Goal: Task Accomplishment & Management: Manage account settings

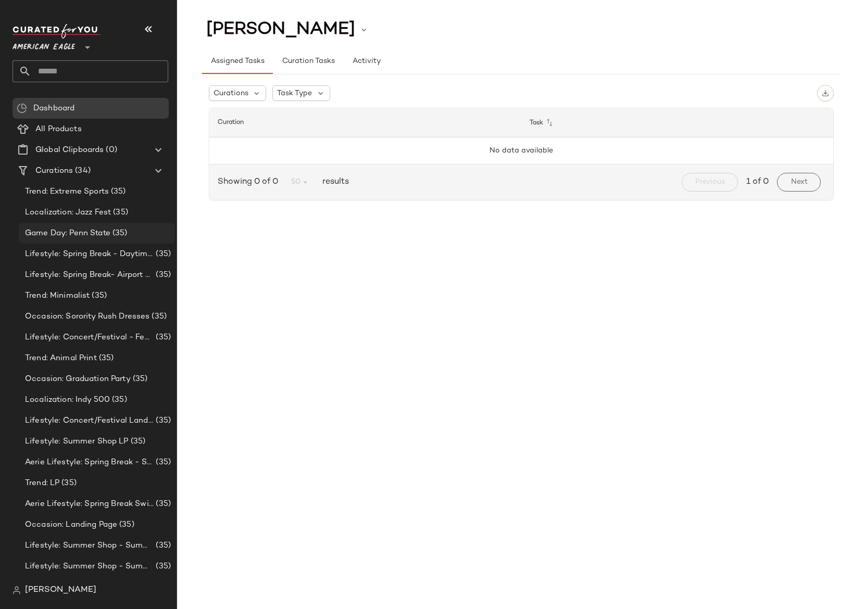
click at [54, 236] on span "Game Day: Penn State" at bounding box center [67, 234] width 85 height 12
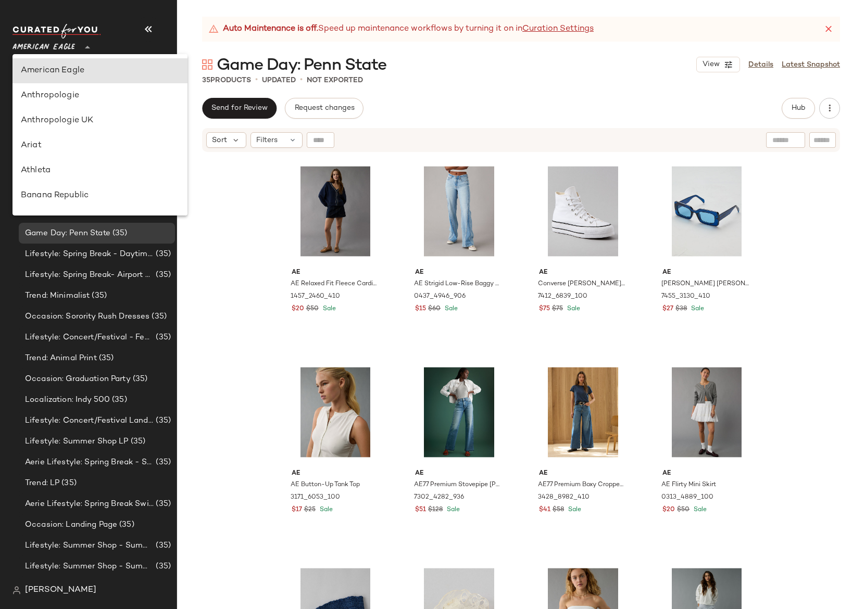
click at [47, 40] on span "American Eagle" at bounding box center [44, 44] width 63 height 19
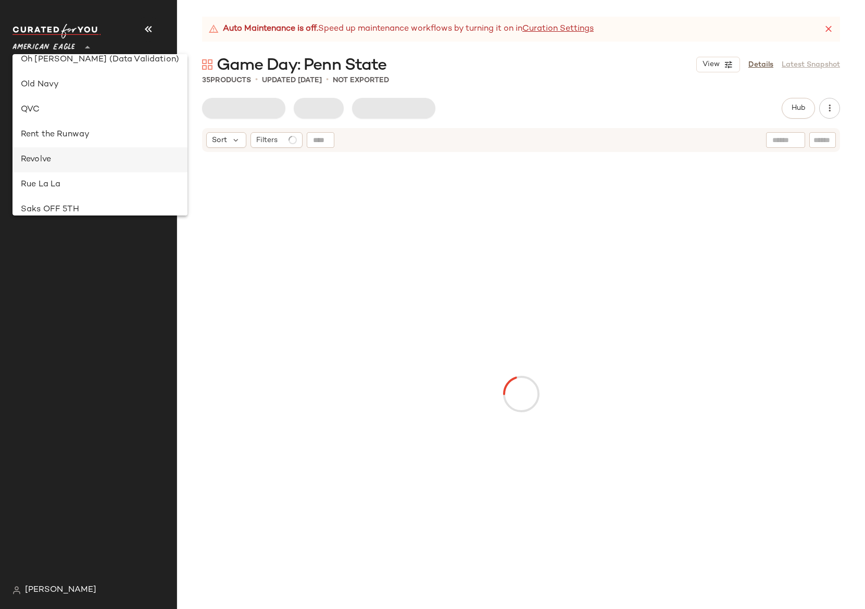
type input "**"
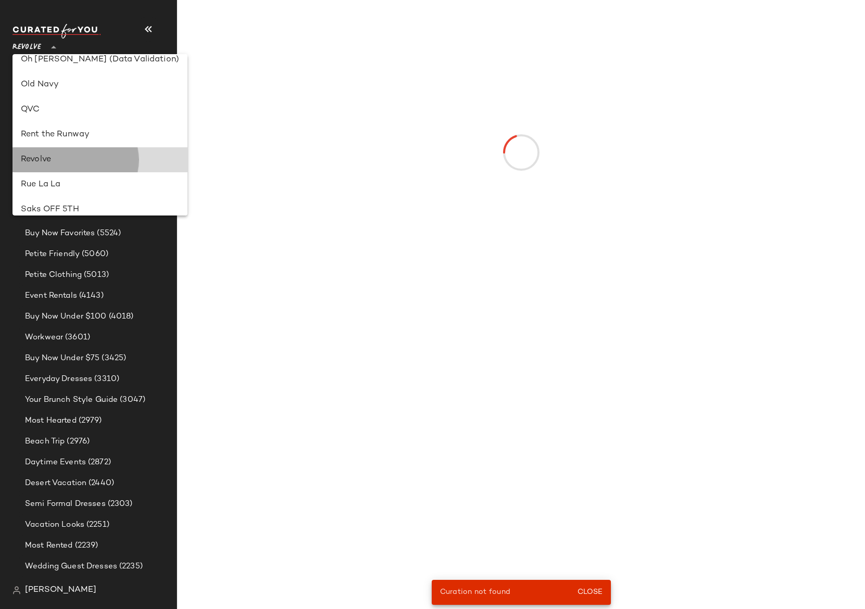
click at [57, 160] on div "Revolve" at bounding box center [100, 160] width 158 height 13
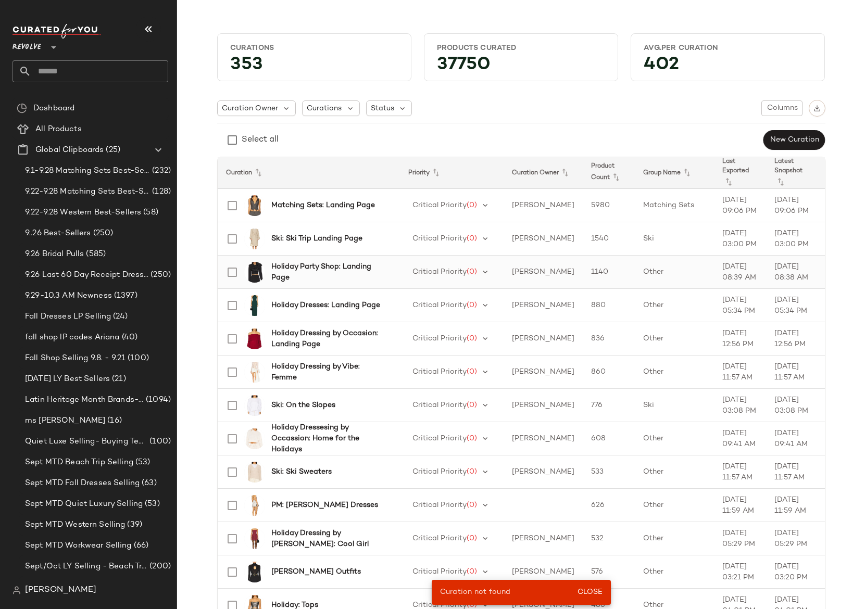
click at [279, 276] on b "Holiday Party Shop: Landing Page" at bounding box center [329, 272] width 116 height 22
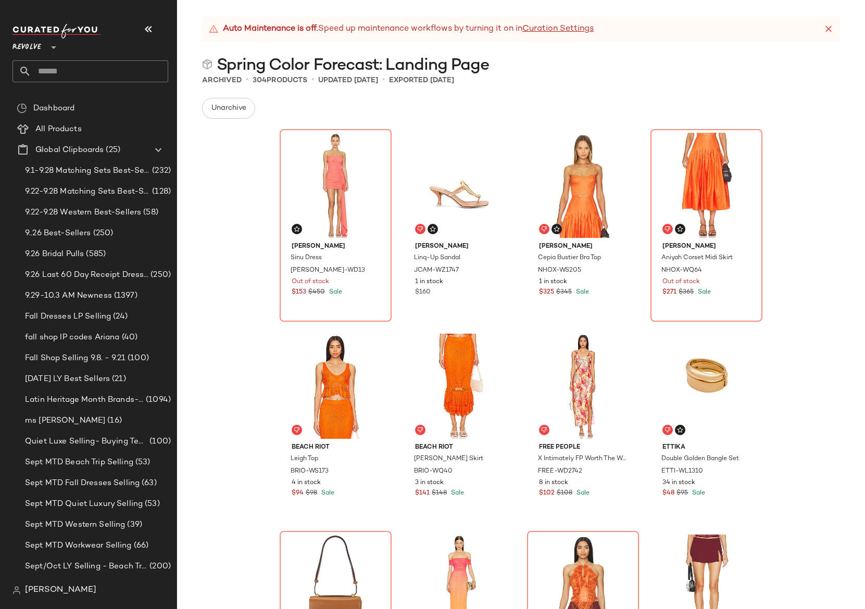
click at [270, 64] on span "Spring Color Forecast: Landing Page" at bounding box center [353, 65] width 272 height 21
click at [379, 71] on span "Spring Color Forecast: Landing Page" at bounding box center [353, 65] width 272 height 21
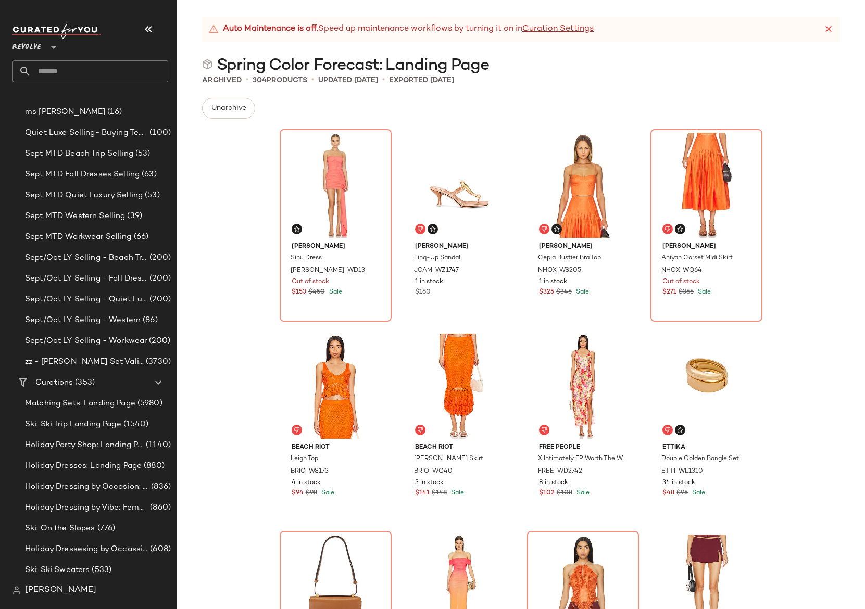
scroll to position [316, 0]
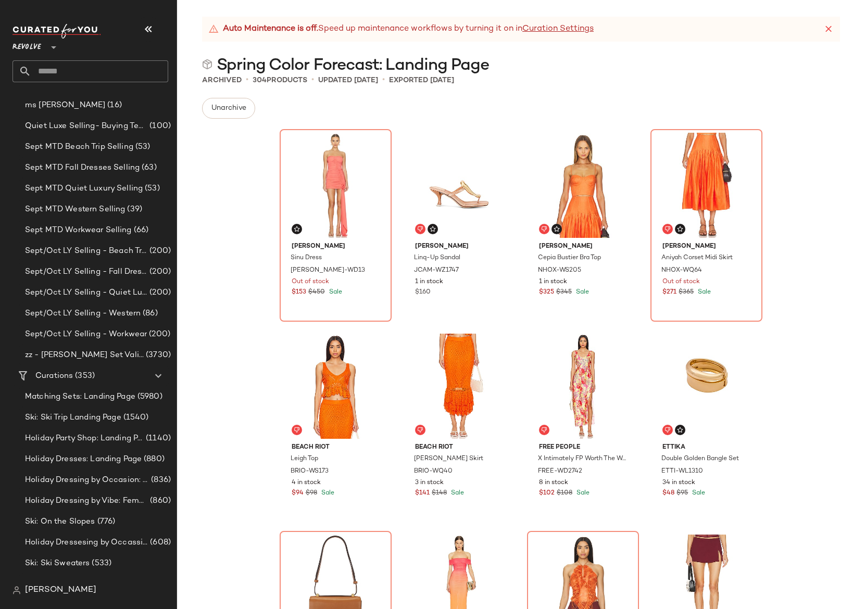
click at [82, 370] on span "(353)" at bounding box center [84, 376] width 22 height 12
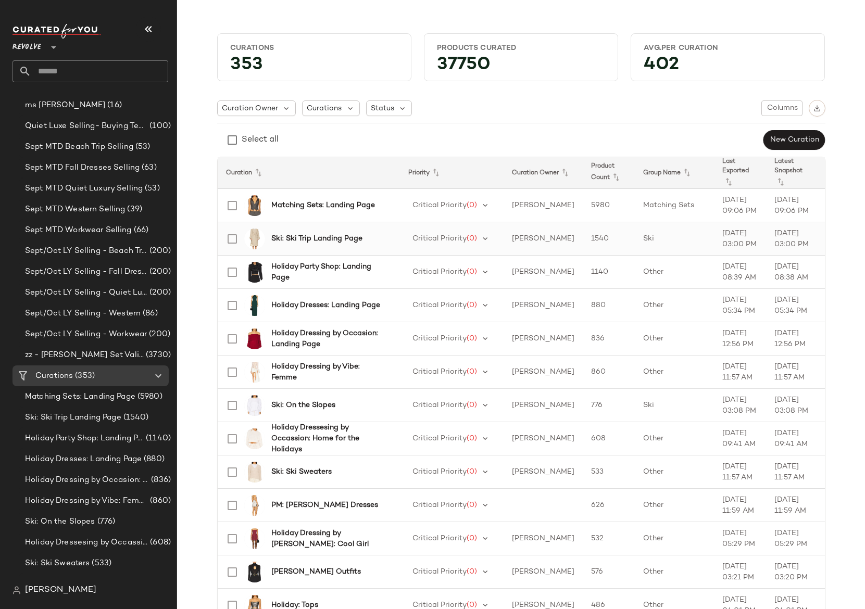
click at [323, 241] on b "Ski: Ski Trip Landing Page" at bounding box center [316, 238] width 91 height 11
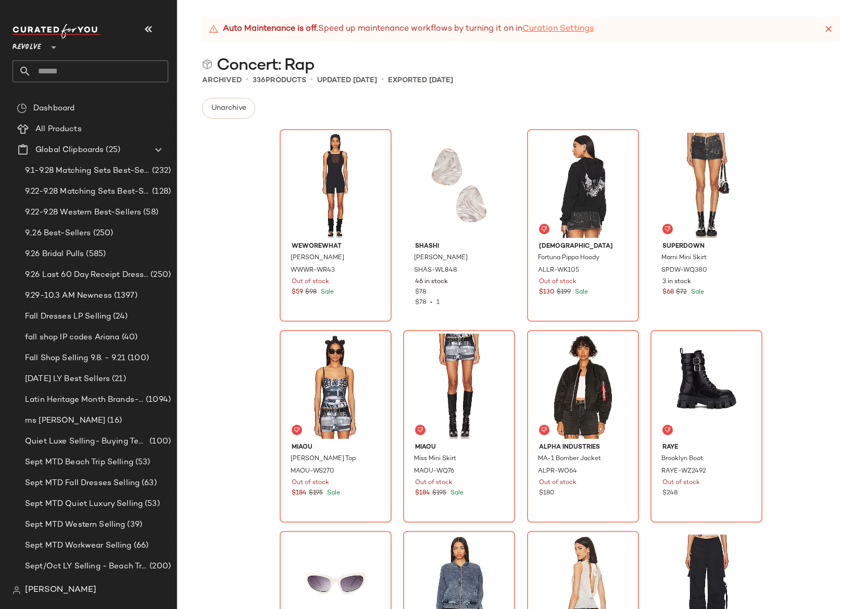
click at [565, 26] on link "Curation Settings" at bounding box center [557, 29] width 71 height 13
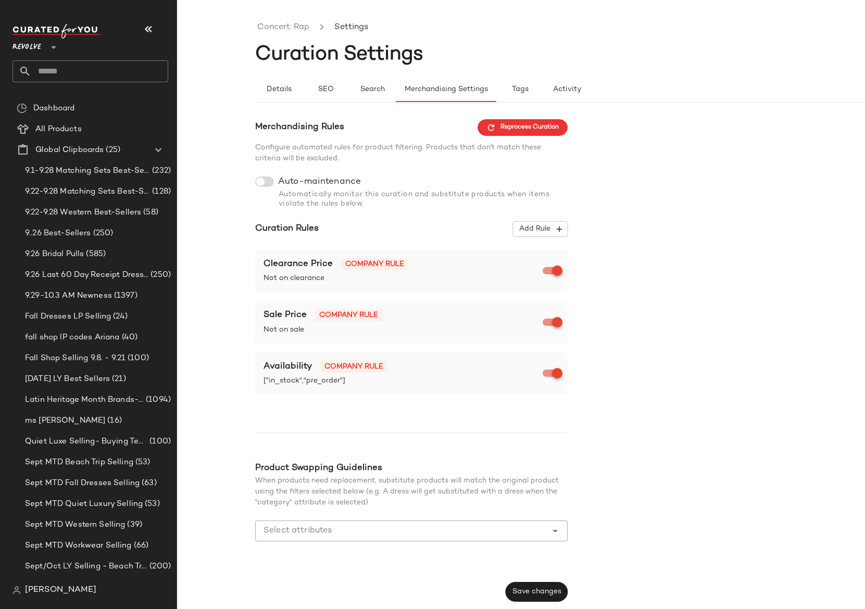
click at [580, 76] on div "Details SEO Search Merchandising Settings Tags Activity" at bounding box center [599, 84] width 688 height 38
click at [572, 85] on span "Activity" at bounding box center [567, 89] width 29 height 8
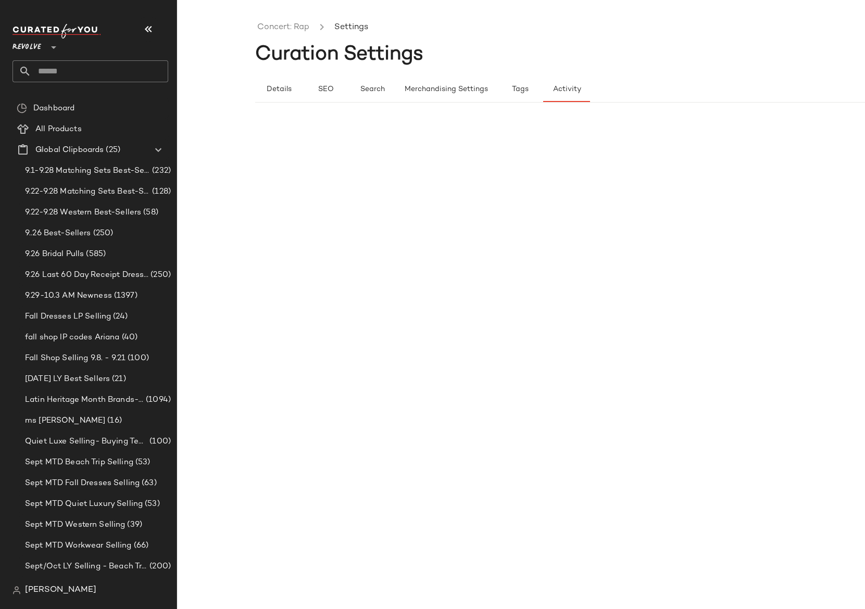
type button "activity"
click at [543, 77] on button "Activity" at bounding box center [566, 89] width 47 height 25
click at [281, 232] on div "Concert: Rap Settings Curation Settings Details SEO Search Merchandising Settin…" at bounding box center [599, 313] width 688 height 593
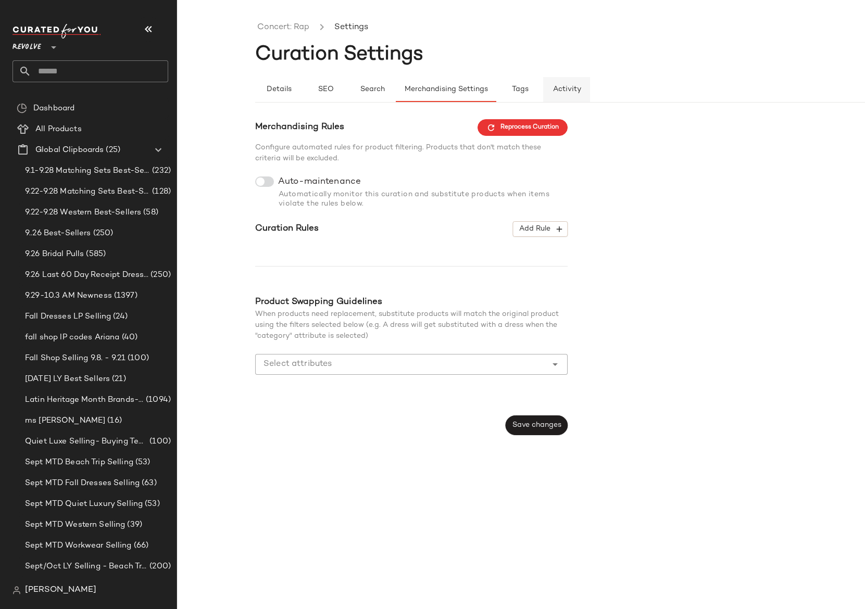
click at [561, 96] on button "Activity" at bounding box center [566, 89] width 47 height 25
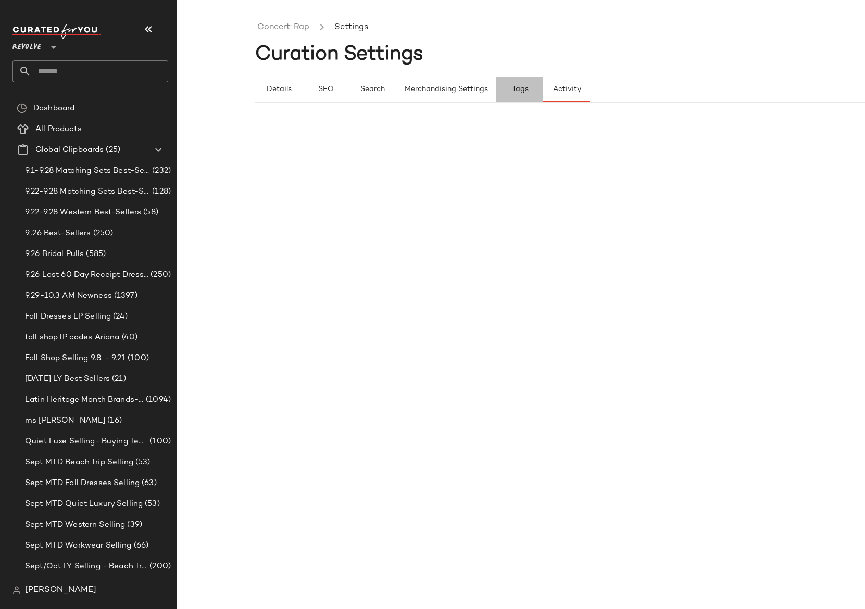
click at [516, 85] on span "Tags" at bounding box center [520, 89] width 17 height 8
click at [558, 85] on span "Activity" at bounding box center [567, 89] width 29 height 8
click at [260, 19] on ul "Concert: Rap Settings" at bounding box center [599, 28] width 688 height 24
click at [276, 28] on link "Concert: Rap" at bounding box center [283, 28] width 52 height 14
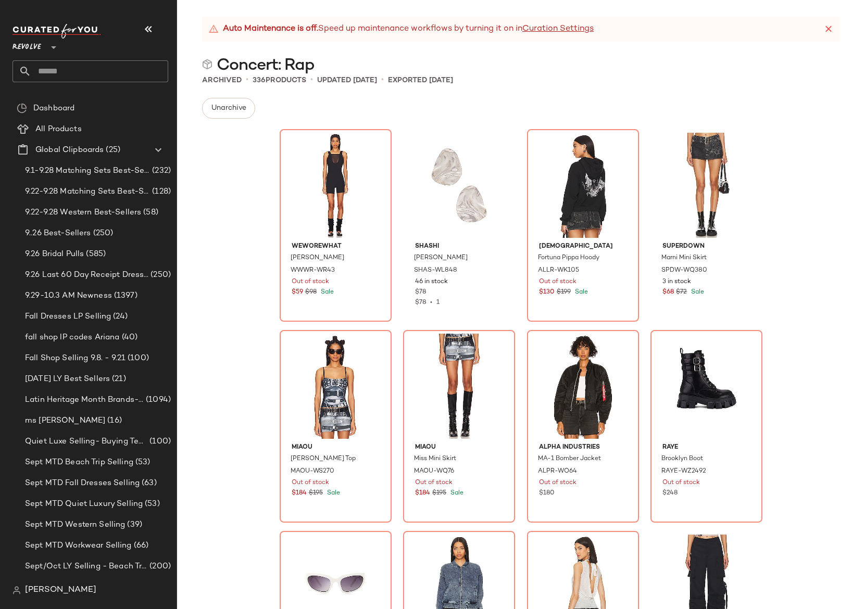
click at [475, 96] on div "Auto Maintenance is off. Speed up maintenance workflows by turning it on in Cur…" at bounding box center [521, 313] width 688 height 593
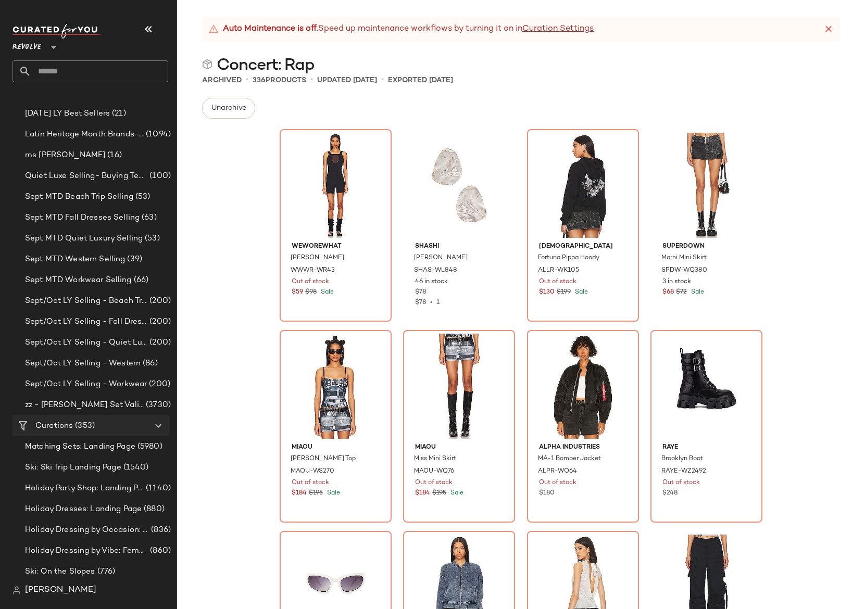
click at [64, 426] on span "Curations" at bounding box center [54, 426] width 38 height 12
click at [245, 64] on span "Concert: Rap" at bounding box center [266, 65] width 98 height 21
copy span "Concert: Rap"
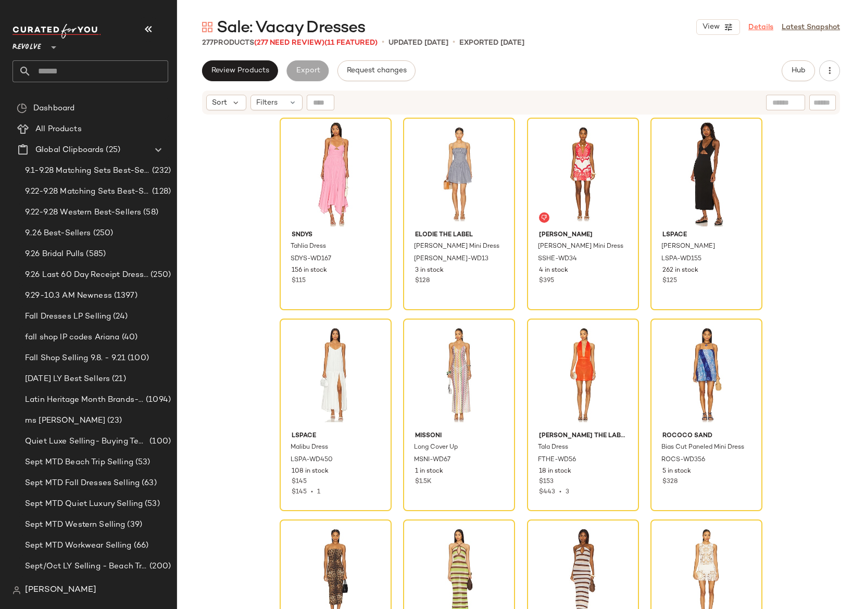
click at [761, 28] on link "Details" at bounding box center [761, 27] width 25 height 11
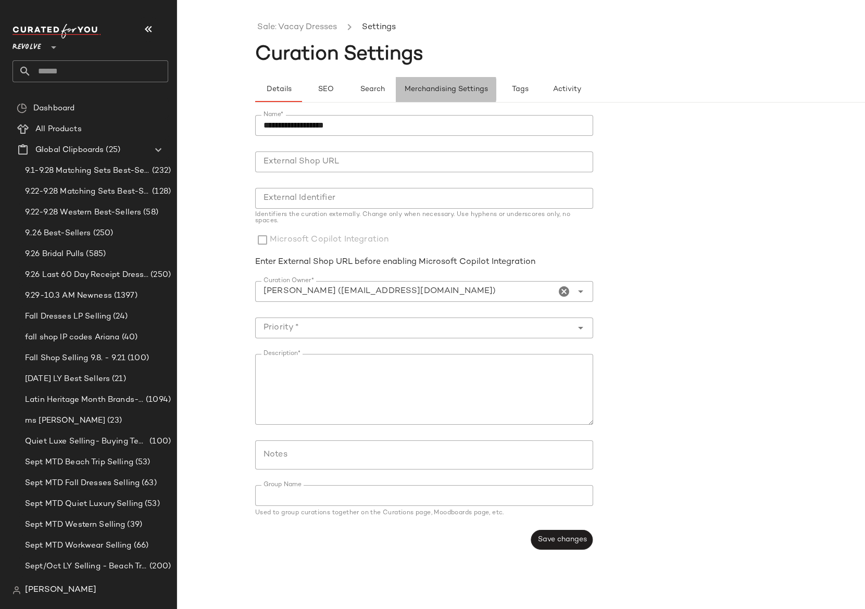
click at [431, 87] on span "Merchandising Settings" at bounding box center [446, 89] width 84 height 8
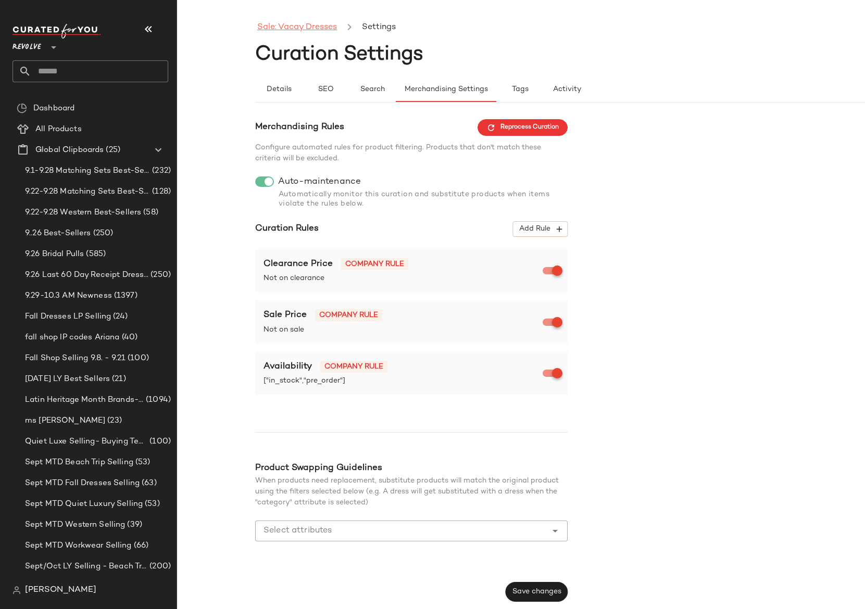
click at [277, 31] on link "Sale: Vacay Dresses" at bounding box center [297, 28] width 80 height 14
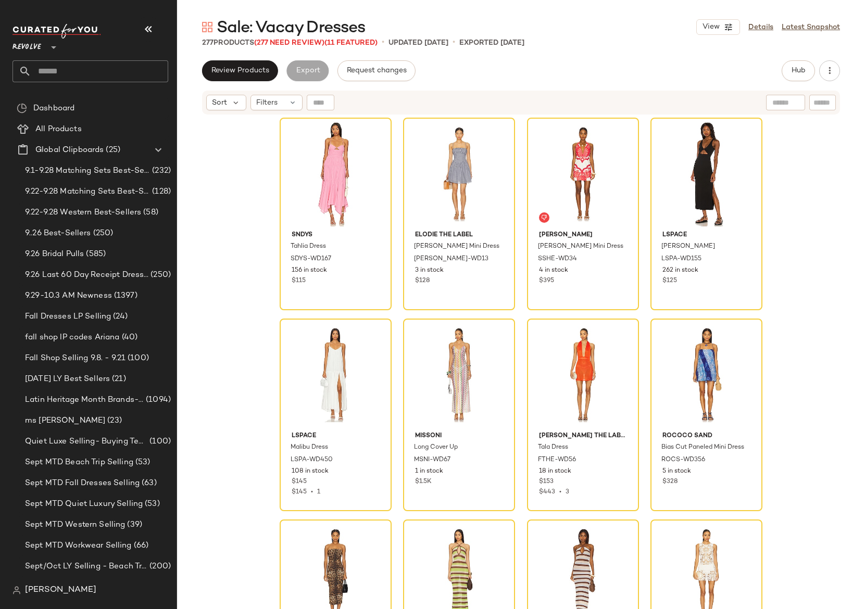
click at [455, 85] on div "Review Products Export Request changes Hub Send for Review External Review Inte…" at bounding box center [521, 334] width 688 height 549
click at [760, 26] on link "Details" at bounding box center [761, 27] width 25 height 11
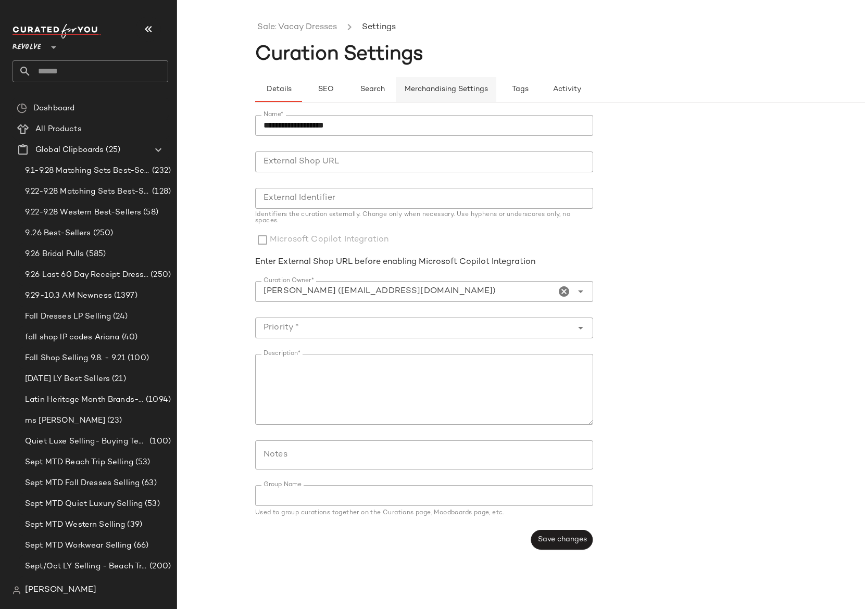
click at [463, 92] on span "Merchandising Settings" at bounding box center [446, 89] width 84 height 8
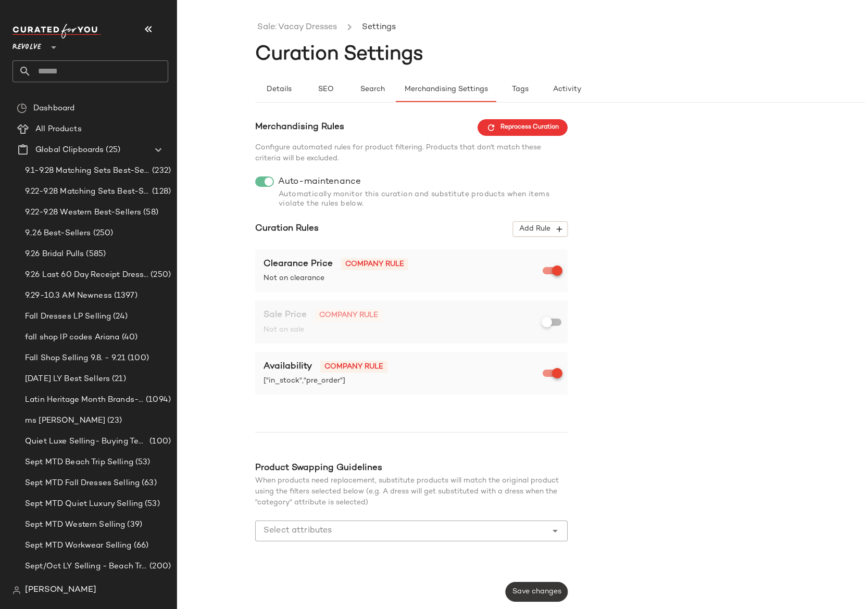
click at [525, 594] on span "Save changes" at bounding box center [536, 592] width 49 height 8
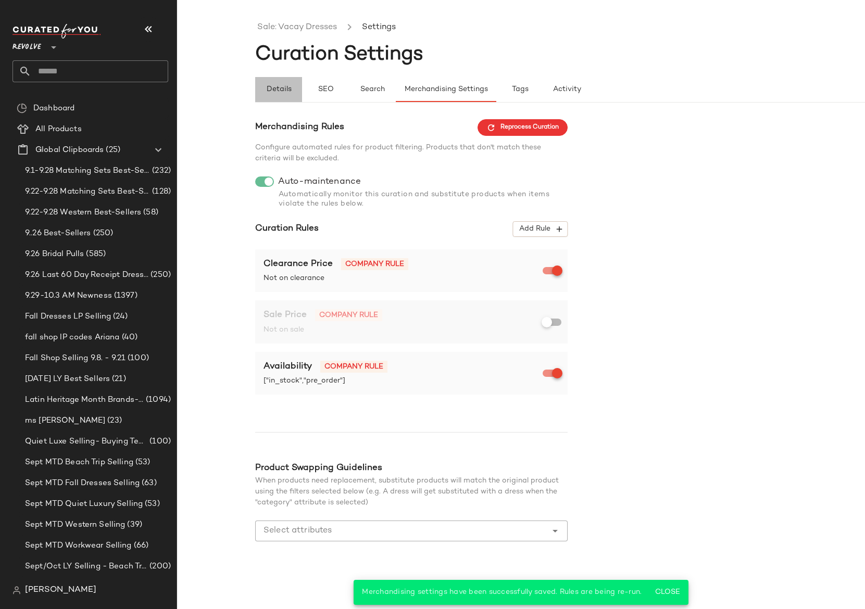
click at [272, 82] on button "Details" at bounding box center [278, 89] width 47 height 25
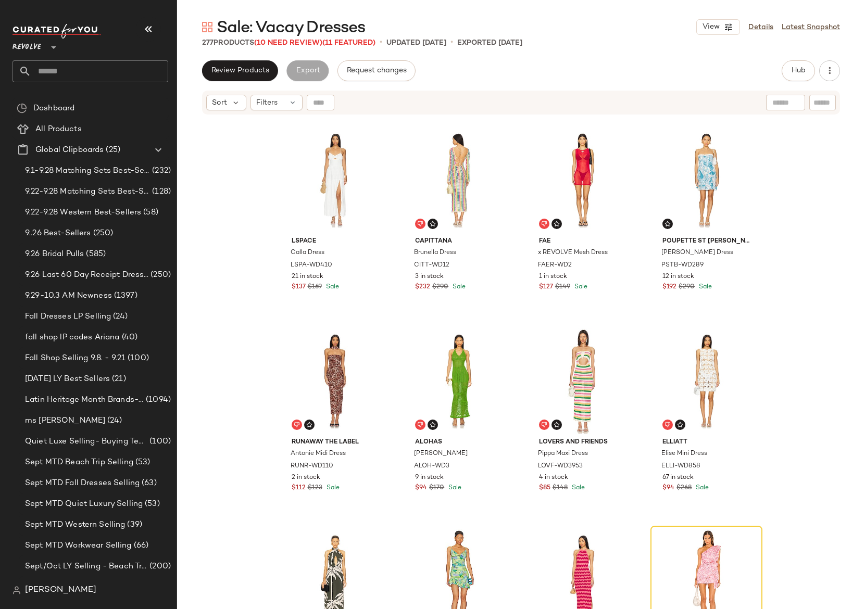
scroll to position [417, 0]
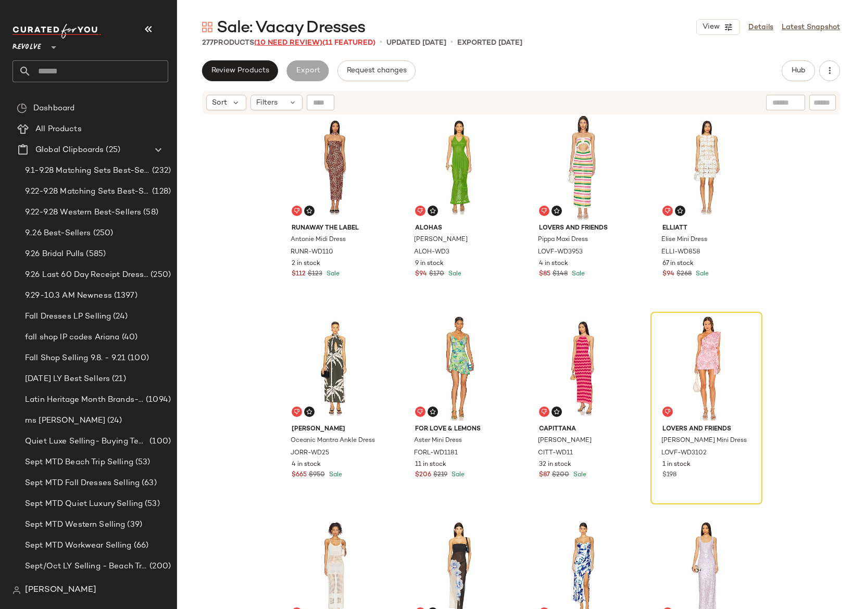
click at [265, 41] on span "(10 Need Review)" at bounding box center [288, 43] width 68 height 8
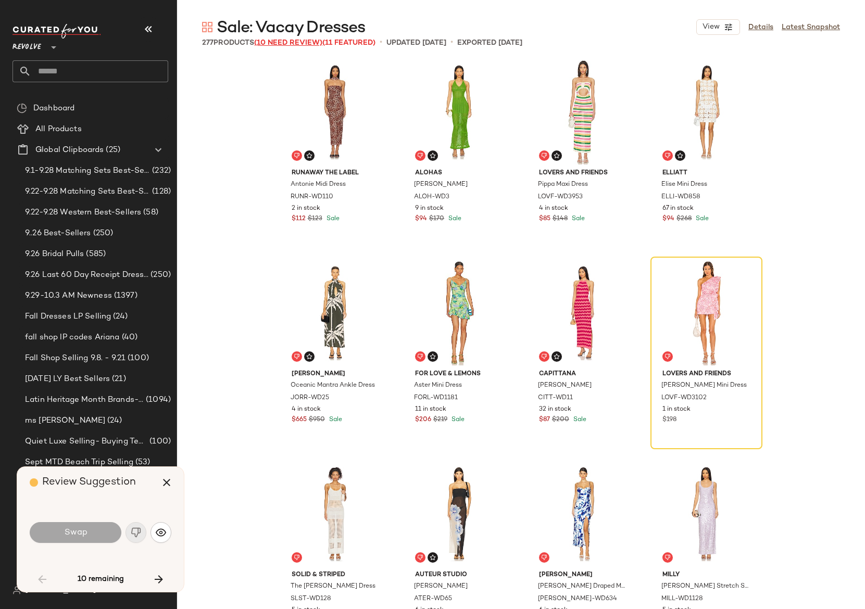
scroll to position [402, 0]
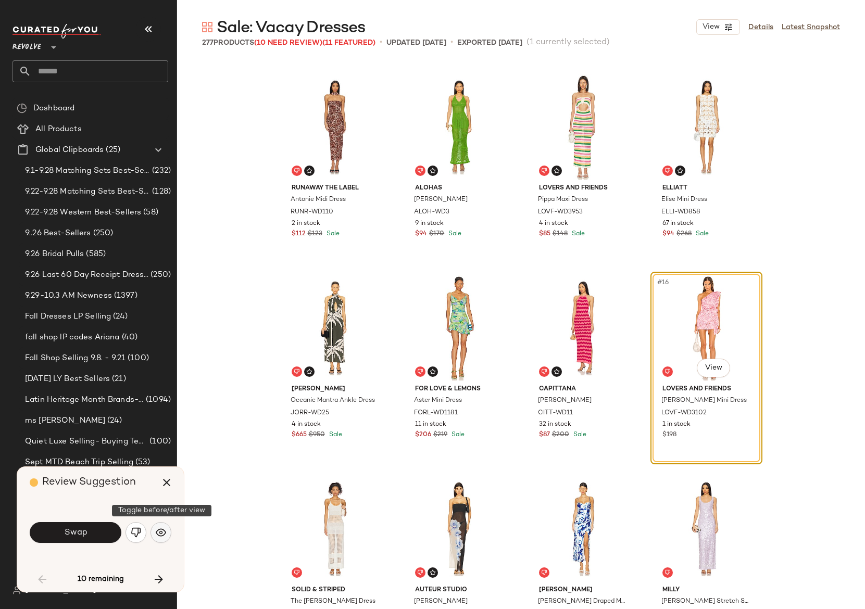
click at [165, 530] on img "button" at bounding box center [161, 533] width 10 height 10
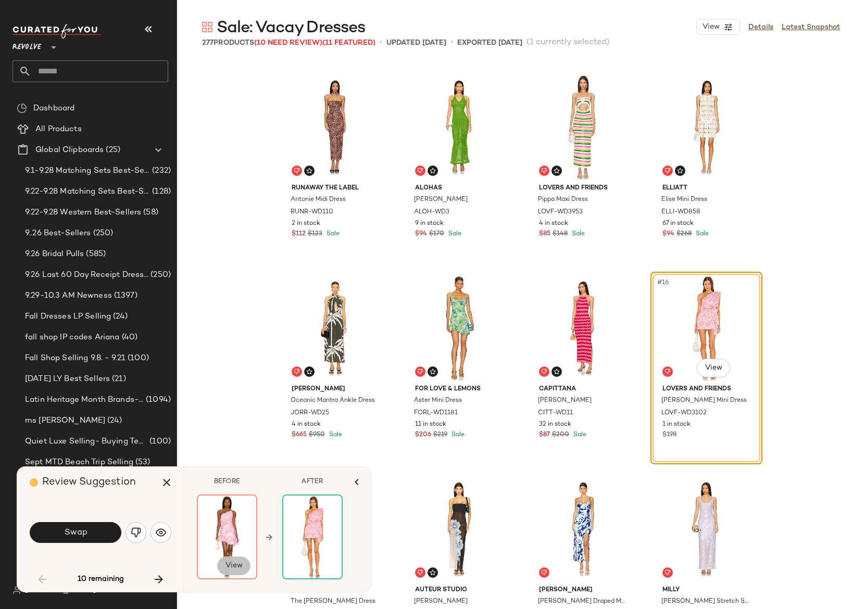
click at [232, 565] on span "View" at bounding box center [234, 566] width 18 height 8
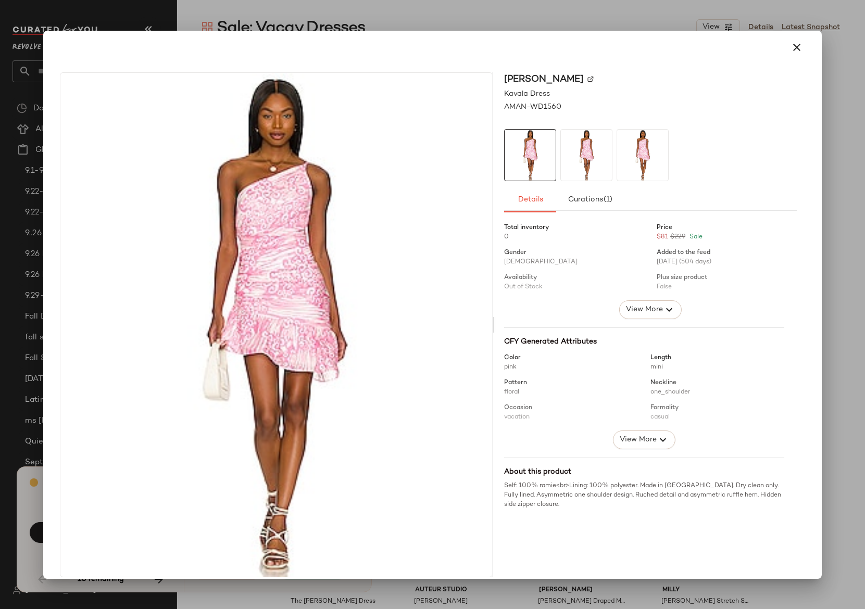
click at [623, 300] on div at bounding box center [650, 257] width 293 height 85
click at [631, 309] on span "View More" at bounding box center [645, 310] width 38 height 13
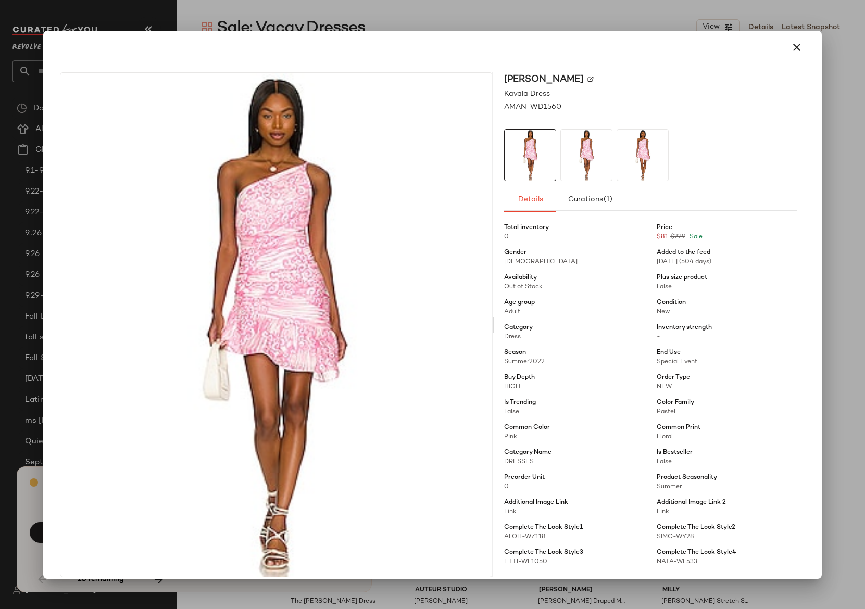
click at [522, 15] on div at bounding box center [432, 304] width 865 height 609
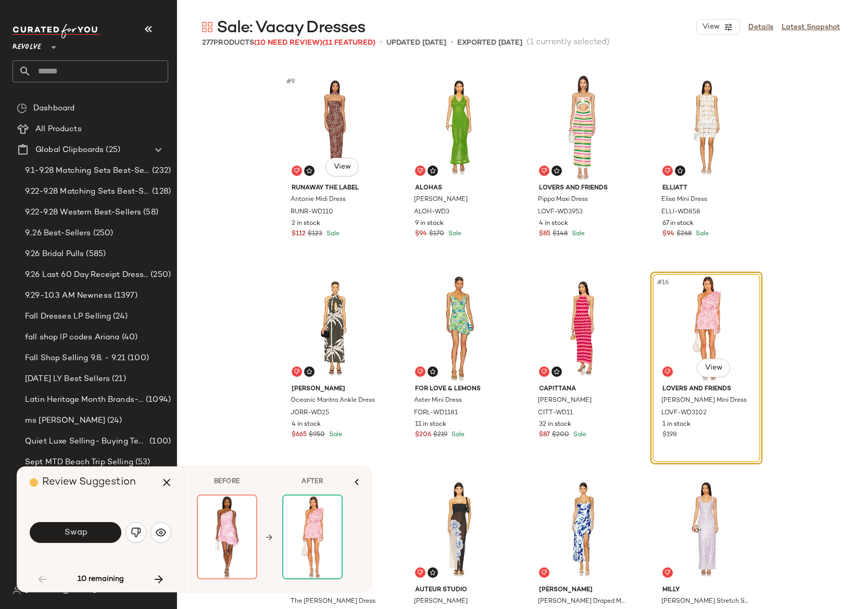
scroll to position [0, 0]
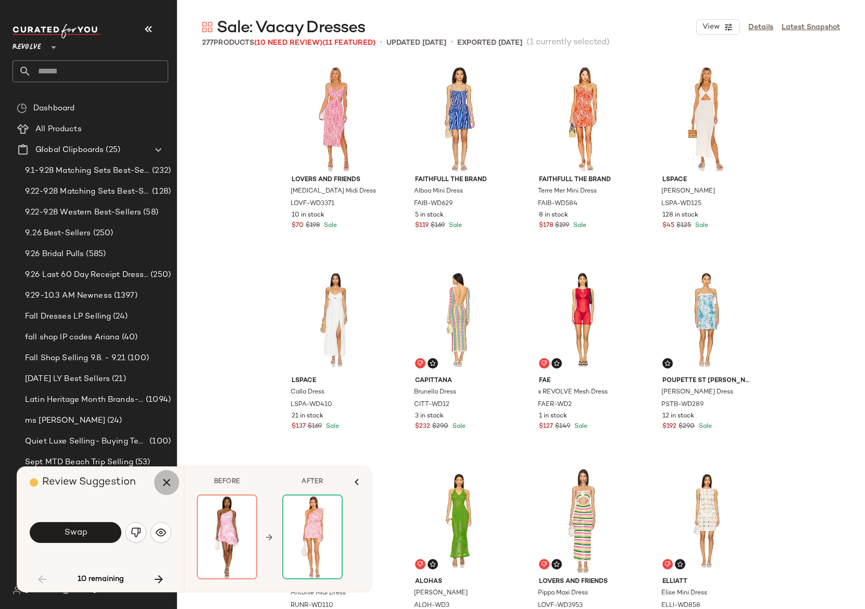
click at [167, 485] on icon "button" at bounding box center [166, 483] width 13 height 13
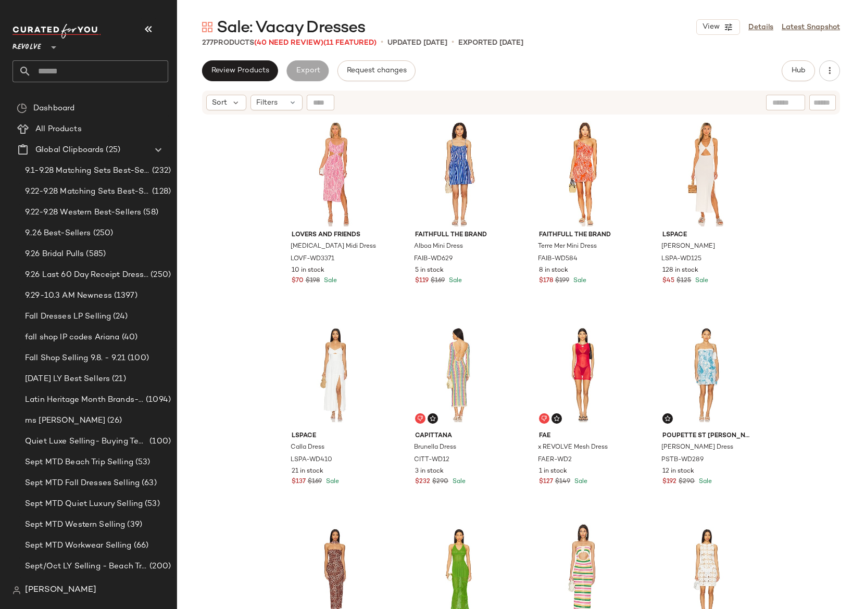
click at [270, 33] on span "Sale: Vacay Dresses" at bounding box center [291, 28] width 148 height 21
click at [277, 41] on span "(40 Need Review)" at bounding box center [288, 43] width 69 height 8
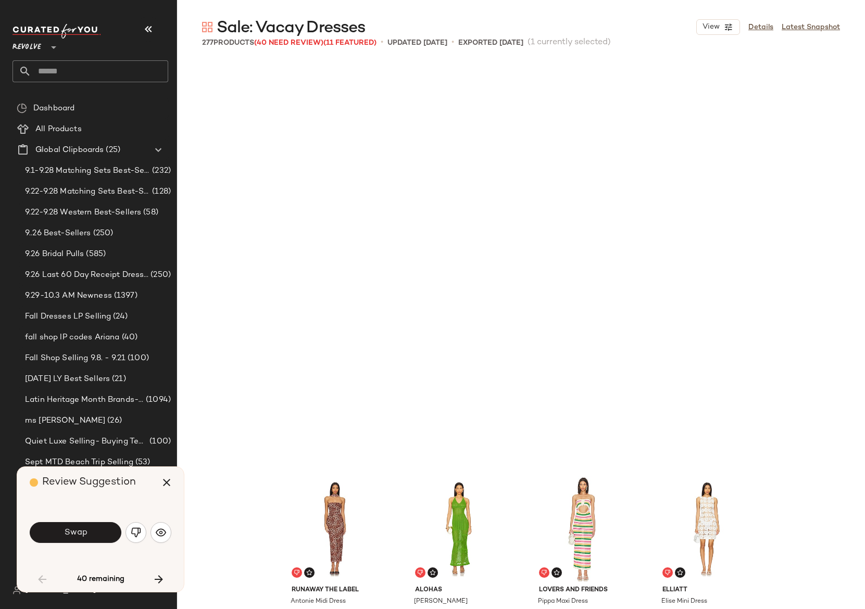
scroll to position [410, 0]
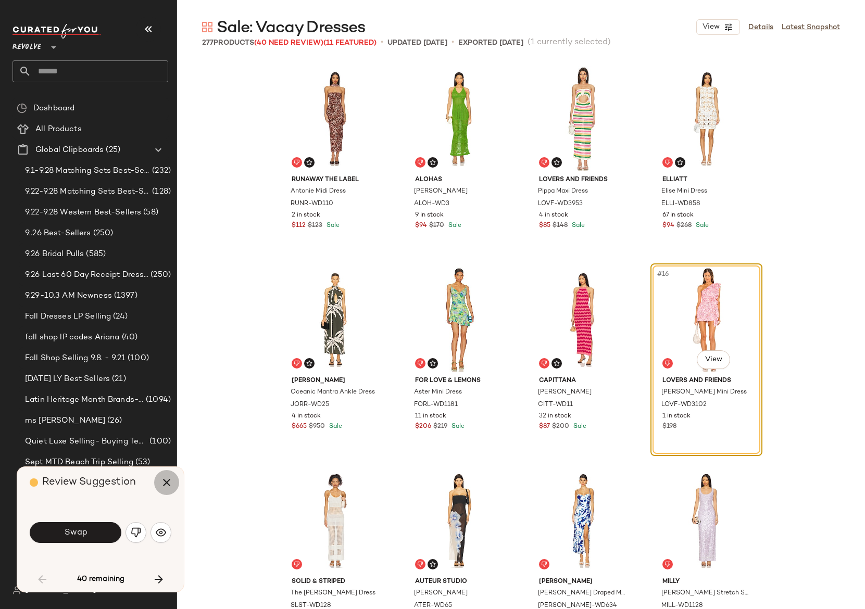
click at [168, 481] on icon "button" at bounding box center [166, 483] width 13 height 13
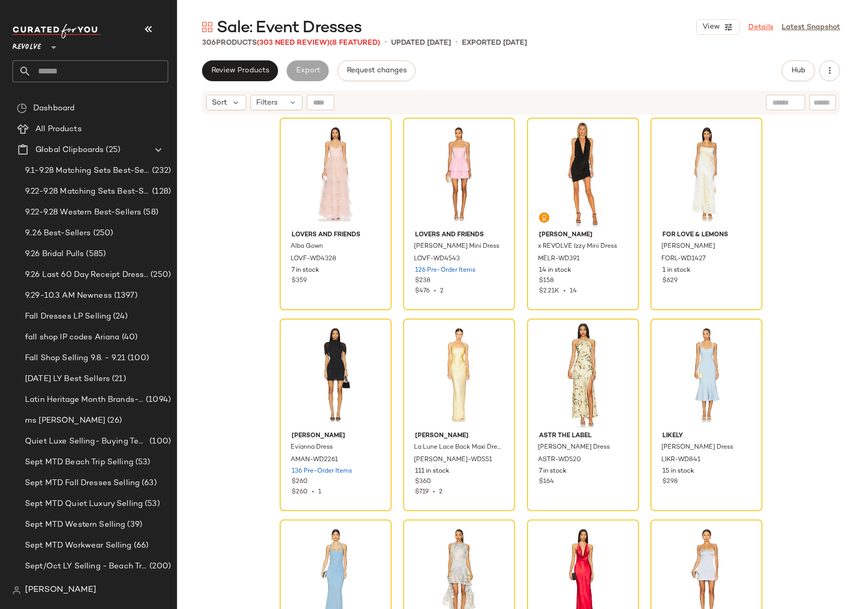
click at [754, 30] on link "Details" at bounding box center [761, 27] width 25 height 11
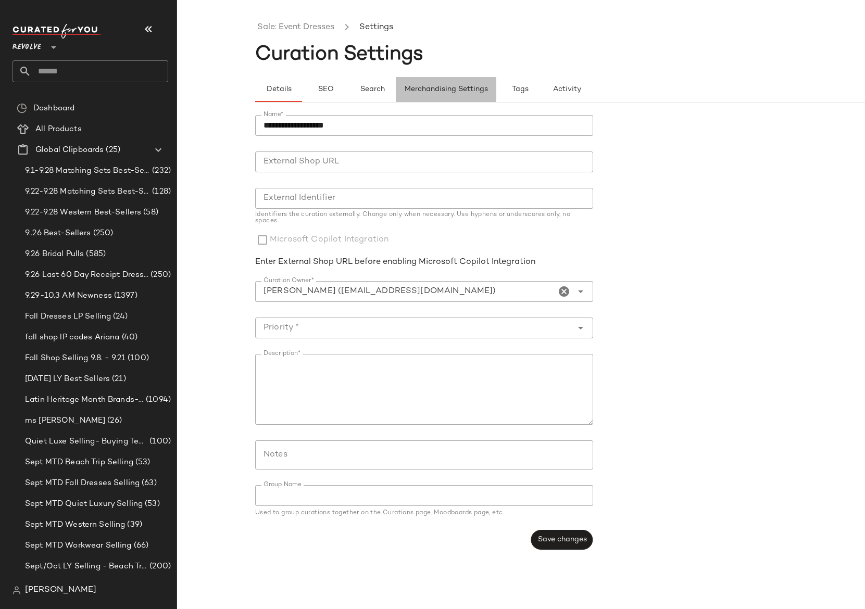
click at [438, 84] on button "Merchandising Settings" at bounding box center [446, 89] width 101 height 25
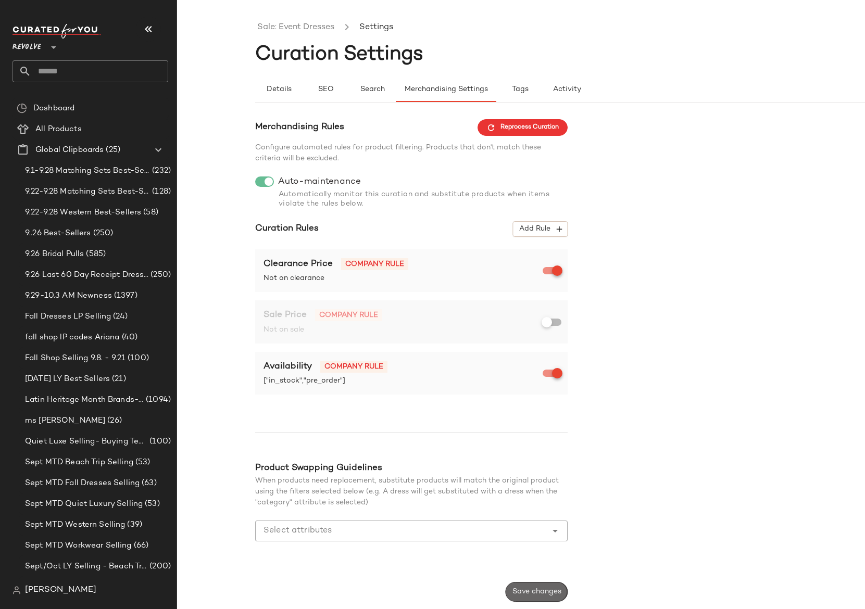
click at [521, 595] on span "Save changes" at bounding box center [536, 592] width 49 height 8
click at [303, 25] on link "Sale: Event Dresses" at bounding box center [295, 28] width 77 height 14
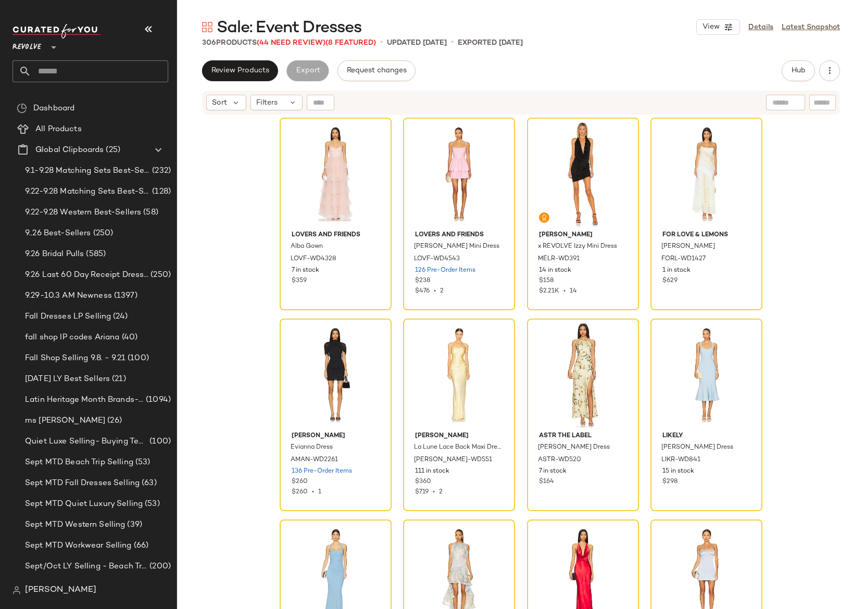
click at [257, 28] on span "Sale: Event Dresses" at bounding box center [289, 28] width 145 height 21
copy div "Sale: Event Dresses View"
click at [234, 193] on div "Lovers and Friends Alba Gown LOVF-WD4328 7 in stock $359 Lovers and Friends Cor…" at bounding box center [521, 376] width 688 height 520
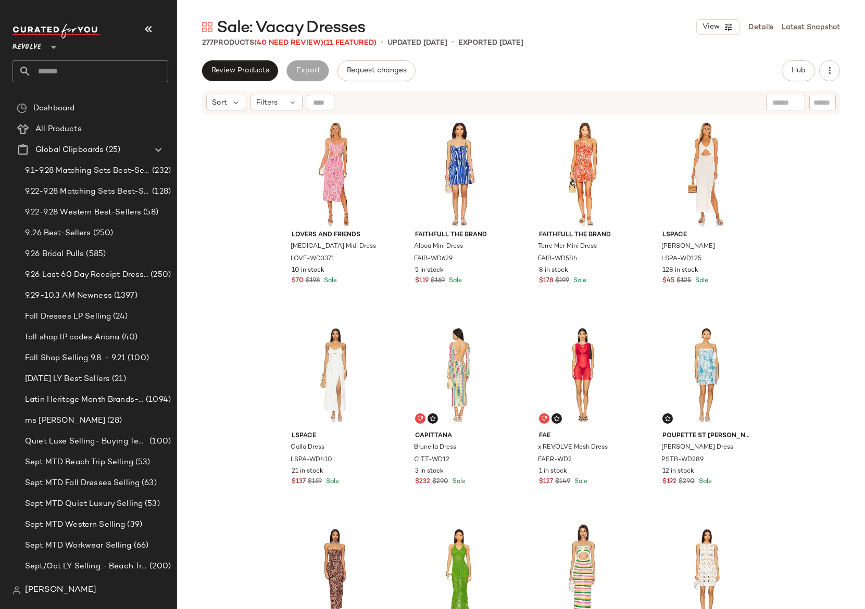
click at [276, 22] on span "Sale: Vacay Dresses" at bounding box center [291, 28] width 148 height 21
copy div "Sale: Vacay Dresses View"
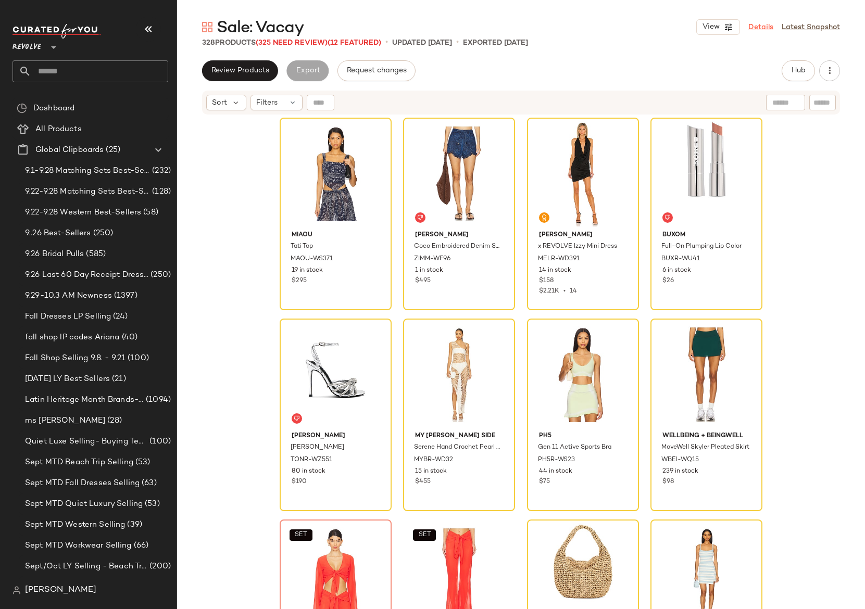
click at [758, 28] on link "Details" at bounding box center [761, 27] width 25 height 11
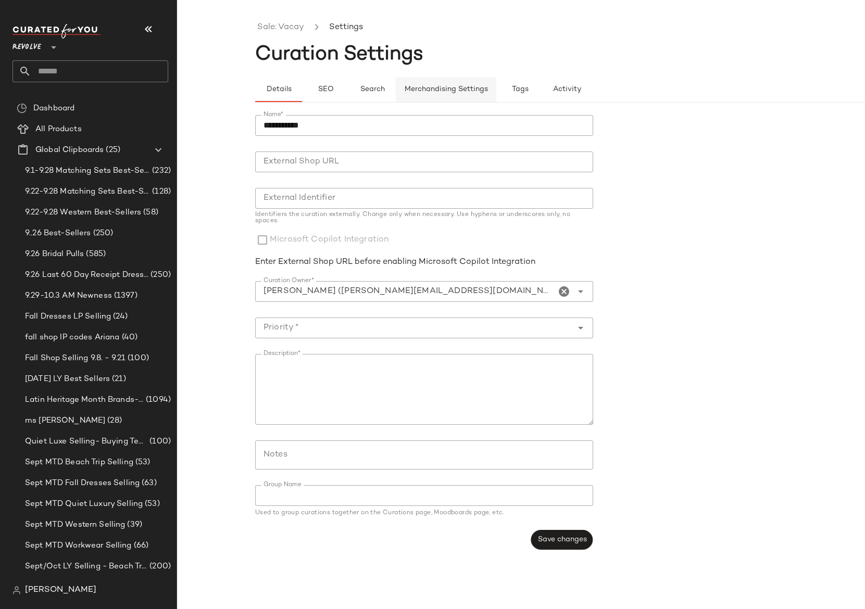
click at [416, 92] on span "Merchandising Settings" at bounding box center [446, 89] width 84 height 8
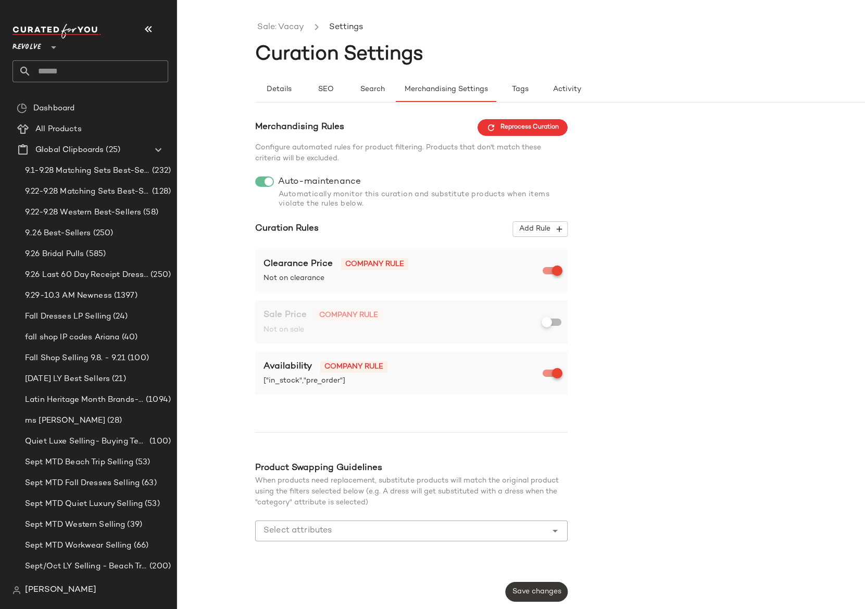
click at [515, 592] on span "Save changes" at bounding box center [536, 592] width 49 height 8
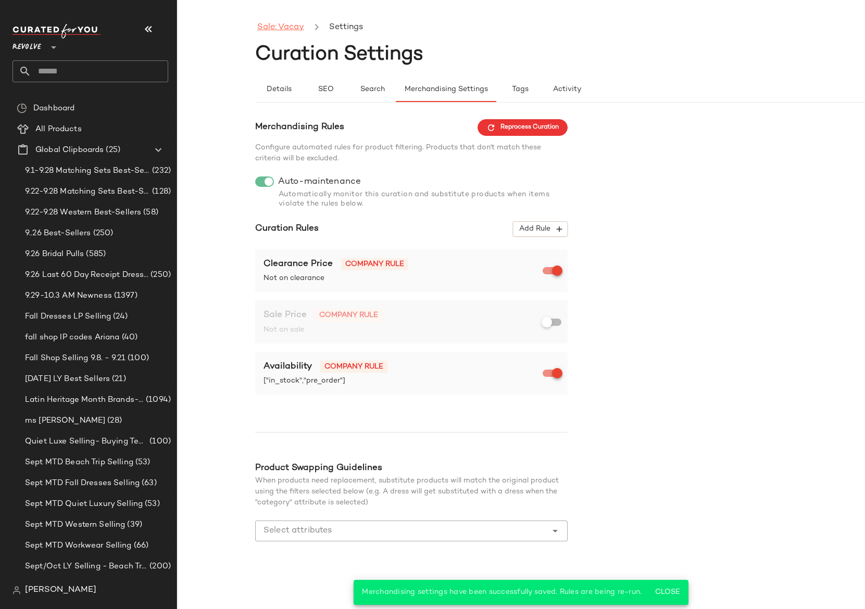
click at [280, 32] on link "Sale: Vacay" at bounding box center [280, 28] width 47 height 14
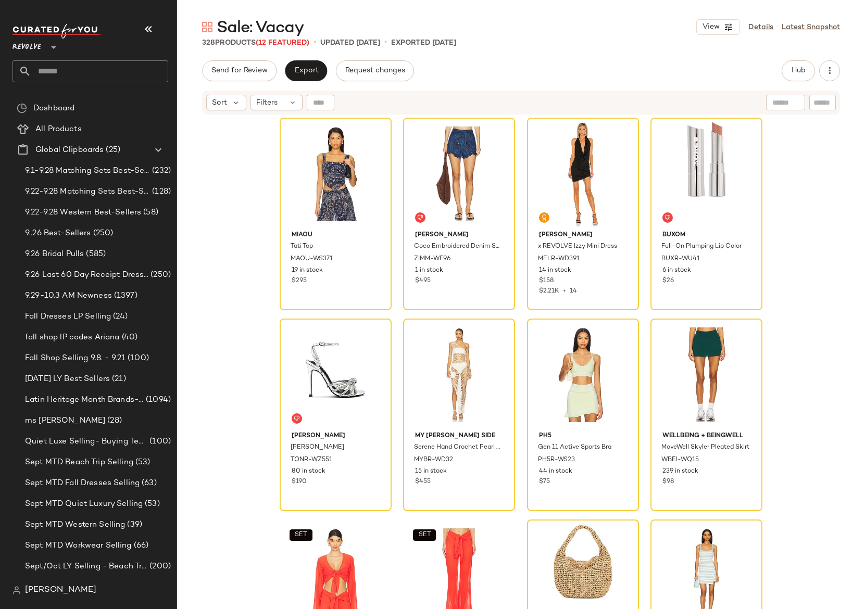
click at [203, 258] on div "Miaou Tati Top MAOU-WS371 19 in stock $295 Zimmermann Coco Embroidered Denim Sh…" at bounding box center [521, 376] width 688 height 520
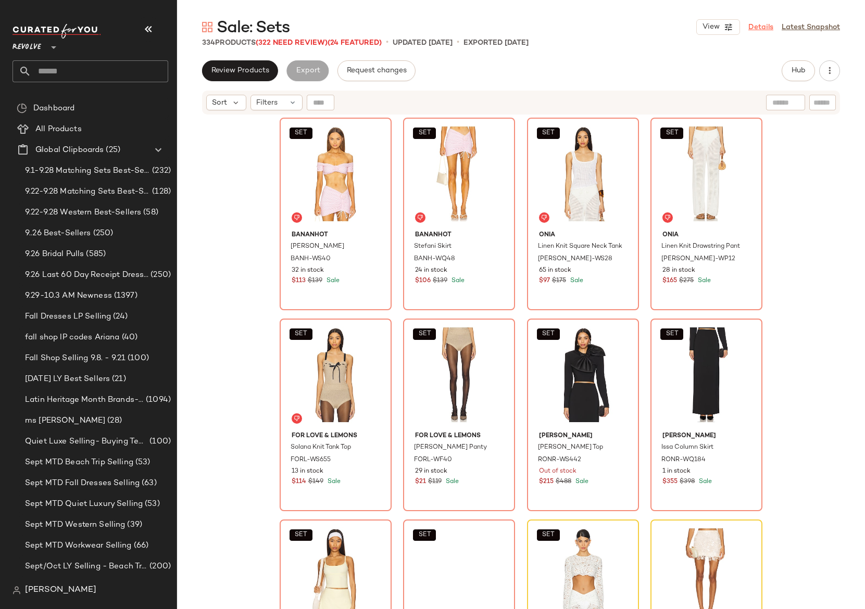
click at [762, 25] on link "Details" at bounding box center [761, 27] width 25 height 11
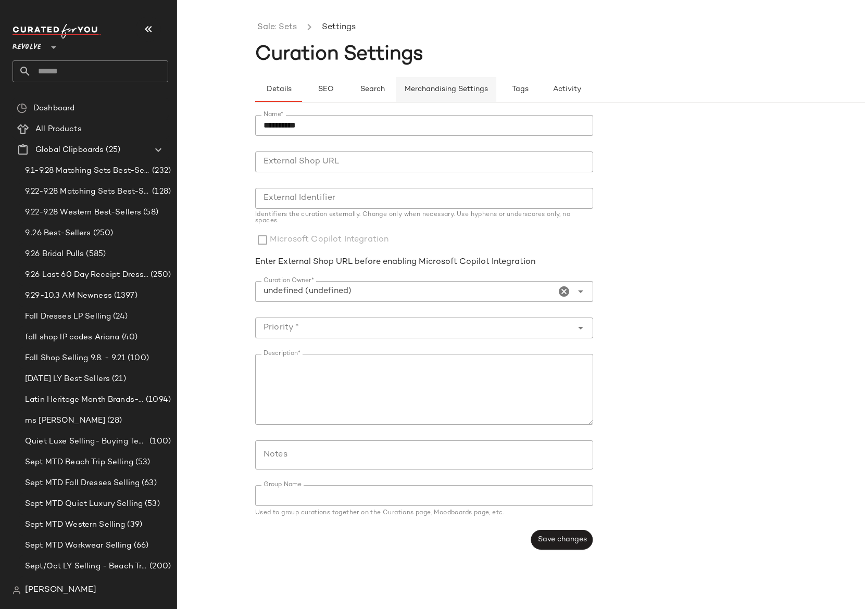
click at [419, 88] on span "Merchandising Settings" at bounding box center [446, 89] width 84 height 8
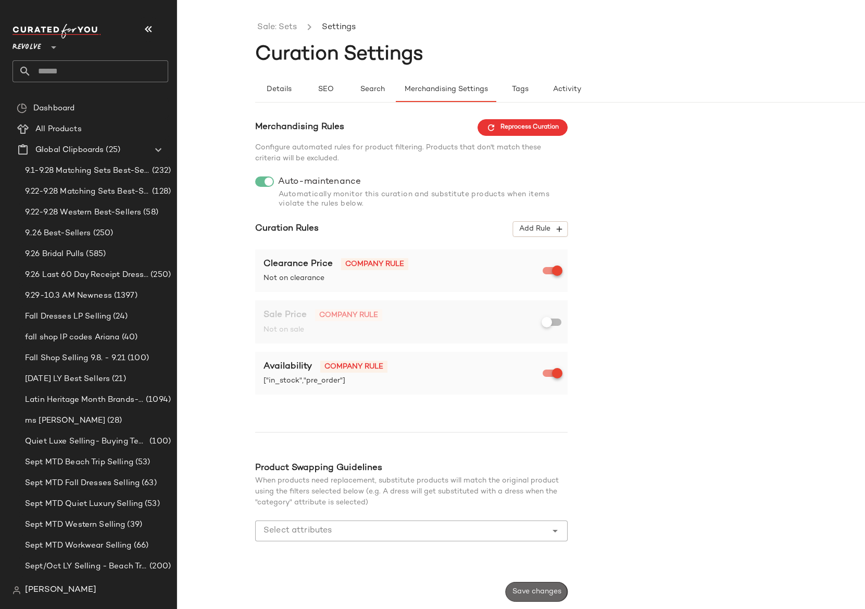
click at [544, 593] on span "Save changes" at bounding box center [536, 592] width 49 height 8
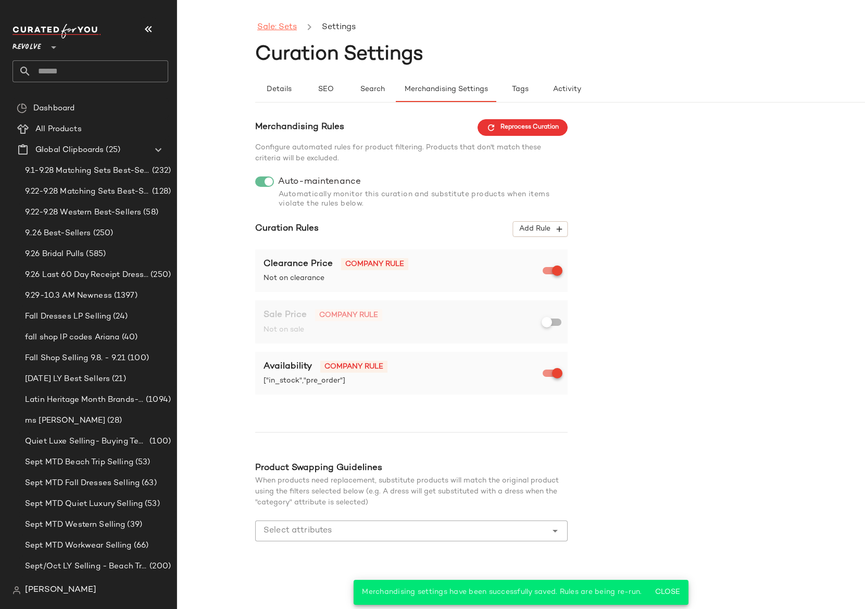
click at [291, 31] on link "Sale: Sets" at bounding box center [277, 28] width 40 height 14
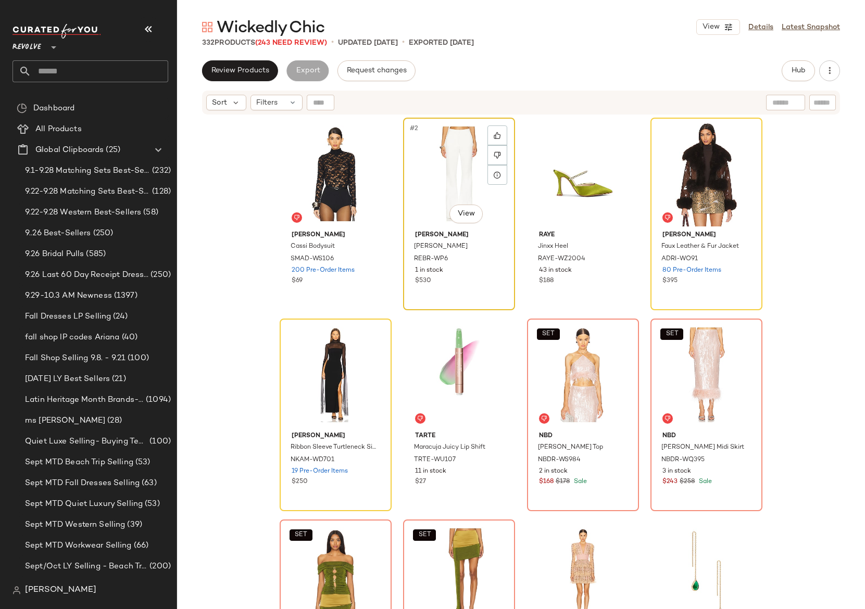
click at [414, 170] on div "#2 View" at bounding box center [459, 173] width 105 height 105
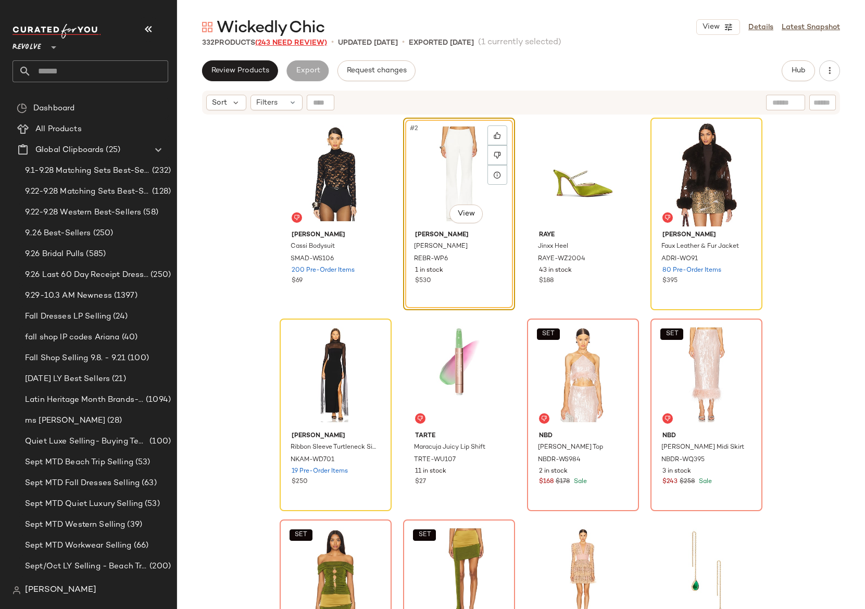
click at [283, 40] on span "(243 Need Review)" at bounding box center [291, 43] width 72 height 8
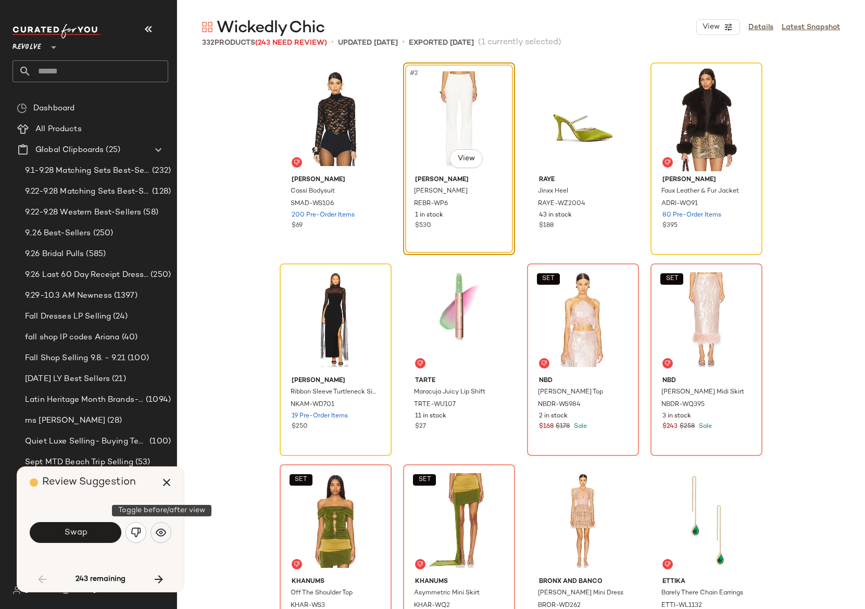
click at [159, 534] on img "button" at bounding box center [161, 533] width 10 height 10
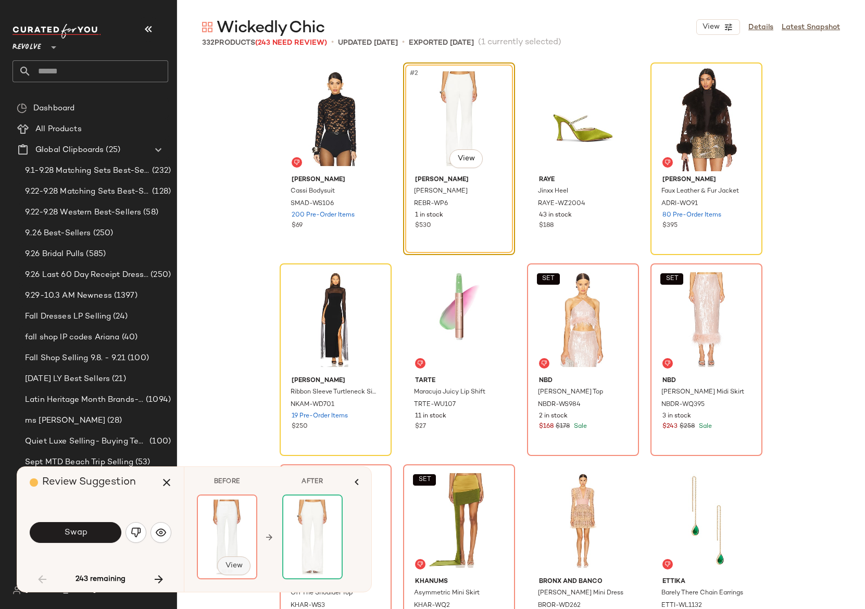
click at [228, 568] on span "View" at bounding box center [234, 566] width 18 height 8
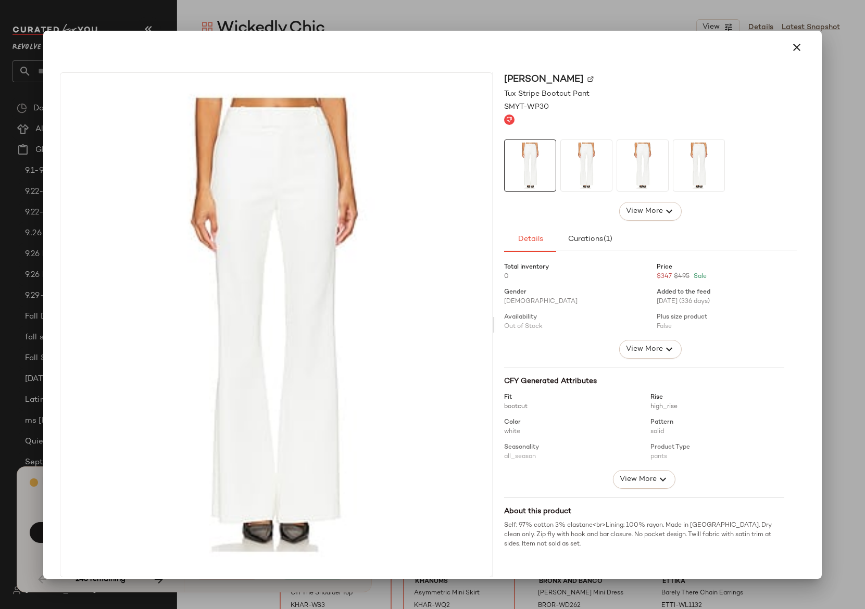
click at [296, 28] on div at bounding box center [432, 304] width 865 height 609
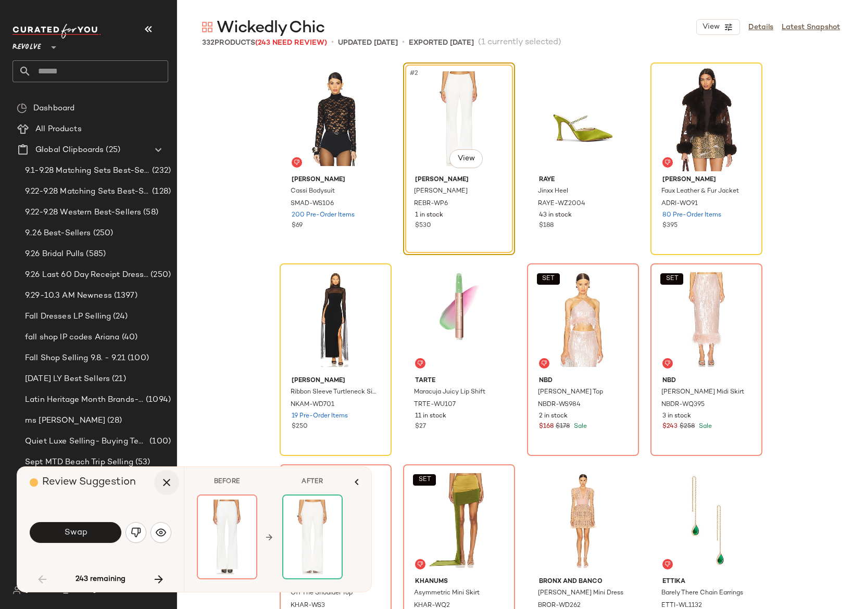
click at [160, 484] on icon "button" at bounding box center [166, 483] width 13 height 13
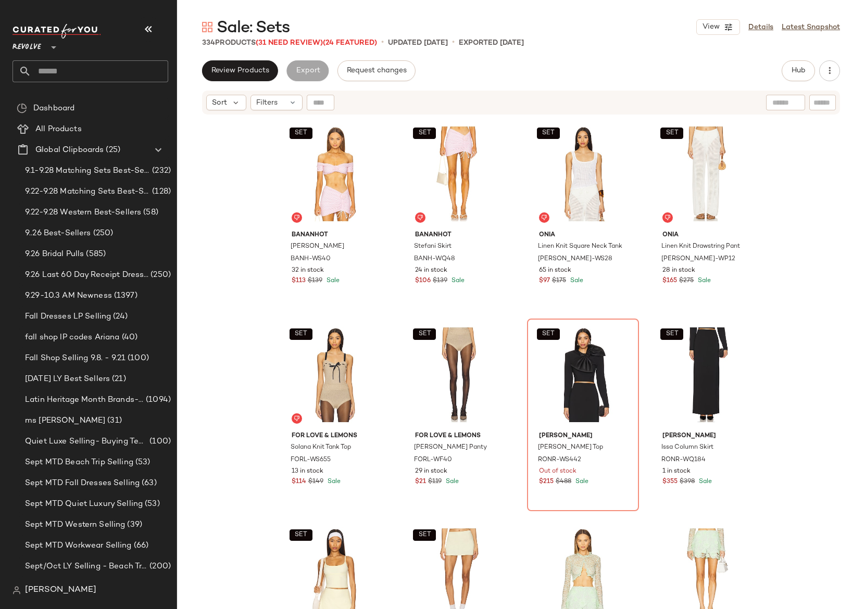
click at [234, 33] on span "Sale: Sets" at bounding box center [253, 28] width 73 height 21
copy div "Sale: Sets View"
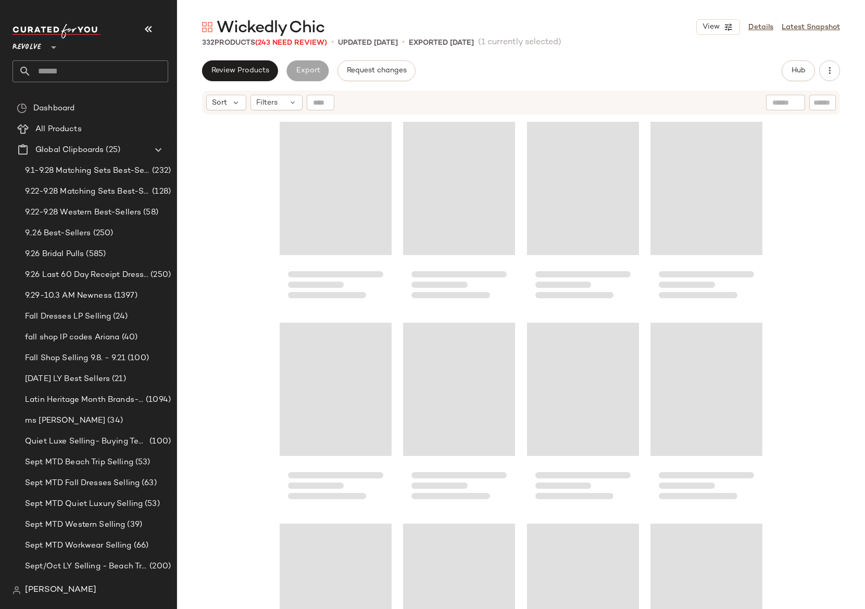
click at [292, 15] on main "Wickedly Chic View Details Latest Snapshot 332 Products (243 Need Review) • upd…" at bounding box center [432, 304] width 865 height 609
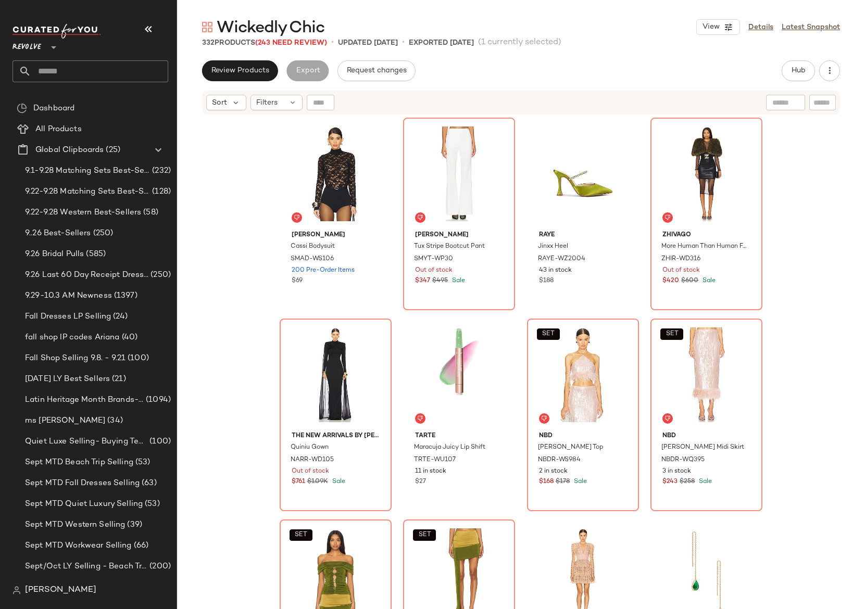
click at [292, 15] on main "Wickedly Chic View Details Latest Snapshot 332 Products (243 Need Review) • upd…" at bounding box center [432, 304] width 865 height 609
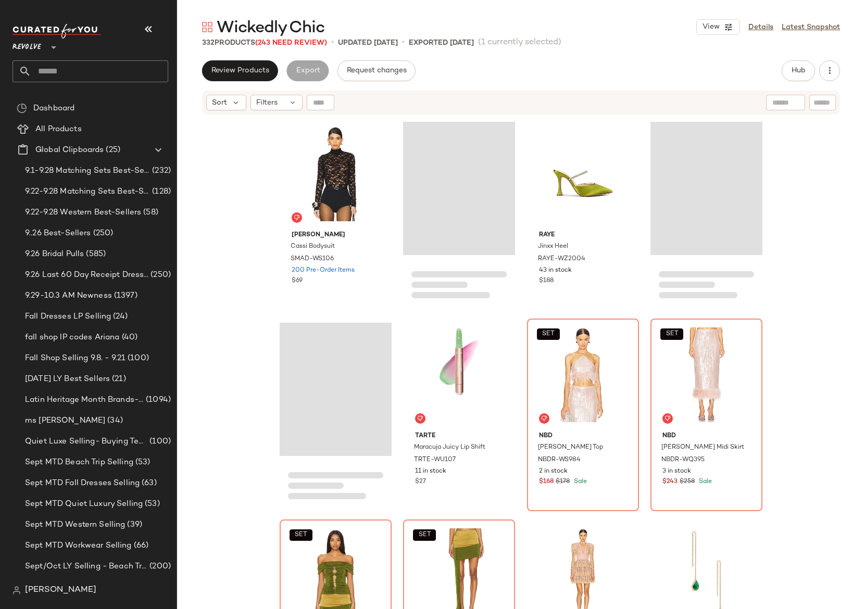
click at [292, 15] on main "Wickedly Chic View Details Latest Snapshot 332 Products (243 Need Review) • upd…" at bounding box center [432, 304] width 865 height 609
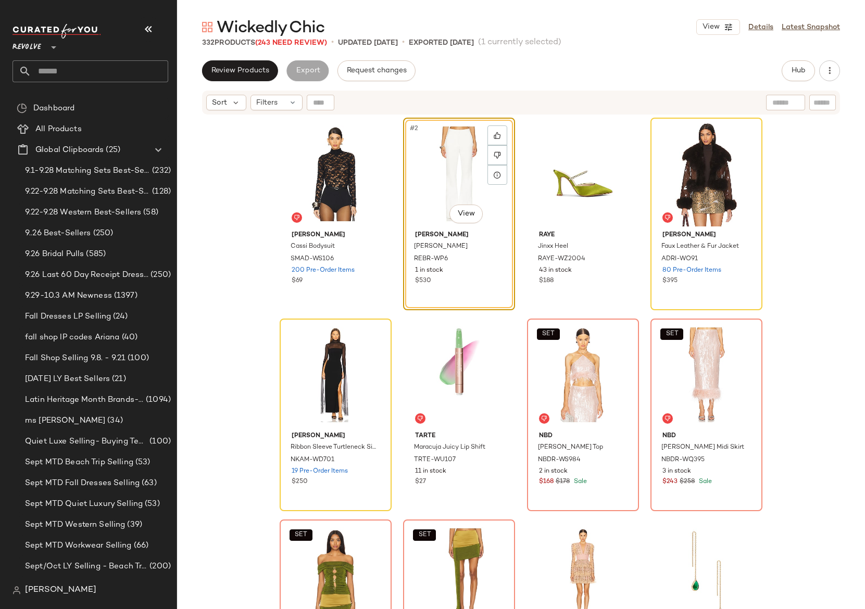
click at [291, 26] on span "Wickedly Chic" at bounding box center [271, 28] width 108 height 21
copy div "Wickedly Chic View"
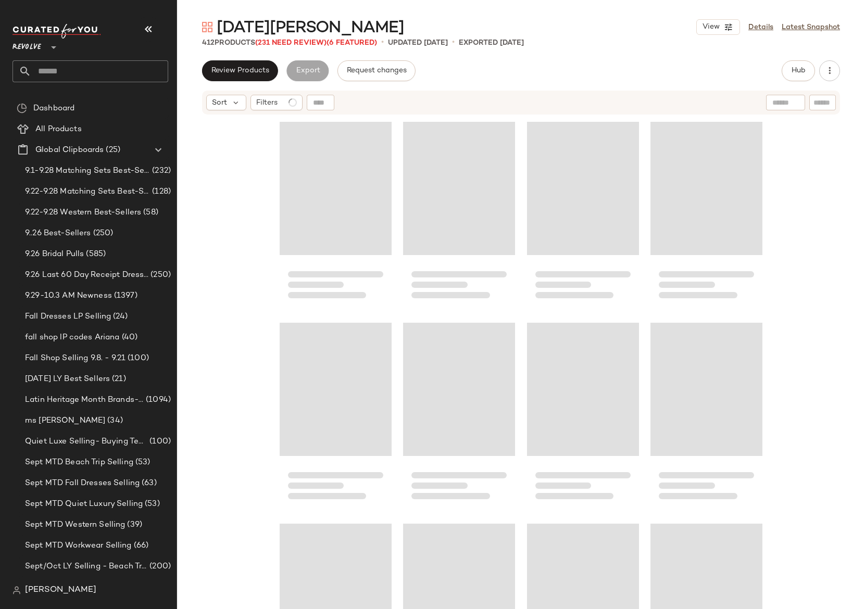
click at [235, 29] on span "[DATE][PERSON_NAME]" at bounding box center [311, 28] width 188 height 21
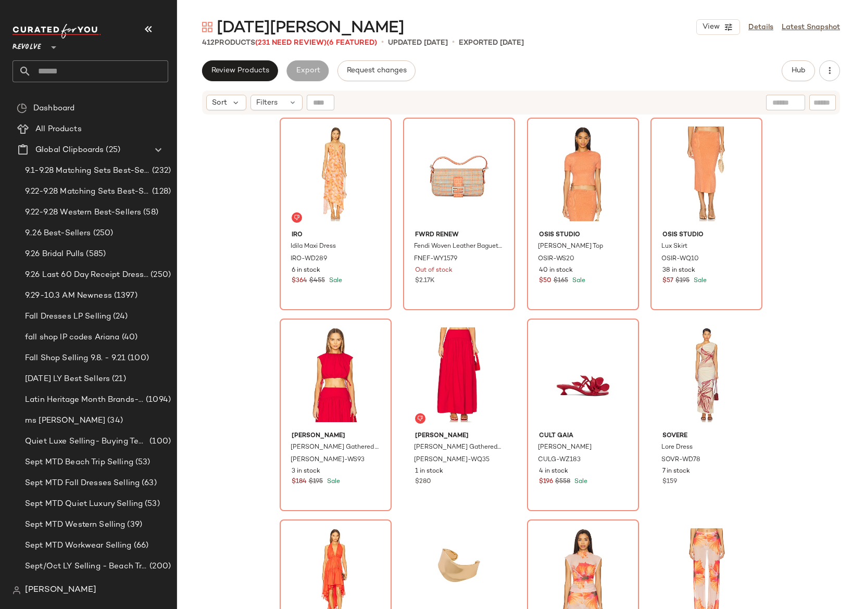
click at [235, 29] on span "[DATE][PERSON_NAME]" at bounding box center [311, 28] width 188 height 21
copy div "[DATE][PERSON_NAME] View"
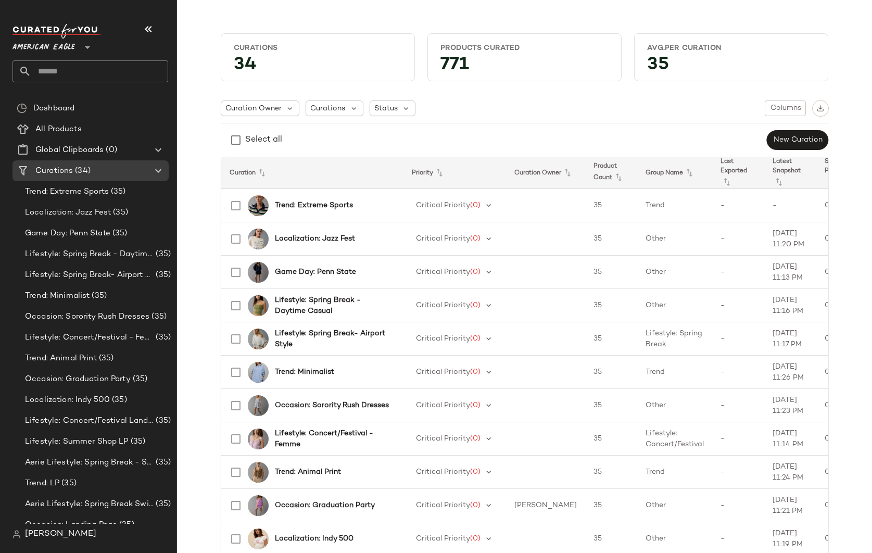
click at [62, 47] on span "American Eagle" at bounding box center [44, 44] width 63 height 19
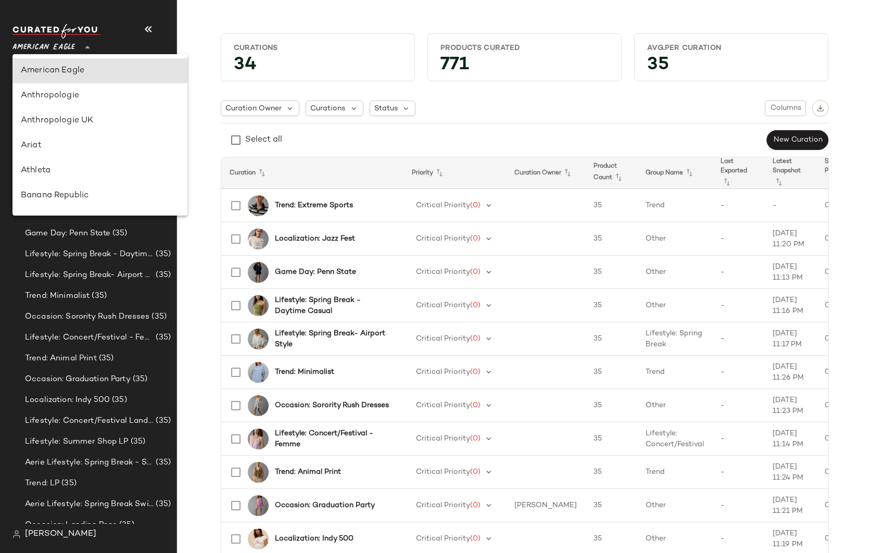
type input "**"
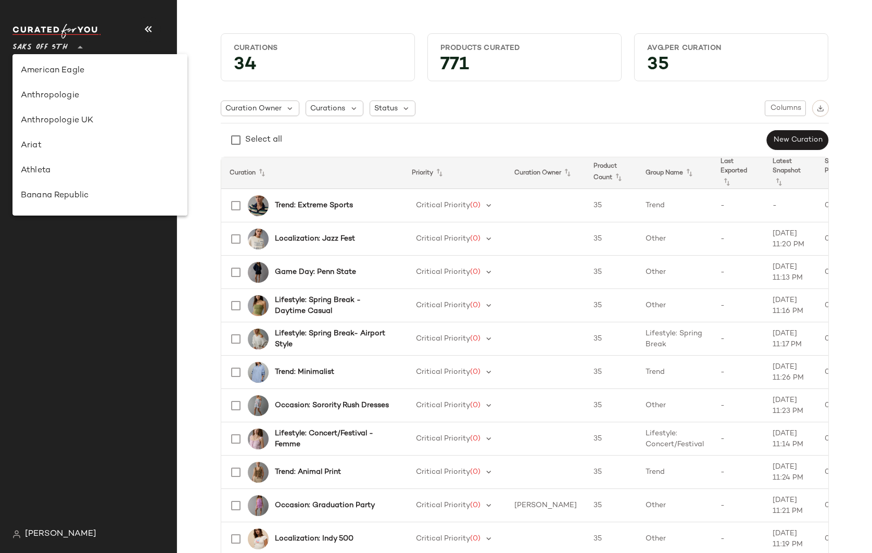
scroll to position [511, 0]
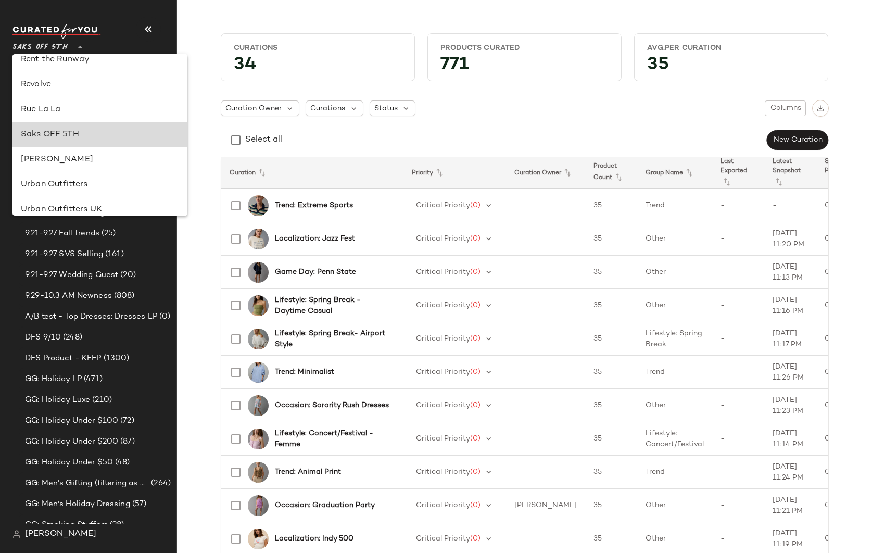
click at [56, 130] on div "Saks OFF 5TH" at bounding box center [100, 135] width 158 height 13
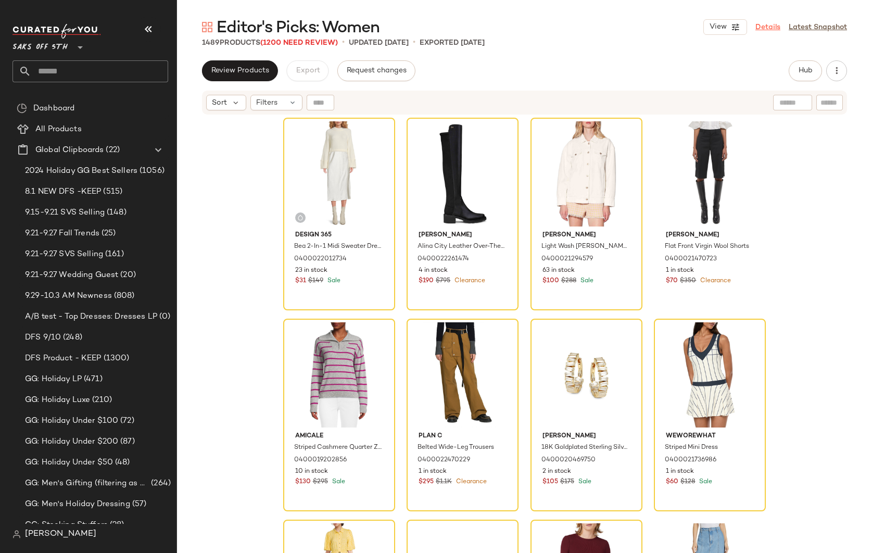
click at [768, 24] on link "Details" at bounding box center [768, 27] width 25 height 11
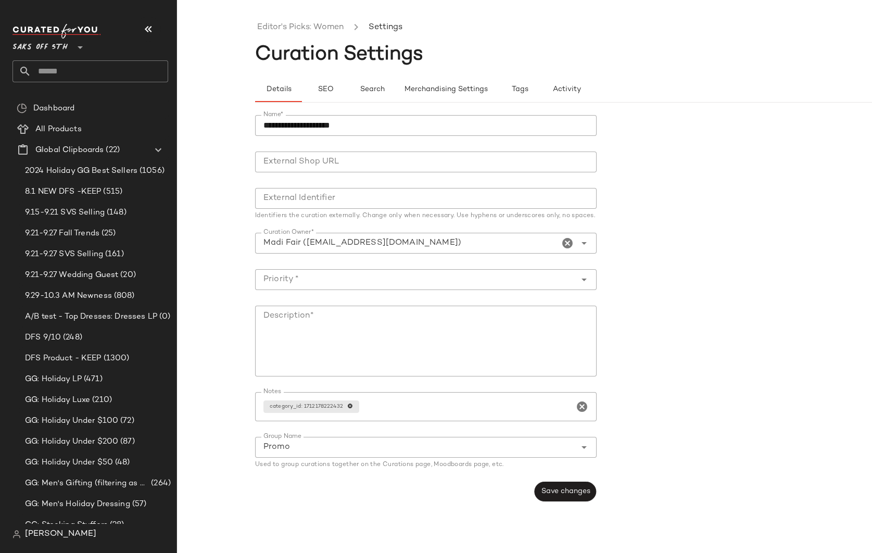
click at [427, 71] on div "Details SEO Search Merchandising Settings Tags Activity" at bounding box center [602, 84] width 695 height 38
click at [429, 92] on span "Merchandising Settings" at bounding box center [446, 89] width 84 height 8
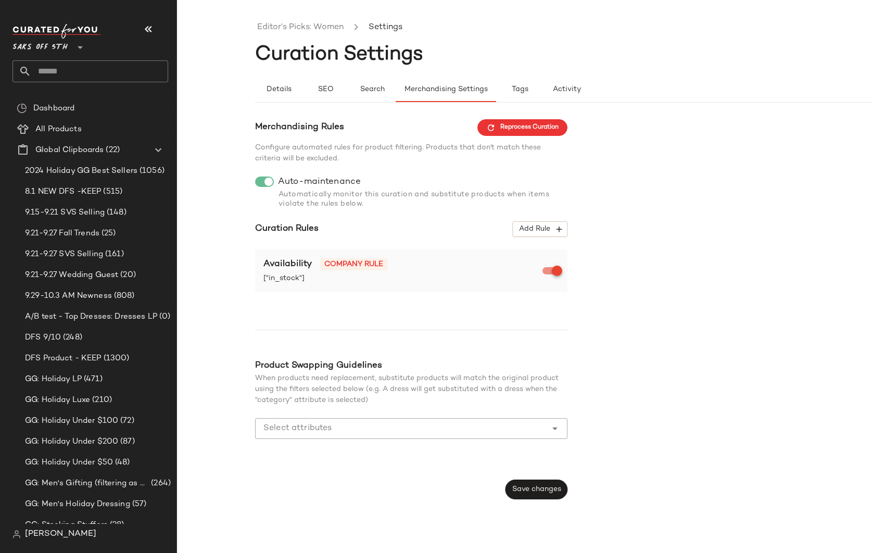
type button "maintenance"
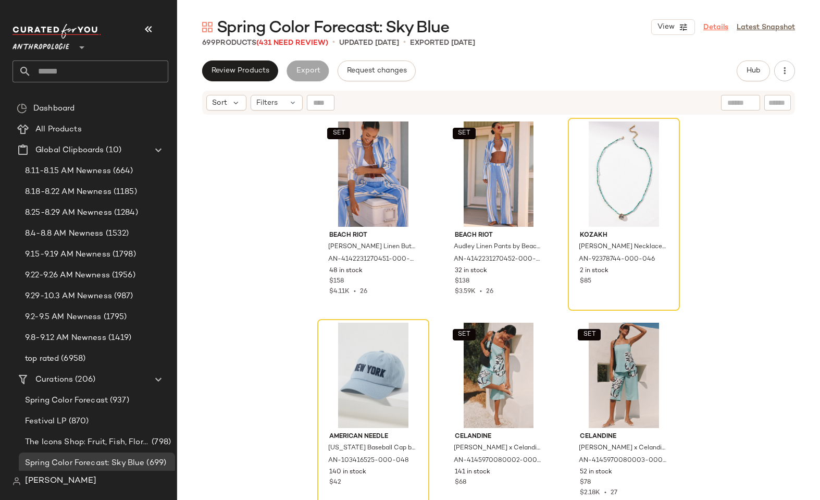
click at [598, 23] on link "Details" at bounding box center [715, 27] width 25 height 11
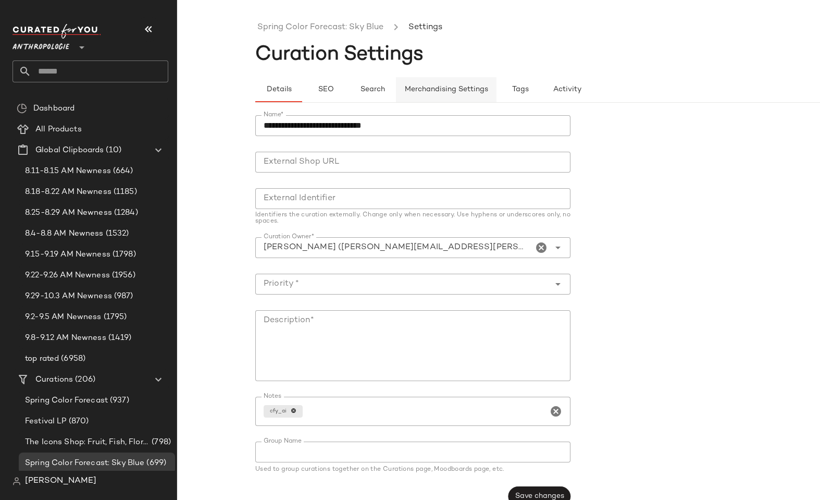
click at [427, 88] on span "Merchandising Settings" at bounding box center [446, 89] width 84 height 8
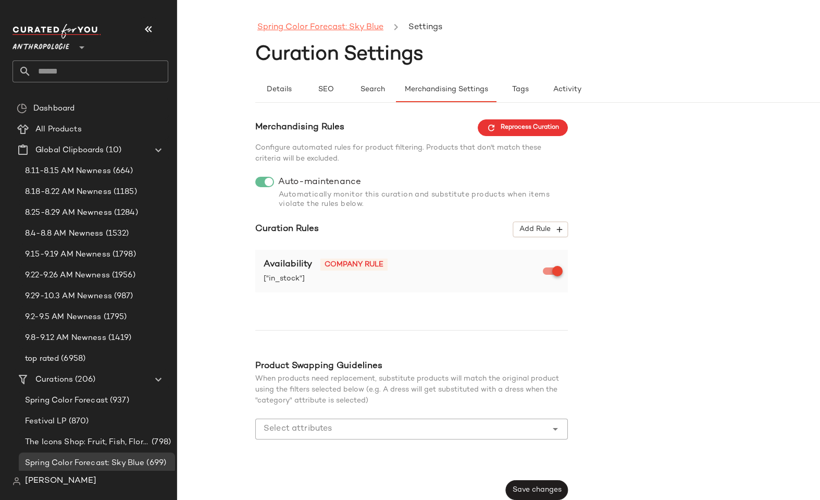
click at [340, 33] on link "Spring Color Forecast: Sky Blue" at bounding box center [320, 28] width 126 height 14
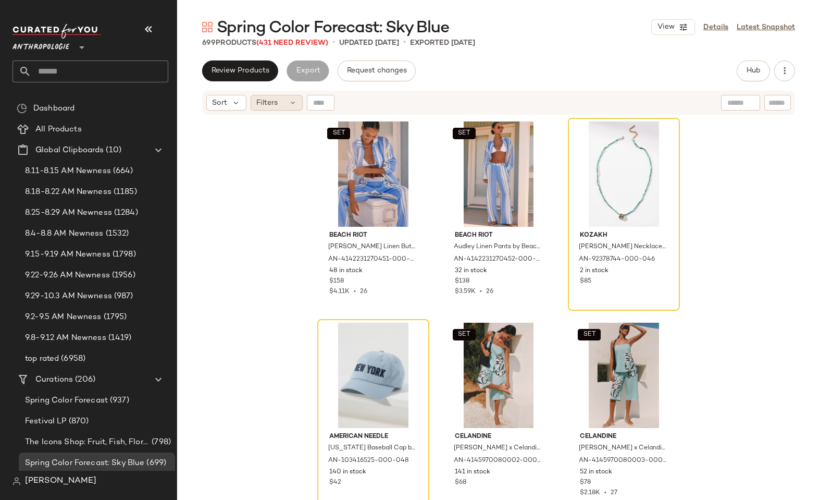
click at [275, 101] on span "Filters" at bounding box center [266, 102] width 21 height 11
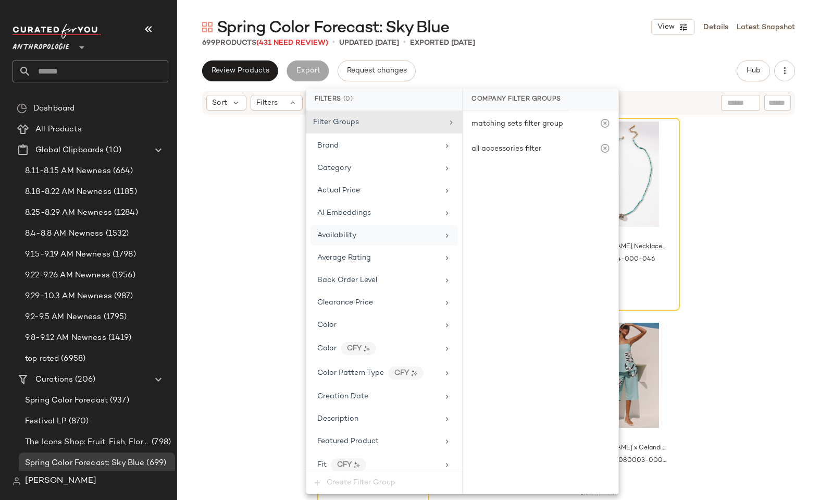
click at [350, 233] on span "Availability" at bounding box center [336, 235] width 39 height 8
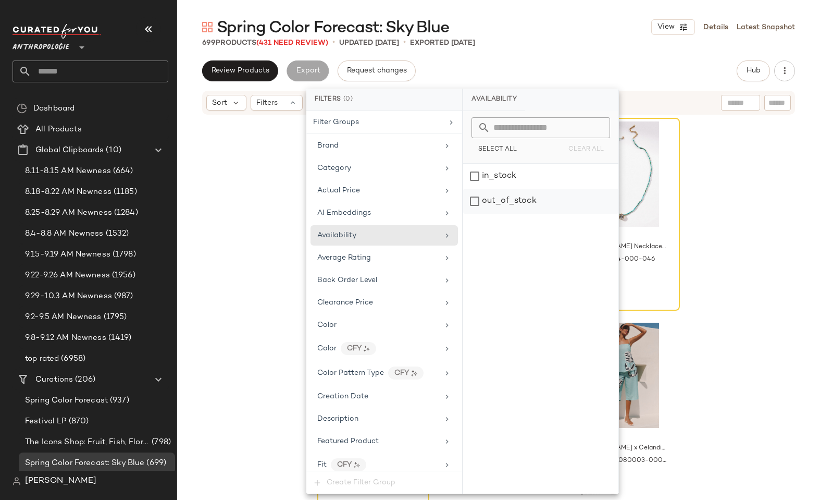
click at [509, 202] on div "out_of_stock" at bounding box center [540, 201] width 155 height 25
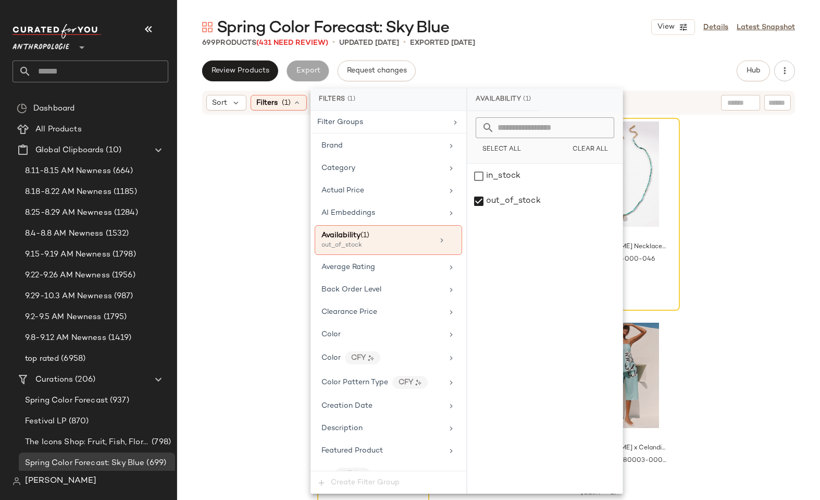
click at [554, 65] on div "Review Products Export Request changes Hub Send for Review External Review Inte…" at bounding box center [498, 70] width 593 height 21
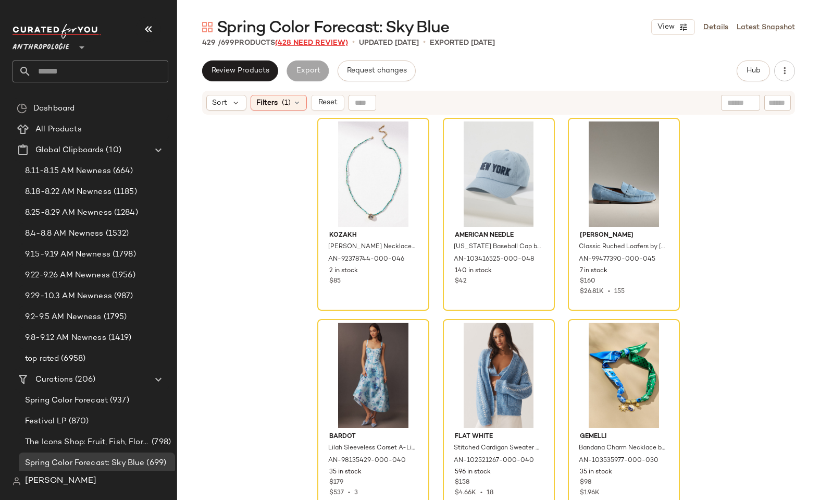
click at [308, 42] on span "(428 Need Review)" at bounding box center [311, 43] width 73 height 8
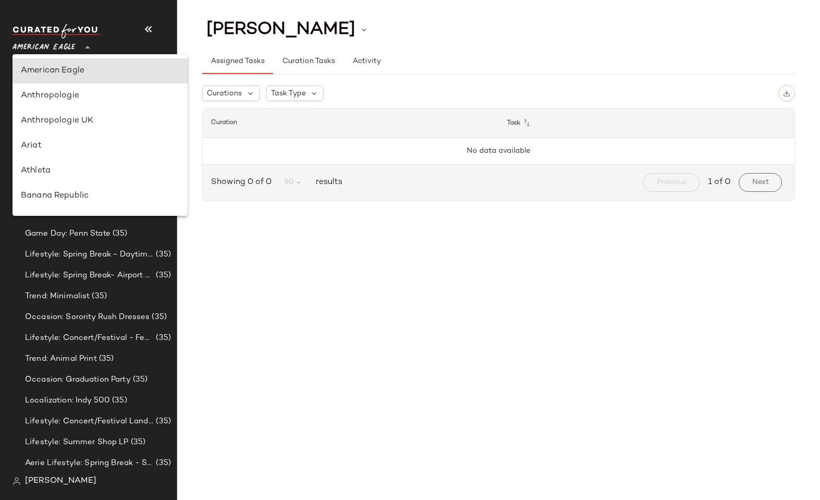
click at [40, 53] on span "American Eagle" at bounding box center [44, 44] width 63 height 19
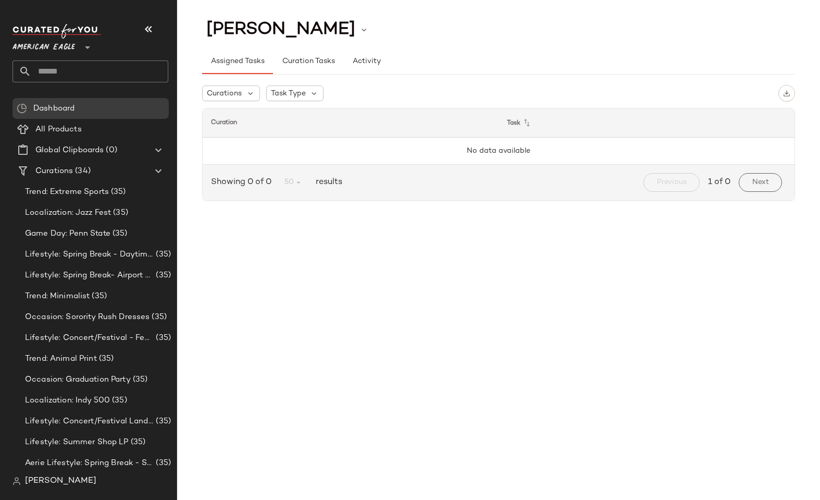
click at [45, 53] on span "American Eagle" at bounding box center [44, 44] width 63 height 19
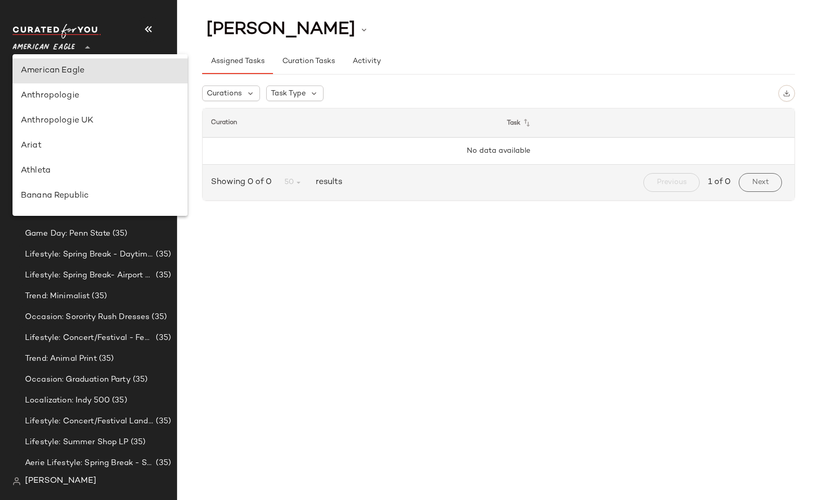
type input "**"
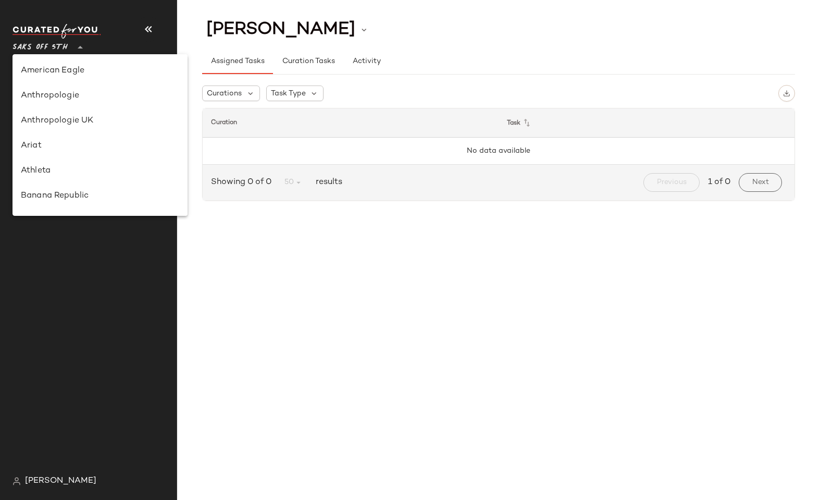
scroll to position [511, 0]
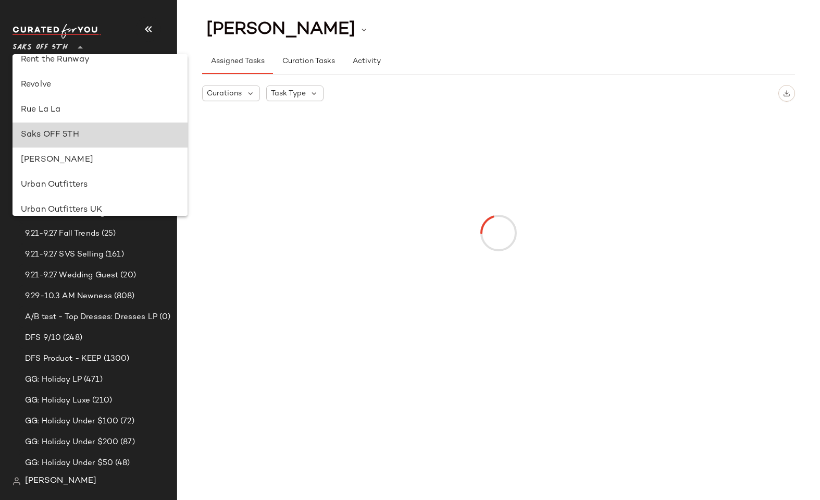
click at [85, 130] on div "Saks OFF 5TH" at bounding box center [100, 135] width 158 height 13
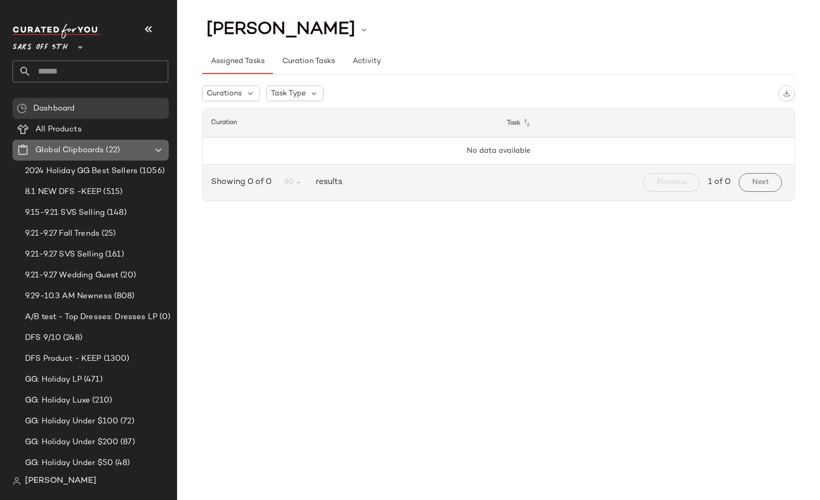
click at [157, 152] on icon at bounding box center [158, 150] width 13 height 13
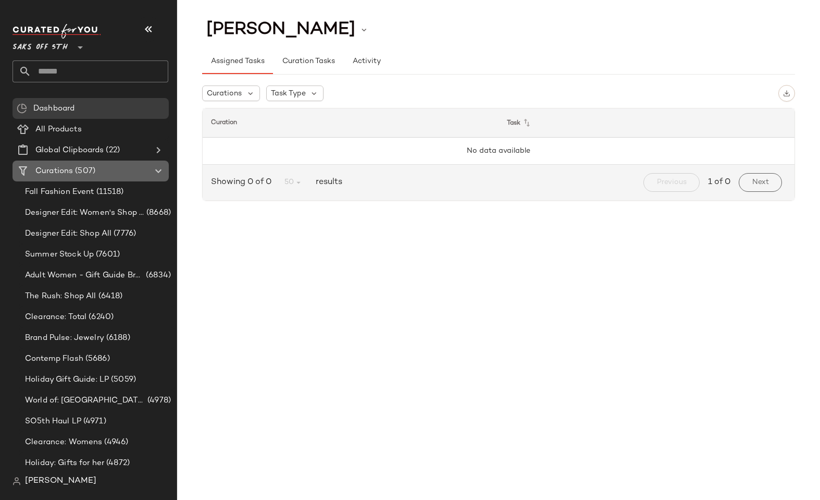
click at [39, 169] on span "Curations" at bounding box center [54, 171] width 38 height 12
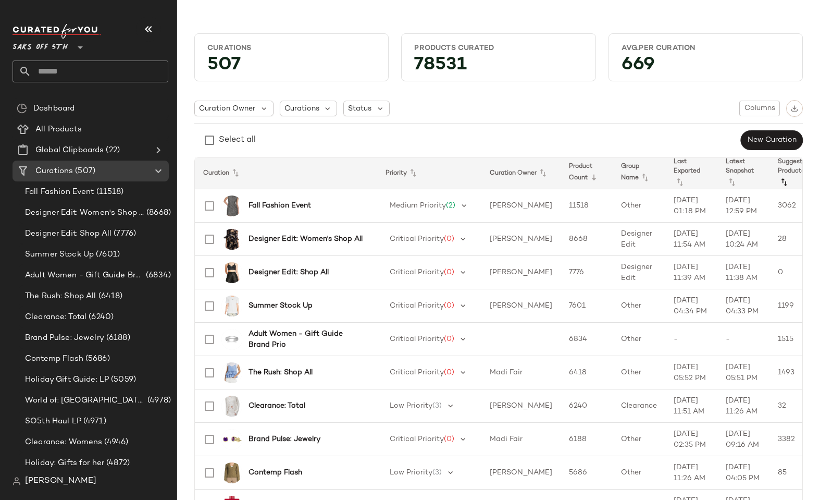
click at [778, 176] on icon at bounding box center [784, 182] width 13 height 13
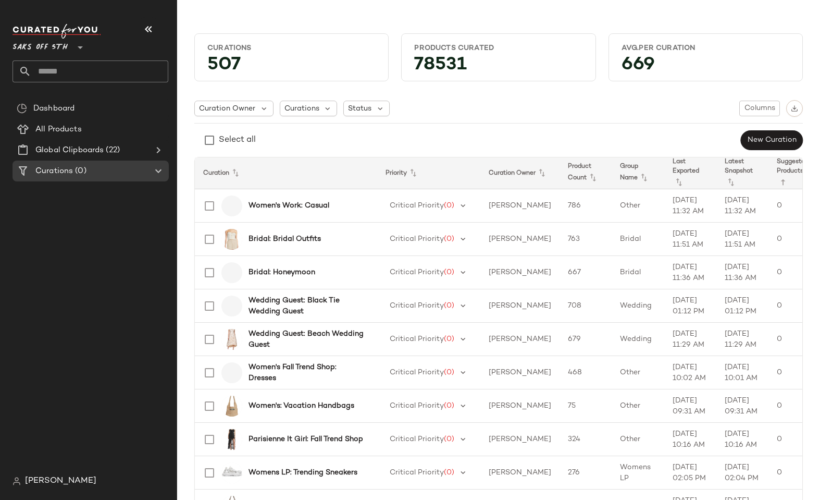
click at [777, 176] on icon at bounding box center [783, 182] width 13 height 13
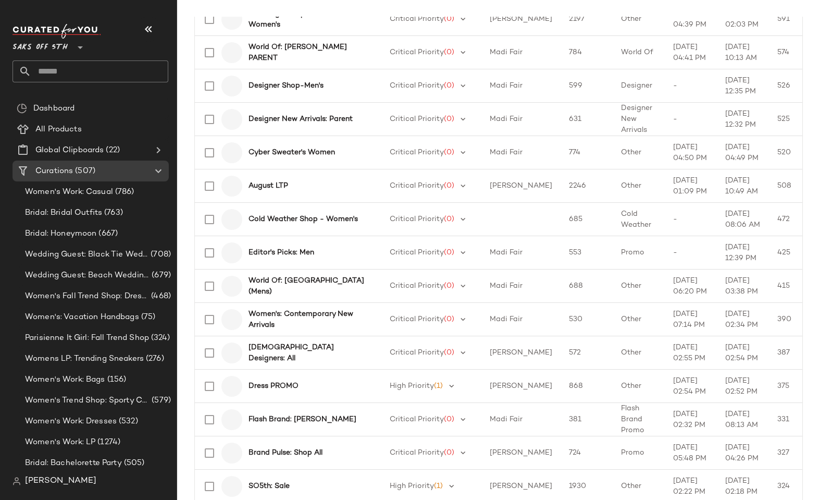
scroll to position [1274, 0]
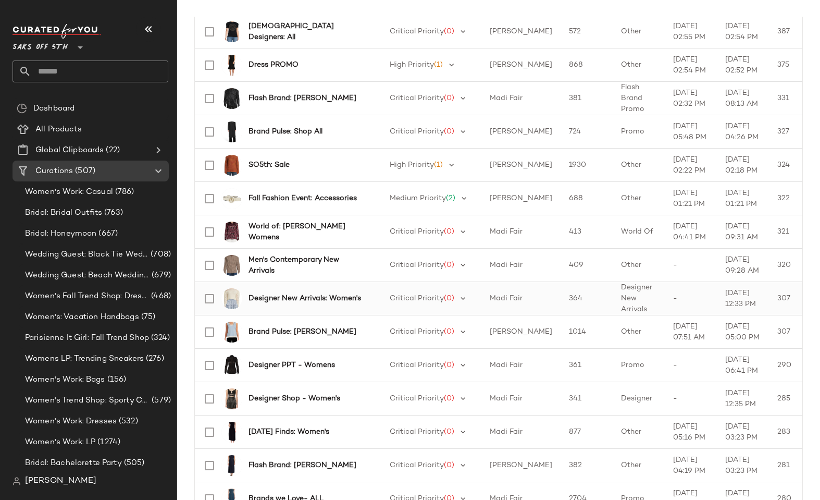
click at [308, 293] on b "Designer New Arrivals: Women's" at bounding box center [304, 298] width 113 height 11
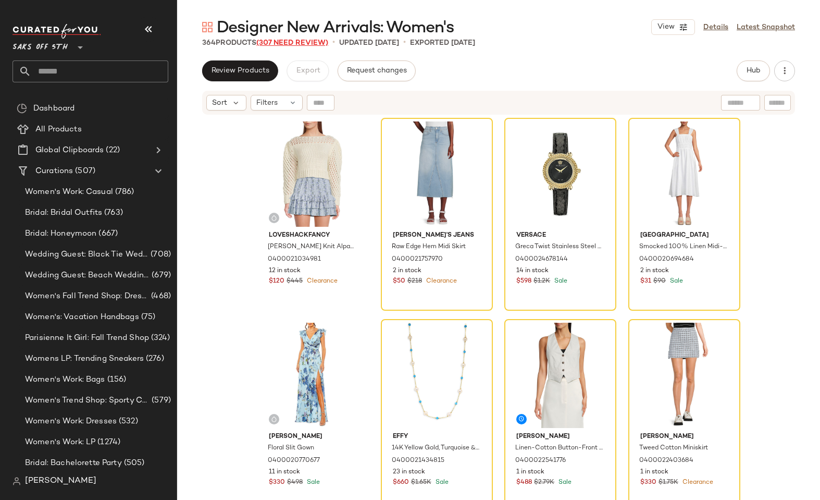
click at [297, 43] on span "(307 Need Review)" at bounding box center [292, 43] width 72 height 8
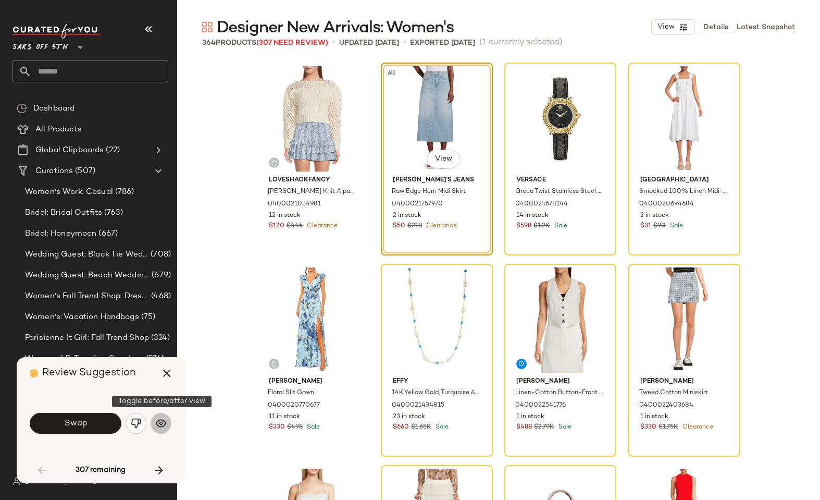
click at [158, 427] on img "button" at bounding box center [161, 423] width 10 height 10
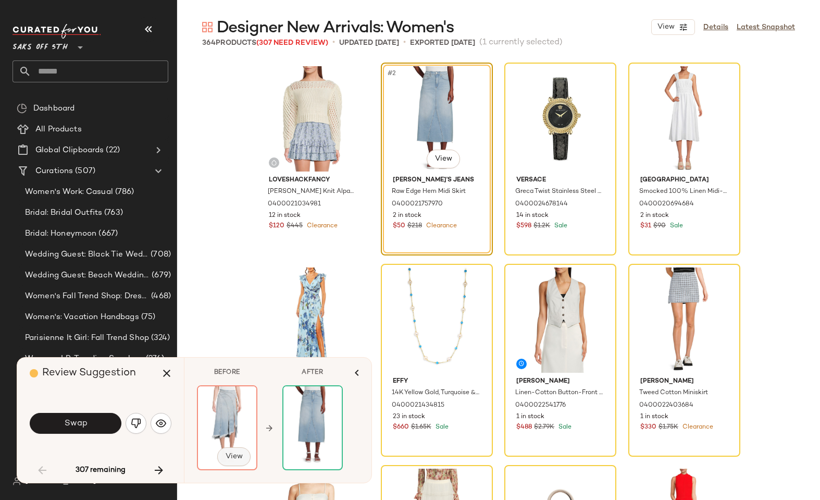
click at [226, 455] on span "View" at bounding box center [234, 456] width 18 height 8
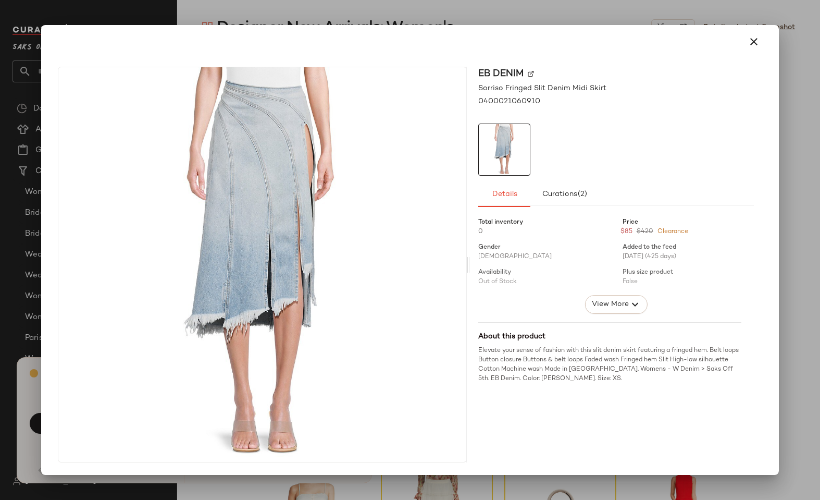
click at [504, 17] on div at bounding box center [410, 250] width 820 height 500
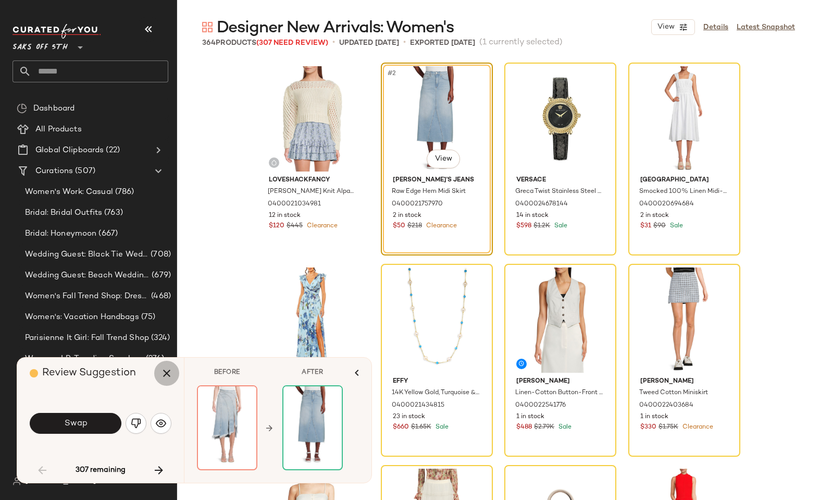
click at [157, 376] on button "button" at bounding box center [166, 372] width 25 height 25
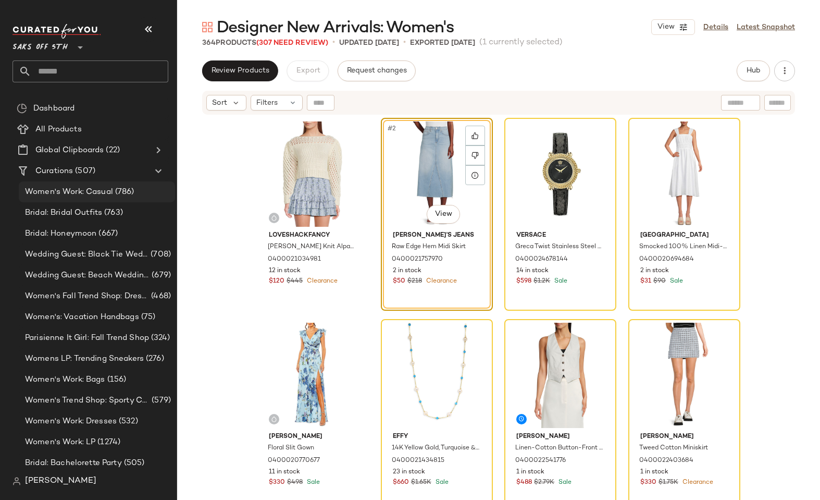
click at [57, 188] on span "Women's Work: Casual" at bounding box center [69, 192] width 88 height 12
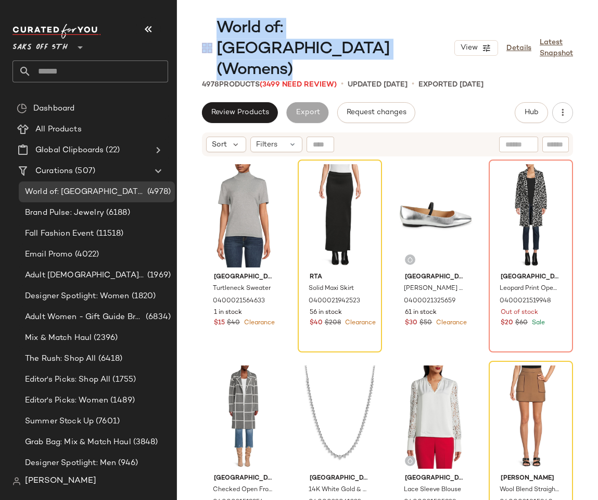
drag, startPoint x: 313, startPoint y: 43, endPoint x: 203, endPoint y: 2, distance: 117.4
click at [203, 2] on main "World of: [GEOGRAPHIC_DATA] (Womens) View Details Latest Snapshot 4978 Products…" at bounding box center [299, 250] width 598 height 500
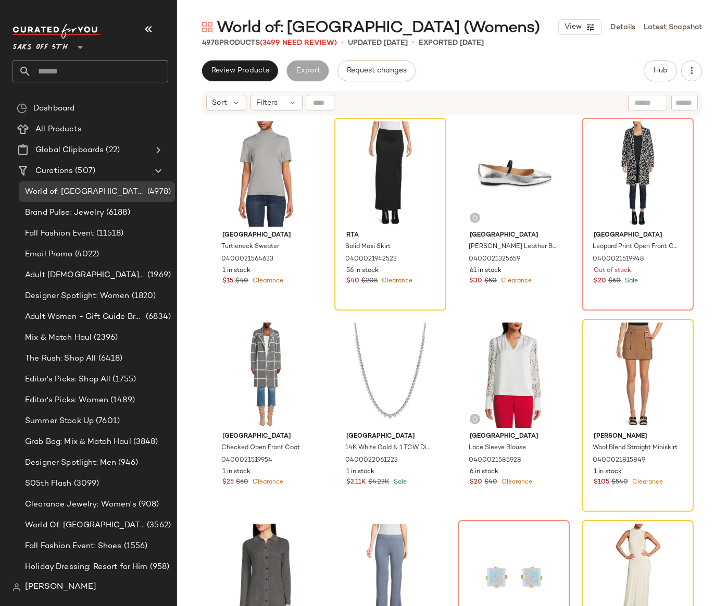
click at [471, 59] on div "World of: [GEOGRAPHIC_DATA] (Womens) View Details Latest Snapshot 4978 Products…" at bounding box center [452, 311] width 550 height 589
click at [310, 43] on span "(3499 Need Review)" at bounding box center [298, 43] width 77 height 8
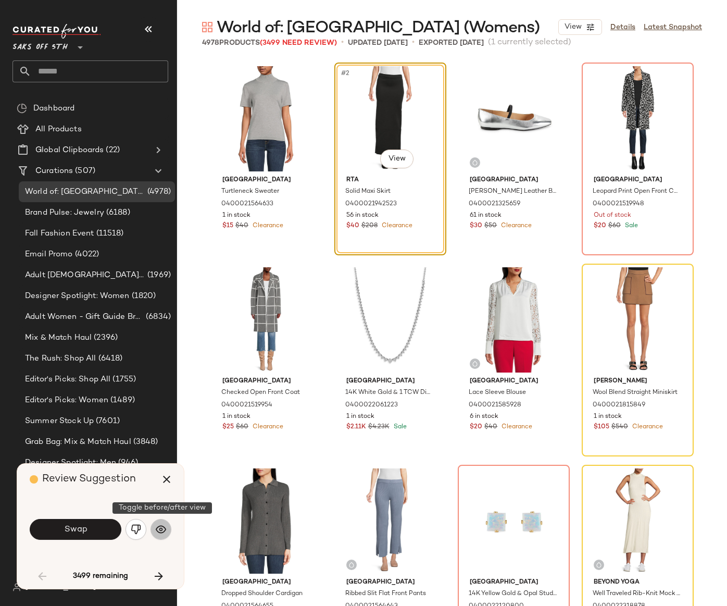
click at [159, 499] on img "button" at bounding box center [161, 529] width 10 height 10
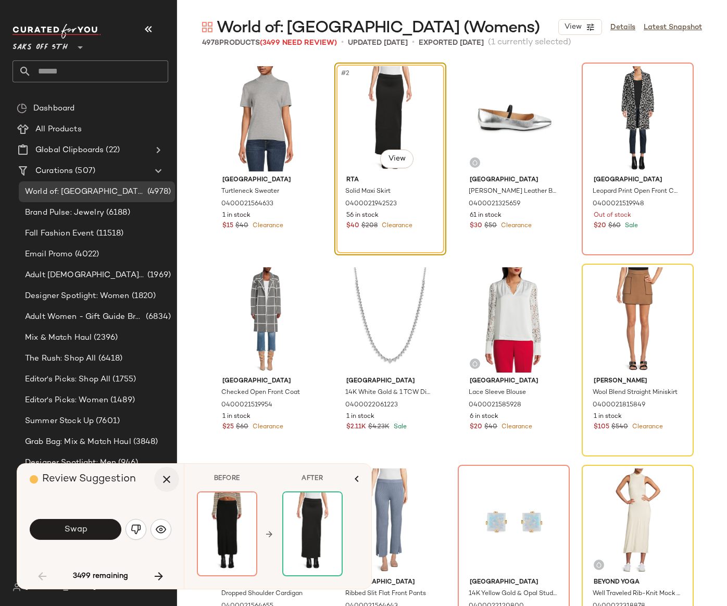
click at [166, 480] on icon "button" at bounding box center [166, 479] width 13 height 13
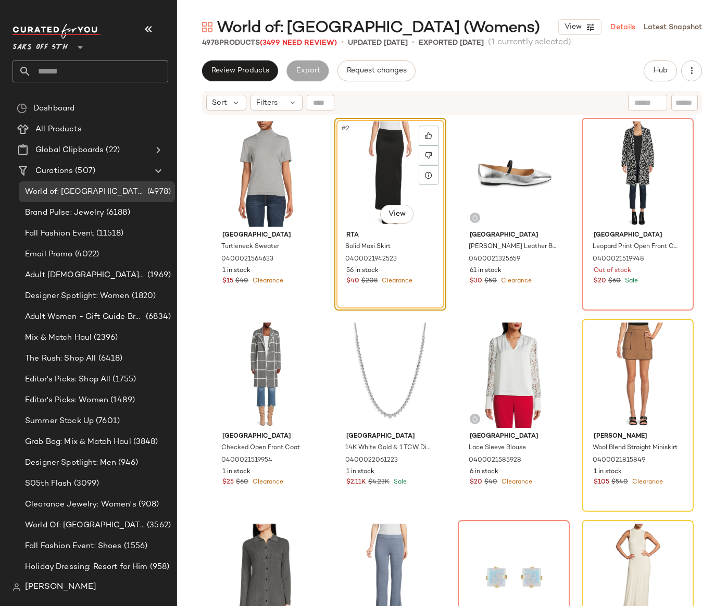
click at [598, 28] on link "Details" at bounding box center [622, 27] width 25 height 11
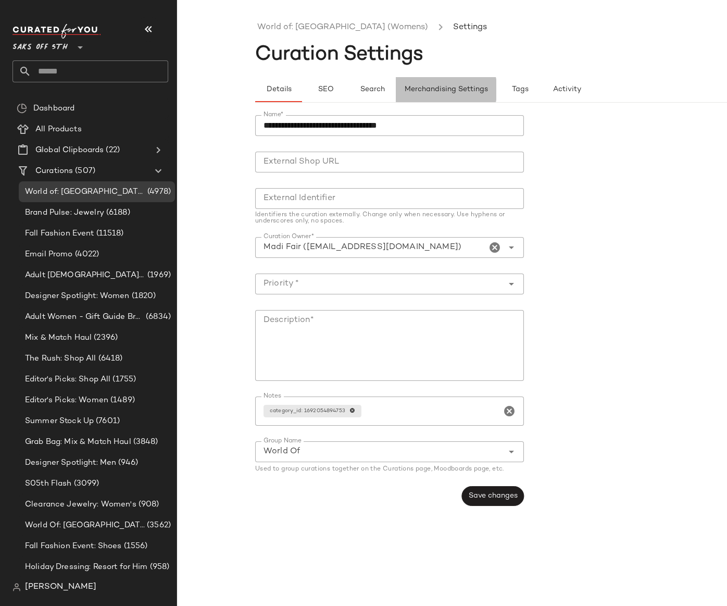
click at [430, 90] on span "Merchandising Settings" at bounding box center [446, 89] width 84 height 8
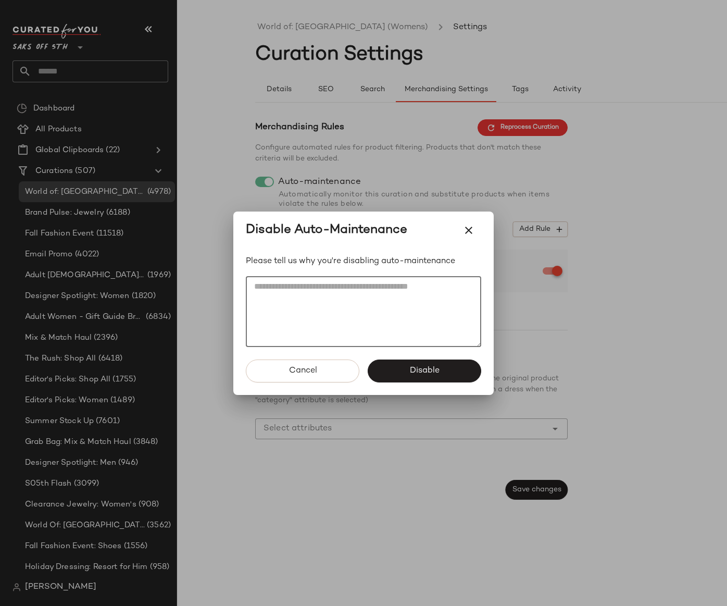
click at [291, 297] on textarea at bounding box center [363, 311] width 235 height 71
type textarea "**********"
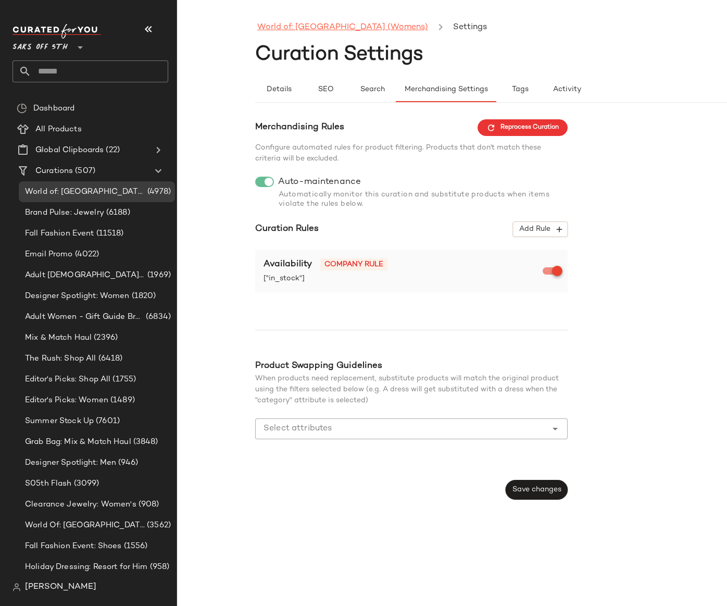
click at [275, 24] on link "World of: [GEOGRAPHIC_DATA] (Womens)" at bounding box center [342, 28] width 171 height 14
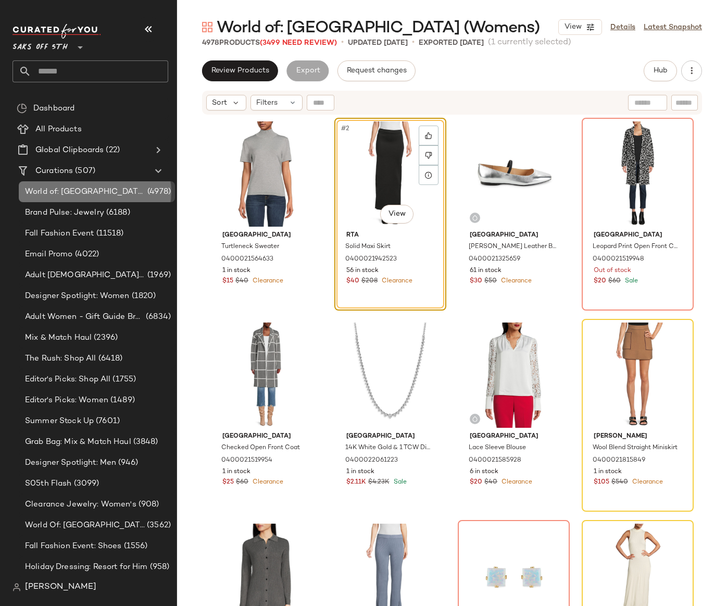
click at [47, 194] on span "World of: [GEOGRAPHIC_DATA] (Womens)" at bounding box center [85, 192] width 120 height 12
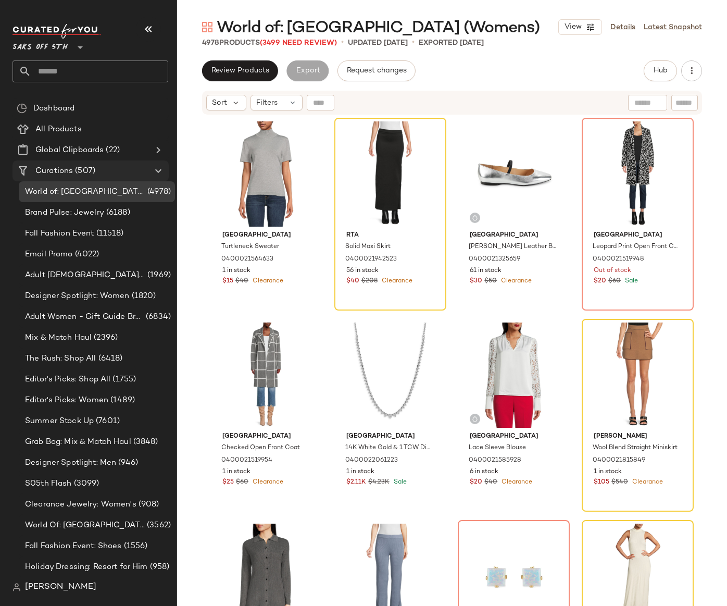
click at [46, 167] on span "Curations" at bounding box center [54, 171] width 38 height 12
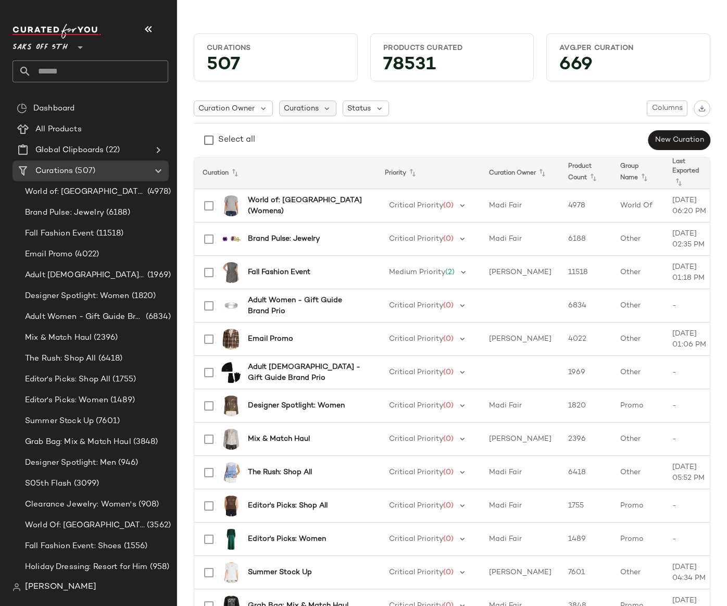
click at [318, 111] on div "Curations" at bounding box center [308, 109] width 58 height 16
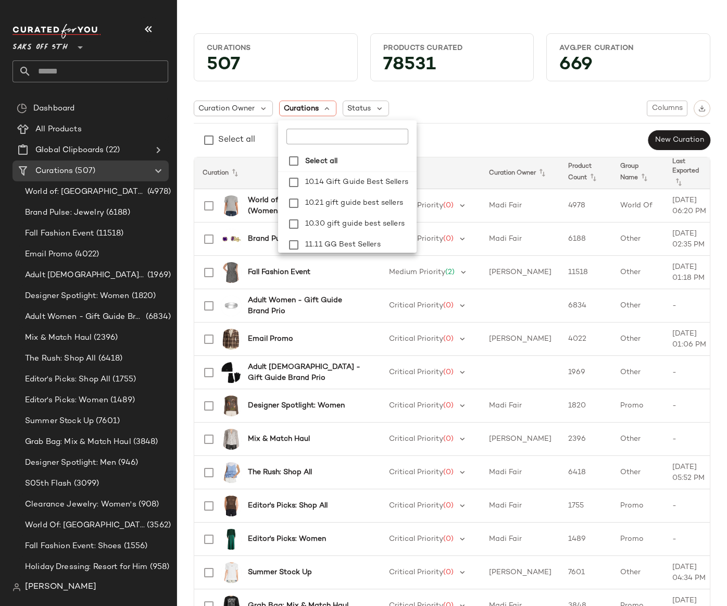
click at [317, 134] on input "text" at bounding box center [346, 137] width 120 height 16
type input "**********"
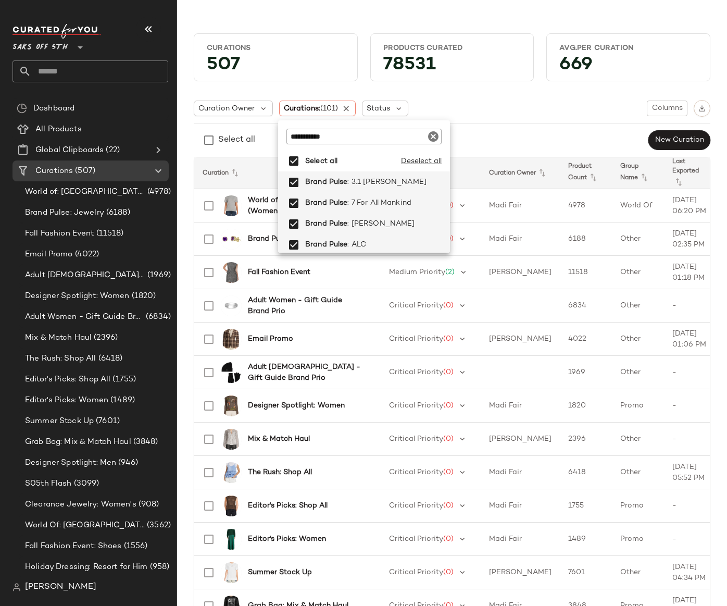
click at [457, 126] on div "Curation Owner Curations: (101) Status Columns Select all New Curation" at bounding box center [452, 125] width 517 height 51
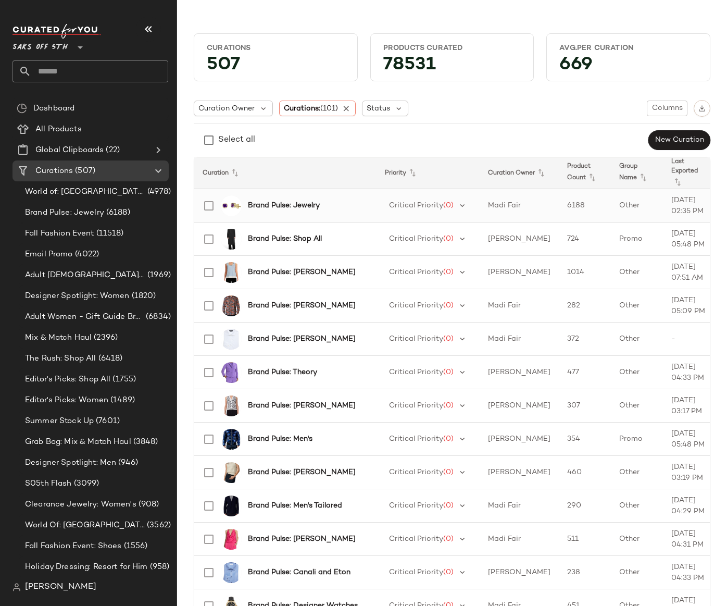
click at [264, 205] on b "Brand Pulse: Jewelry" at bounding box center [284, 205] width 72 height 11
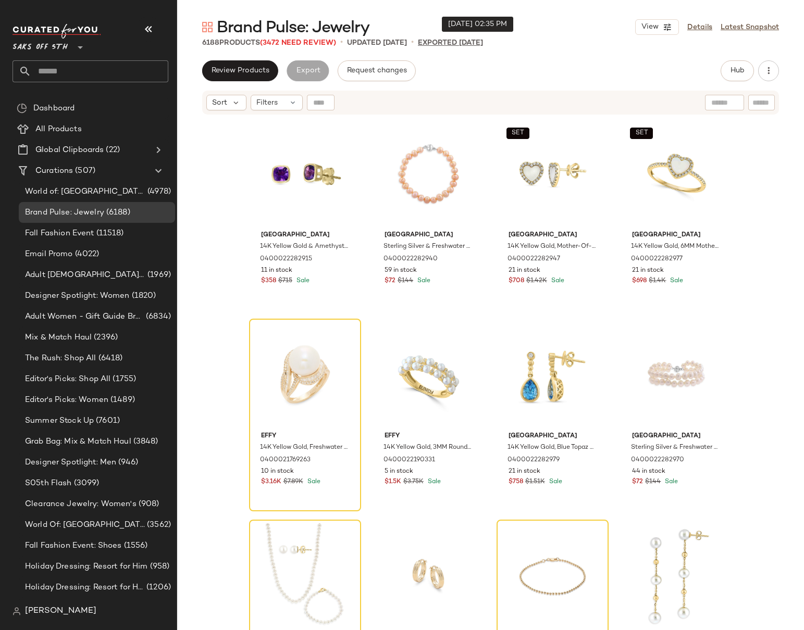
click at [459, 43] on p "Exported [DATE]" at bounding box center [450, 43] width 65 height 11
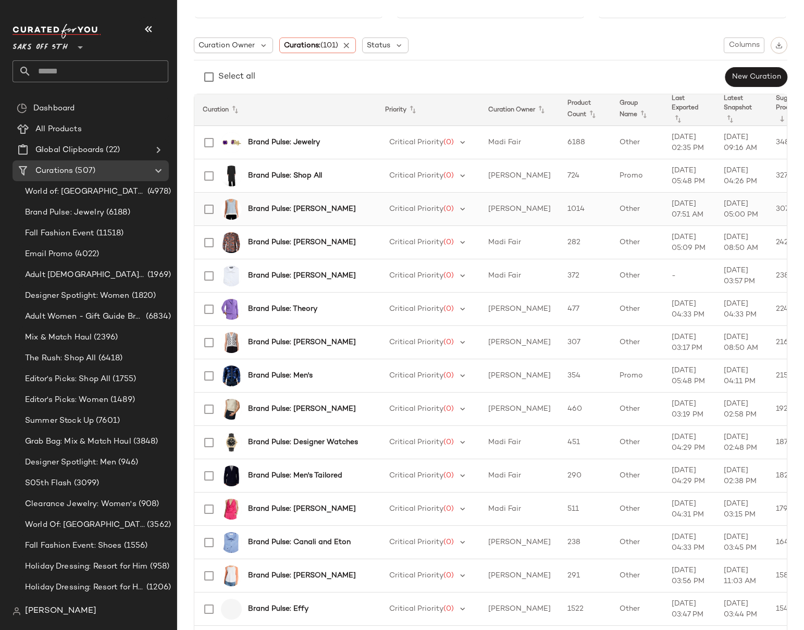
scroll to position [70, 0]
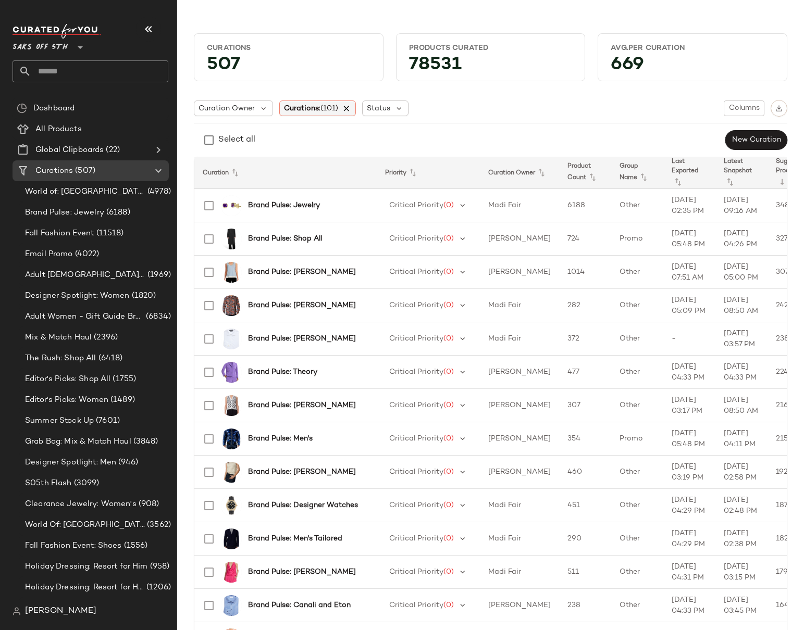
click at [351, 107] on icon at bounding box center [346, 108] width 9 height 9
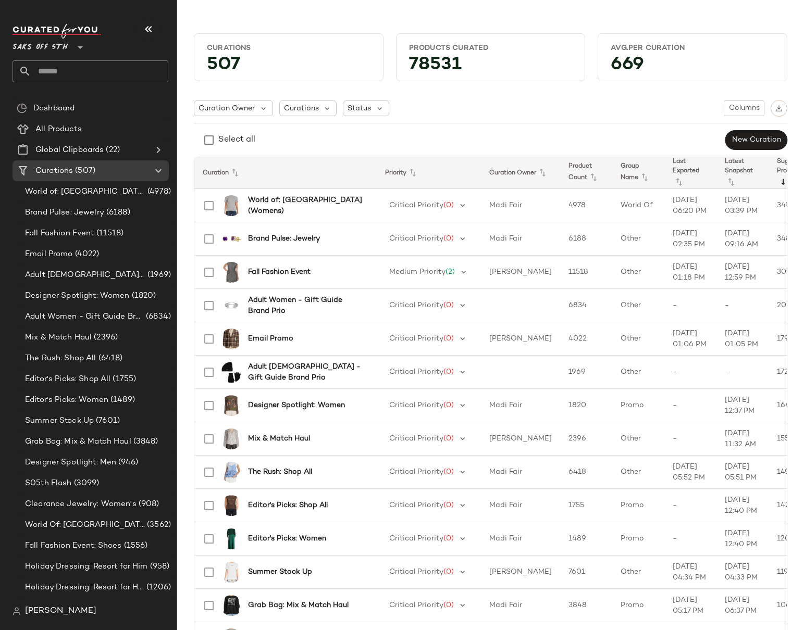
click at [598, 178] on icon at bounding box center [783, 182] width 13 height 13
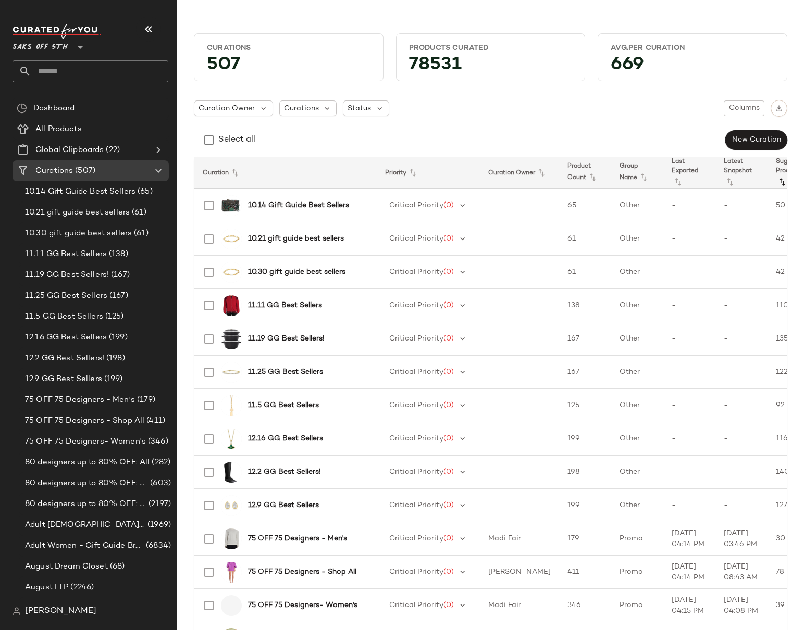
click at [598, 181] on icon at bounding box center [782, 182] width 13 height 13
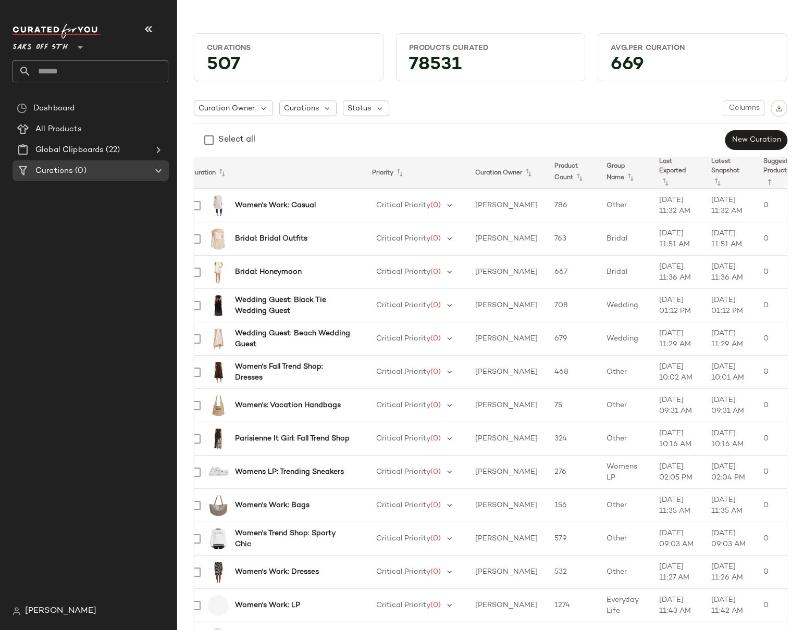
scroll to position [0, 11]
click at [598, 178] on icon at bounding box center [771, 182] width 13 height 13
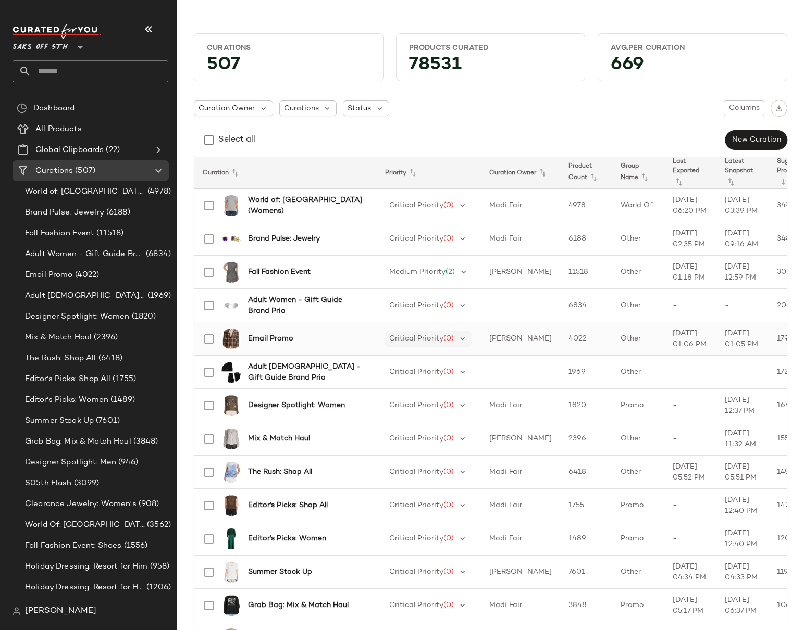
scroll to position [233, 0]
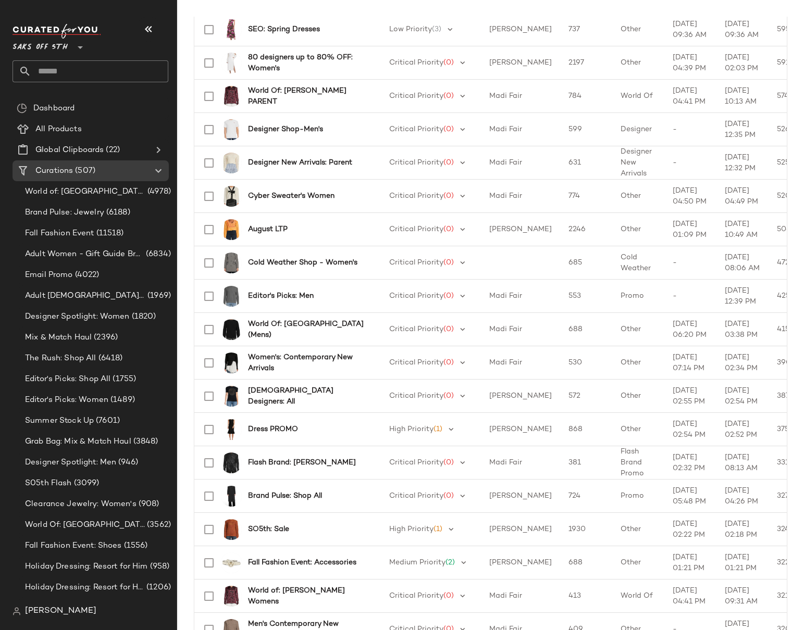
scroll to position [1075, 0]
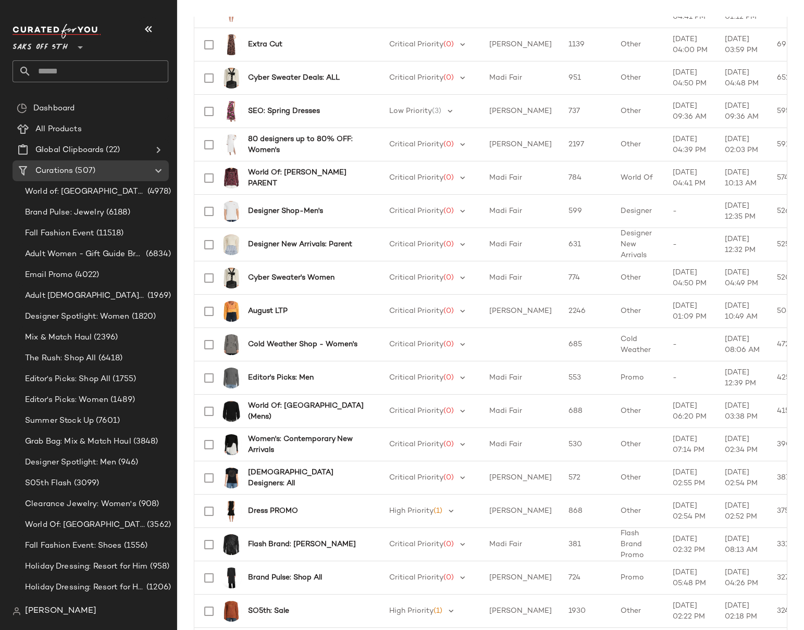
scroll to position [446, 0]
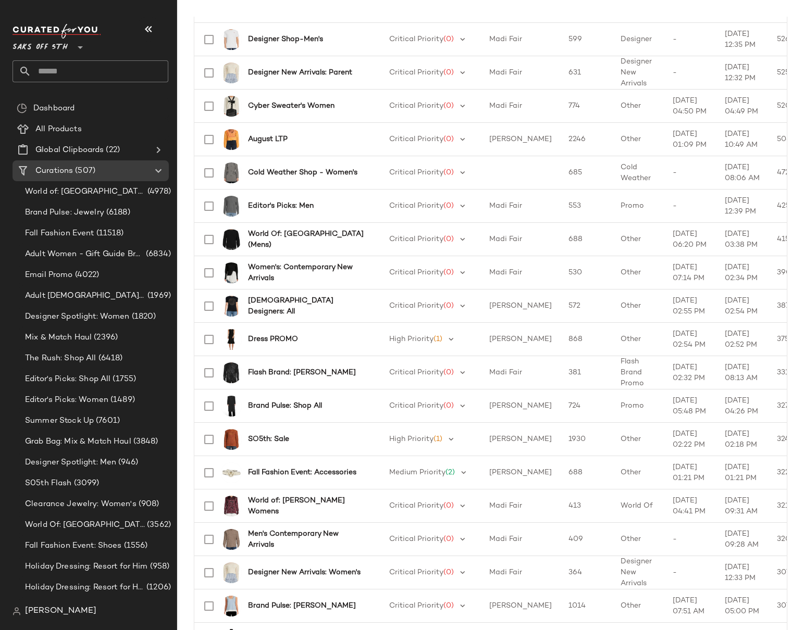
scroll to position [1087, 0]
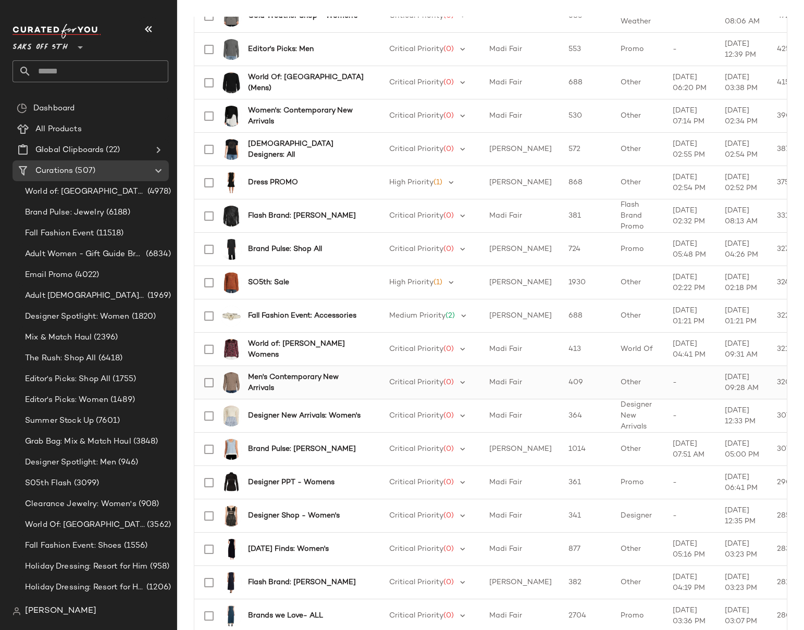
scroll to position [1295, 0]
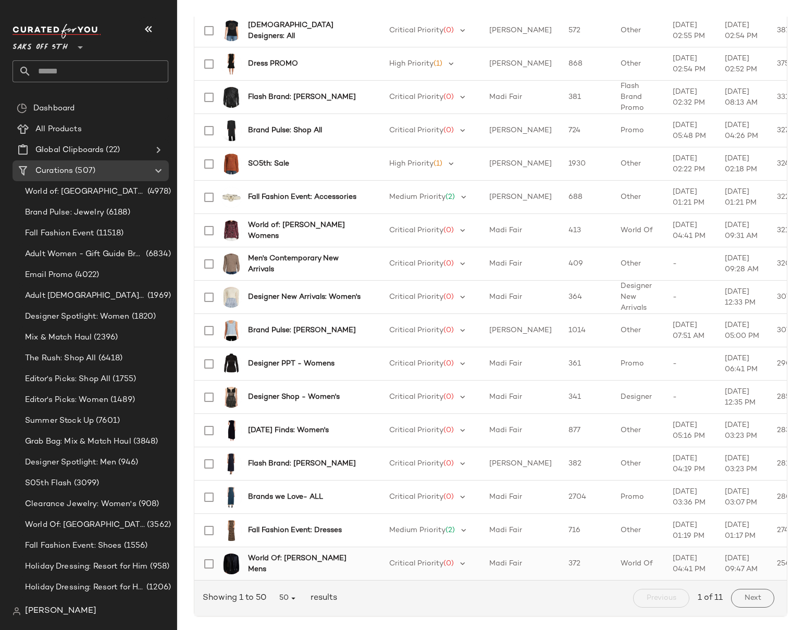
scroll to position [486, 0]
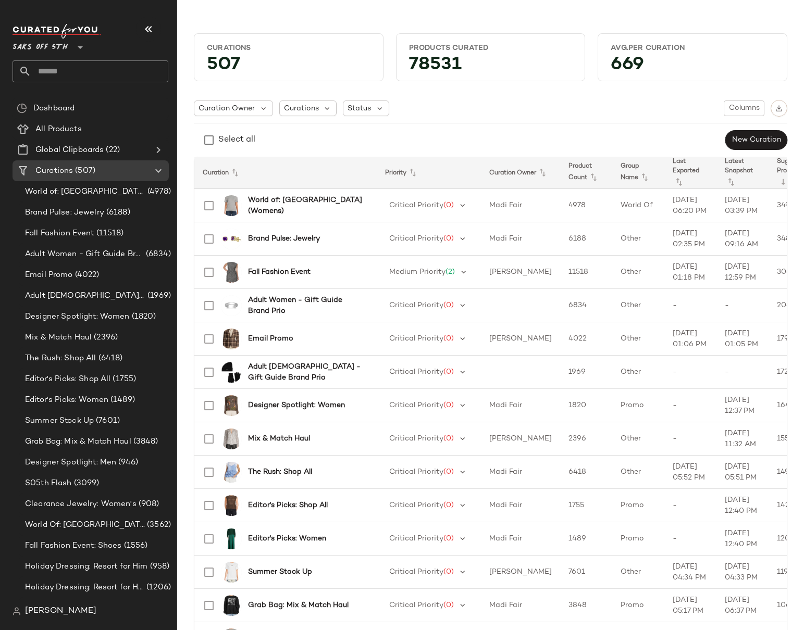
click at [377, 120] on div "Curation Owner Curations Status Columns Select all New Curation" at bounding box center [490, 125] width 593 height 51
click at [265, 267] on b "Fall Fashion Event" at bounding box center [279, 272] width 63 height 11
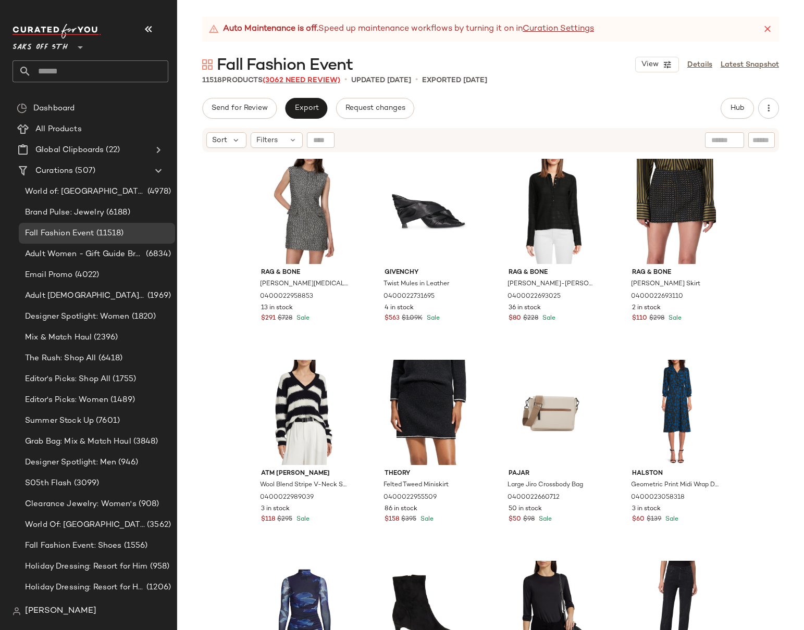
click at [322, 80] on span "(3062 Need Review)" at bounding box center [302, 81] width 78 height 8
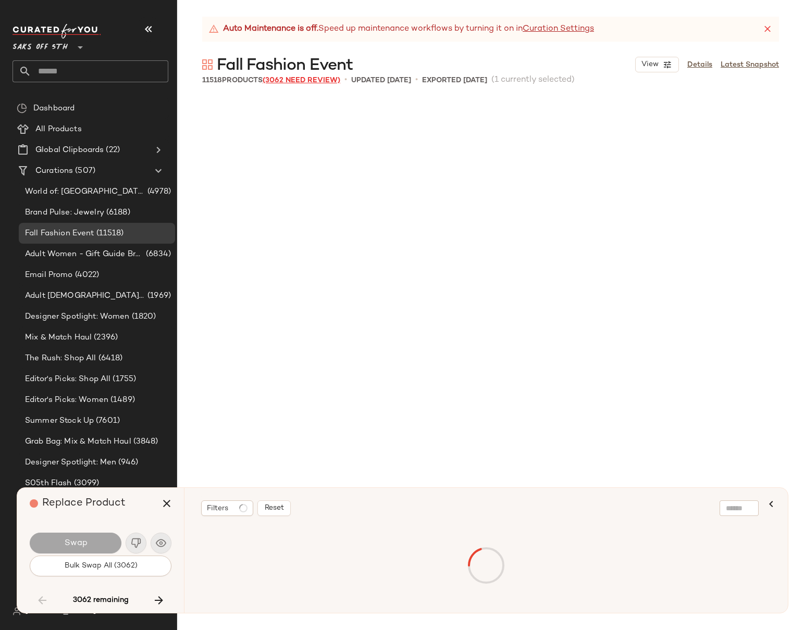
scroll to position [3619, 0]
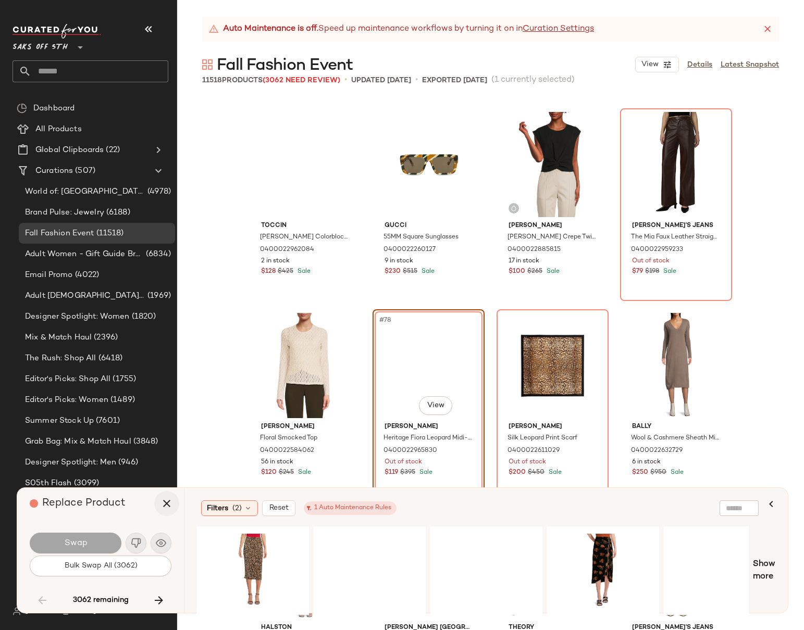
click at [164, 499] on icon "button" at bounding box center [166, 503] width 13 height 13
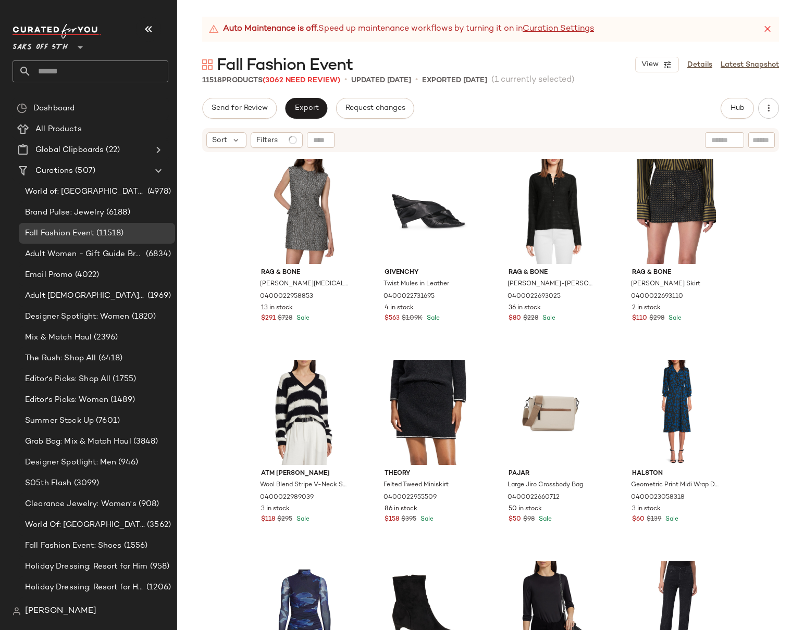
click at [312, 54] on div "Fall Fashion Event" at bounding box center [277, 64] width 151 height 21
click at [313, 55] on span "Fall Fashion Event" at bounding box center [285, 65] width 136 height 21
click at [314, 66] on span "Fall Fashion Event" at bounding box center [285, 65] width 136 height 21
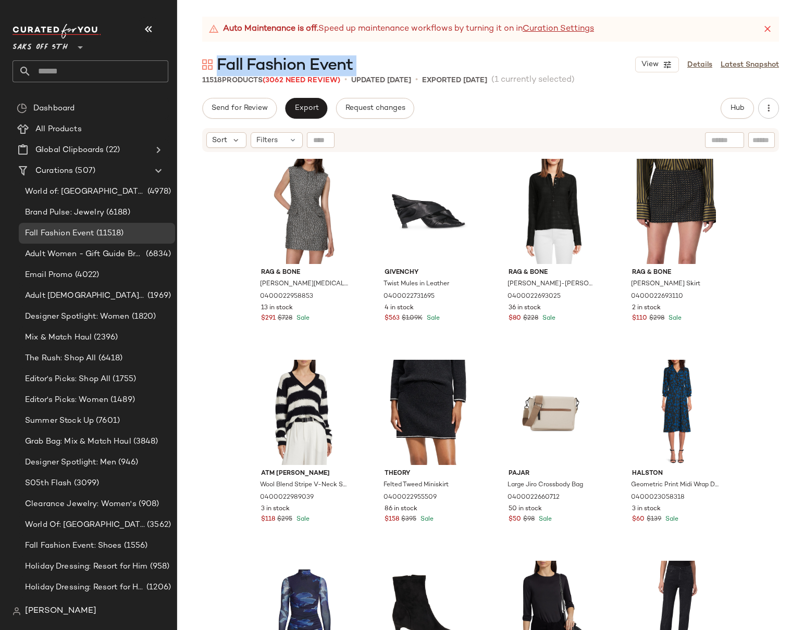
click at [314, 66] on span "Fall Fashion Event" at bounding box center [285, 65] width 136 height 21
copy div "Fall Fashion Event View"
click at [484, 54] on div "Fall Fashion Event View Details Latest Snapshot" at bounding box center [490, 64] width 627 height 21
click at [254, 23] on strong "Auto Maintenance is off." at bounding box center [270, 29] width 95 height 13
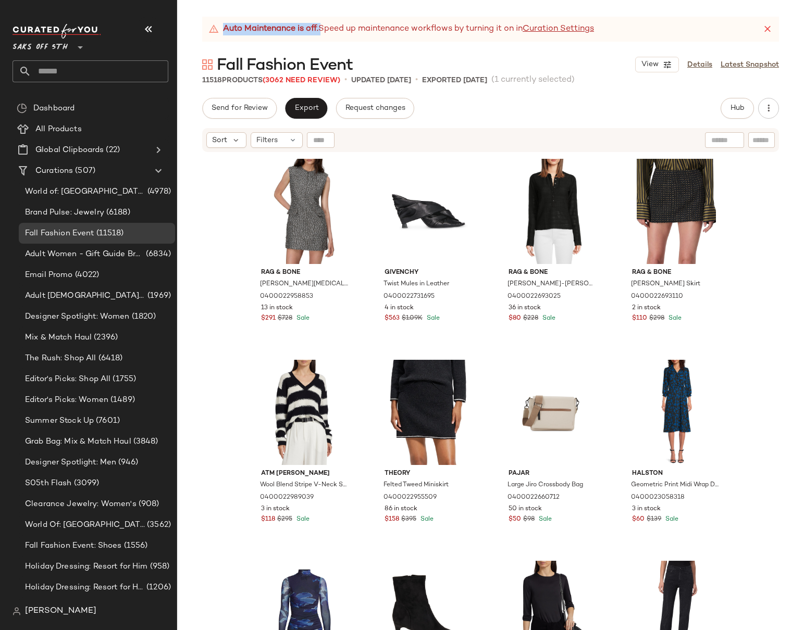
click at [254, 23] on strong "Auto Maintenance is off." at bounding box center [270, 29] width 95 height 13
click at [435, 59] on div "Fall Fashion Event View Details Latest Snapshot" at bounding box center [490, 64] width 627 height 21
click at [63, 173] on span "Curations" at bounding box center [54, 171] width 38 height 12
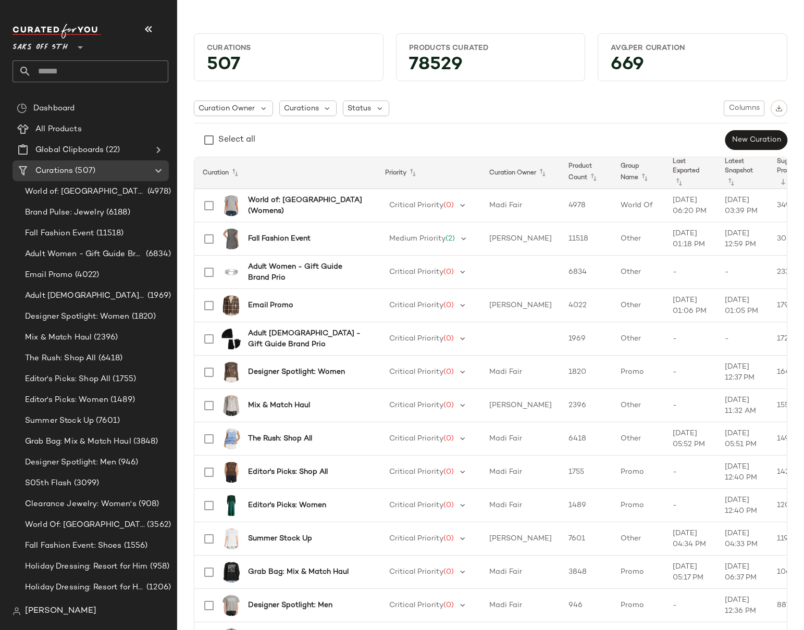
click at [138, 73] on input "text" at bounding box center [99, 71] width 137 height 22
type input "****"
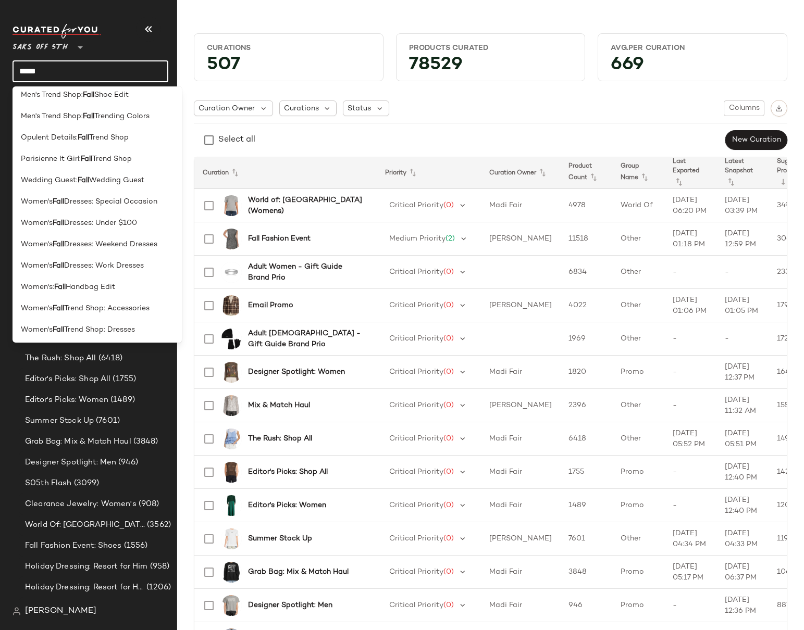
scroll to position [214, 0]
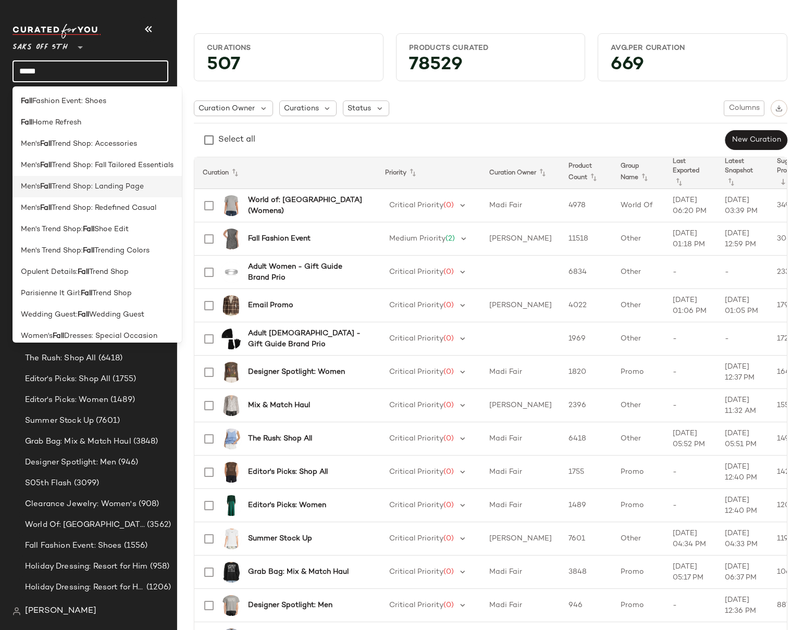
type input "****"
click at [111, 190] on span "Trend Shop: Landing Page" at bounding box center [98, 186] width 92 height 11
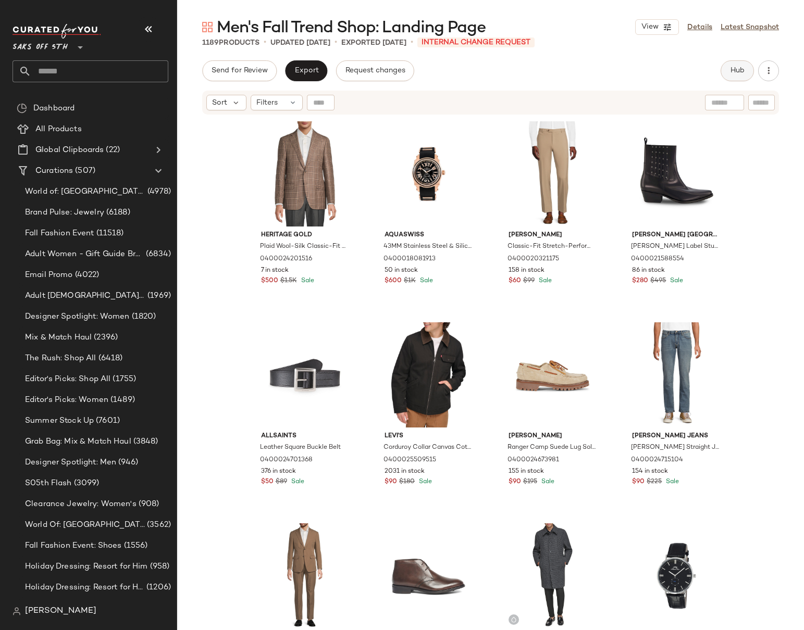
click at [598, 68] on button "Hub" at bounding box center [736, 70] width 33 height 21
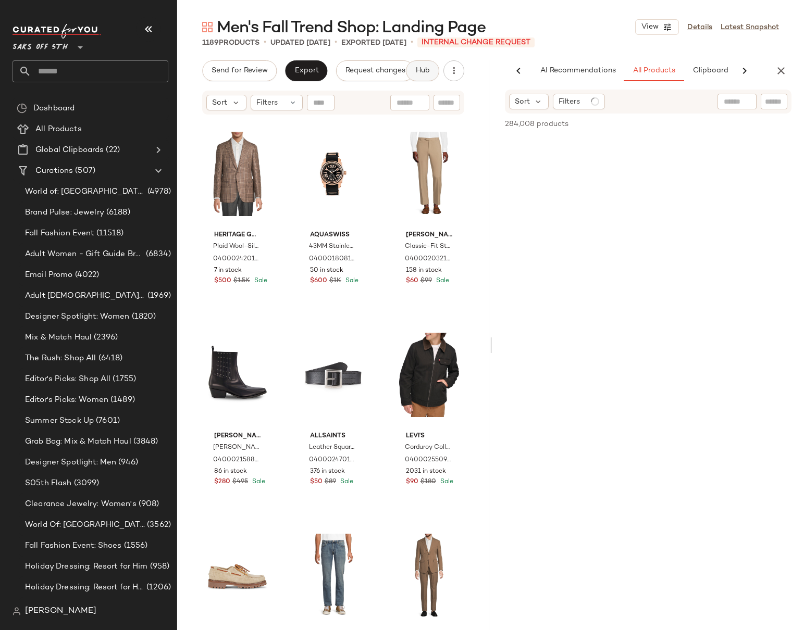
scroll to position [0, 65]
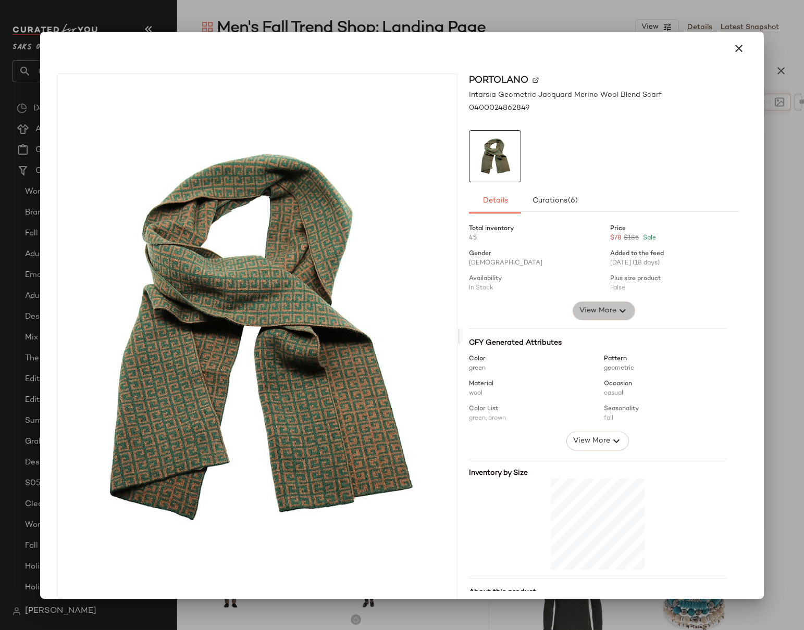
click at [586, 308] on span "View More" at bounding box center [598, 311] width 38 height 13
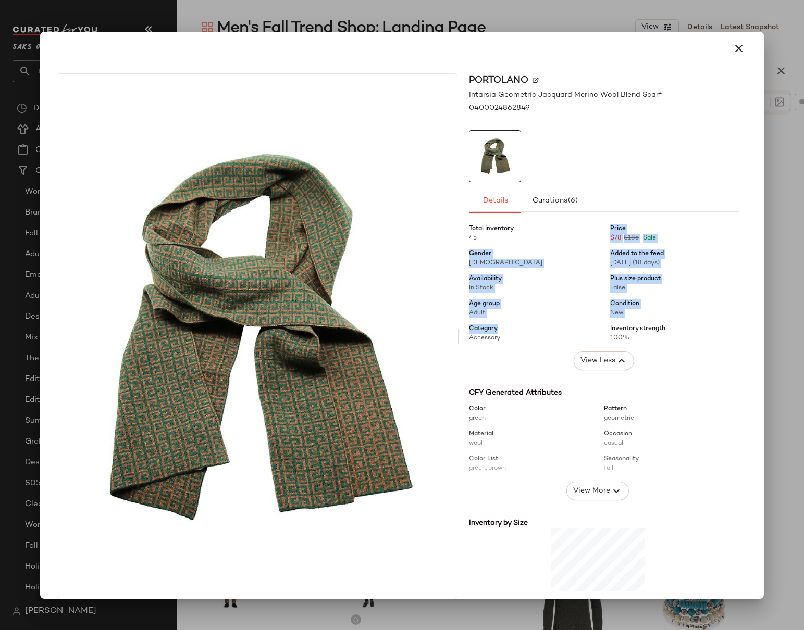
drag, startPoint x: 479, startPoint y: 235, endPoint x: 558, endPoint y: 326, distance: 120.7
click at [558, 326] on div "Total inventory 45 Price $78 $185 Sale Gender [DEMOGRAPHIC_DATA] Added to the f…" at bounding box center [604, 294] width 270 height 152
click at [553, 311] on span "Adult" at bounding box center [533, 313] width 129 height 9
drag, startPoint x: 663, startPoint y: 347, endPoint x: 459, endPoint y: 227, distance: 237.0
click at [460, 227] on div "Portolano Intarsia Geometric Jacquard Merino Wool Blend Scarf 0400024862849 Det…" at bounding box center [603, 336] width 286 height 526
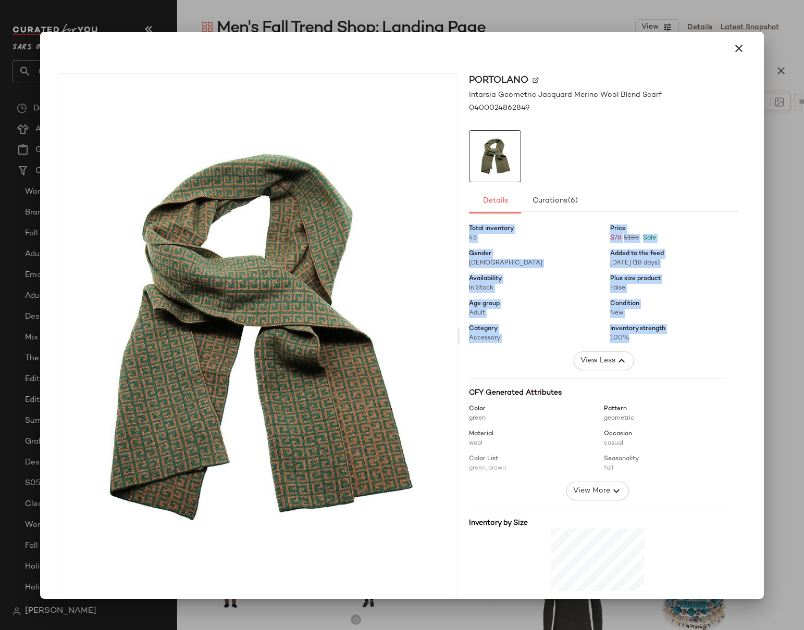
click at [525, 278] on div "Availability In Stock" at bounding box center [533, 284] width 129 height 19
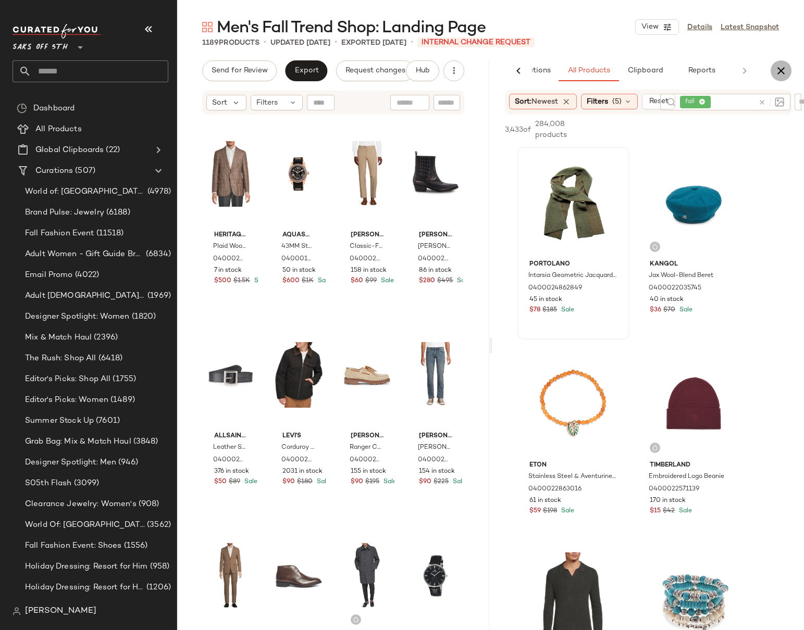
click at [598, 73] on icon "button" at bounding box center [781, 71] width 13 height 13
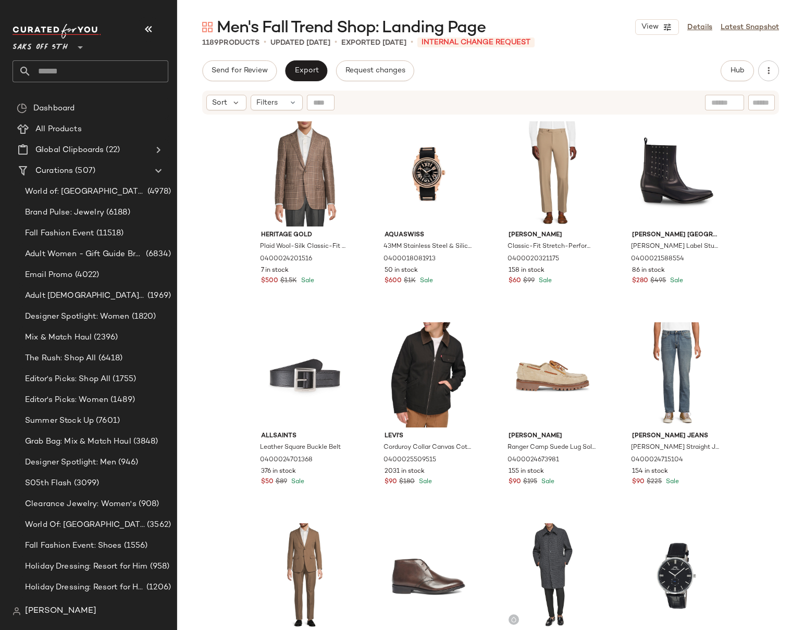
click at [39, 499] on span "[PERSON_NAME]" at bounding box center [60, 611] width 71 height 13
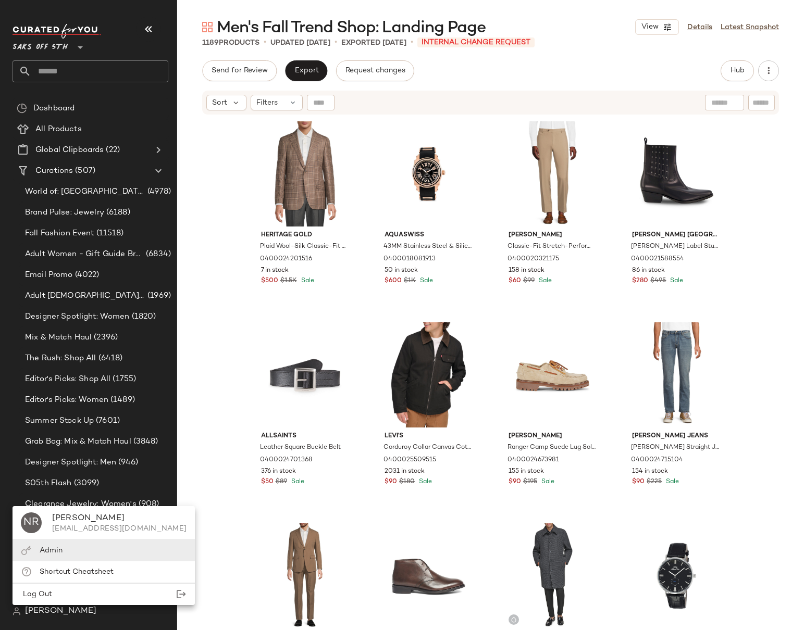
click at [51, 499] on span "Admin" at bounding box center [51, 551] width 23 height 8
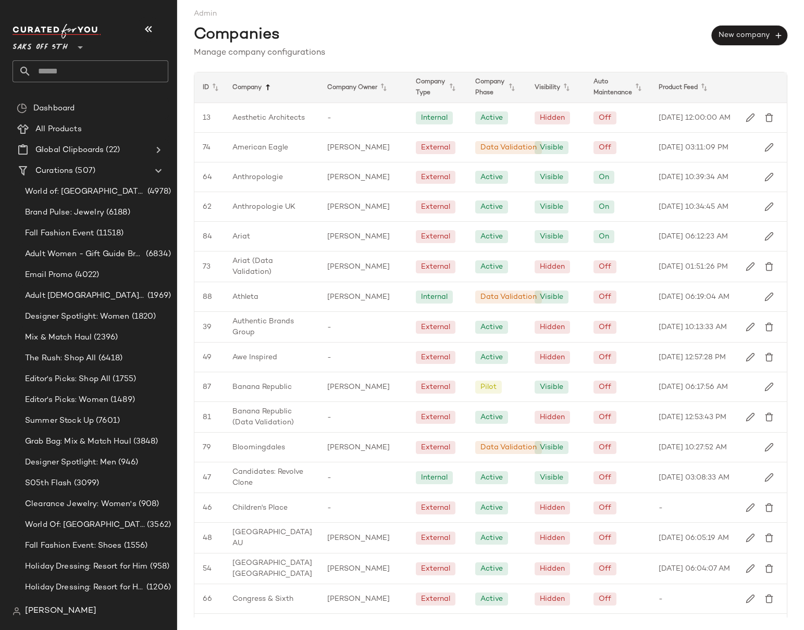
drag, startPoint x: 276, startPoint y: 89, endPoint x: 268, endPoint y: 89, distance: 8.3
click at [270, 89] on div "Company" at bounding box center [271, 87] width 95 height 30
click at [268, 89] on icon at bounding box center [267, 87] width 13 height 13
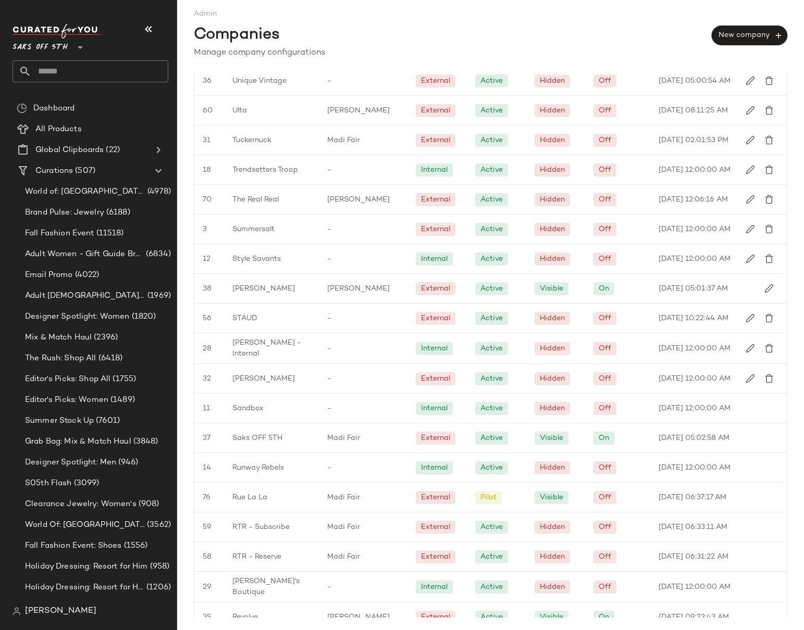
scroll to position [328, 0]
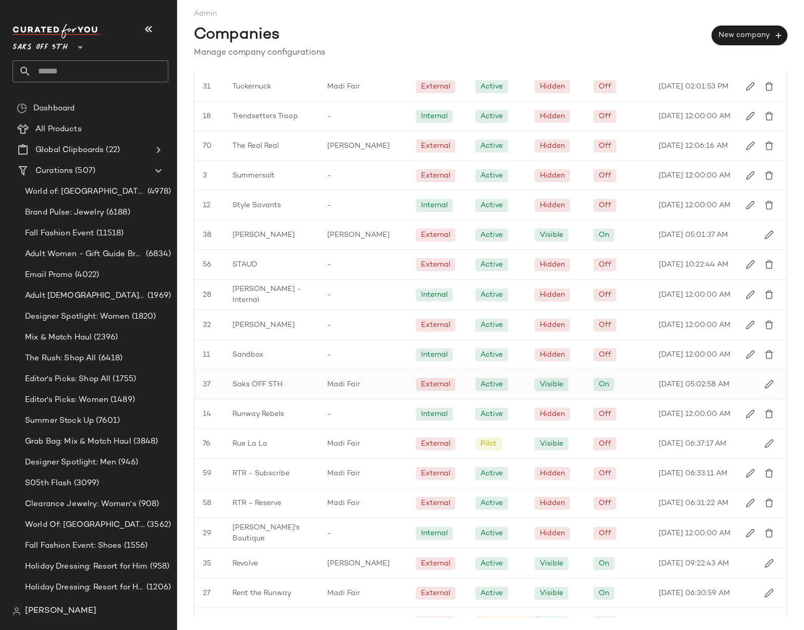
click at [248, 390] on span "Saks OFF 5TH" at bounding box center [257, 384] width 50 height 11
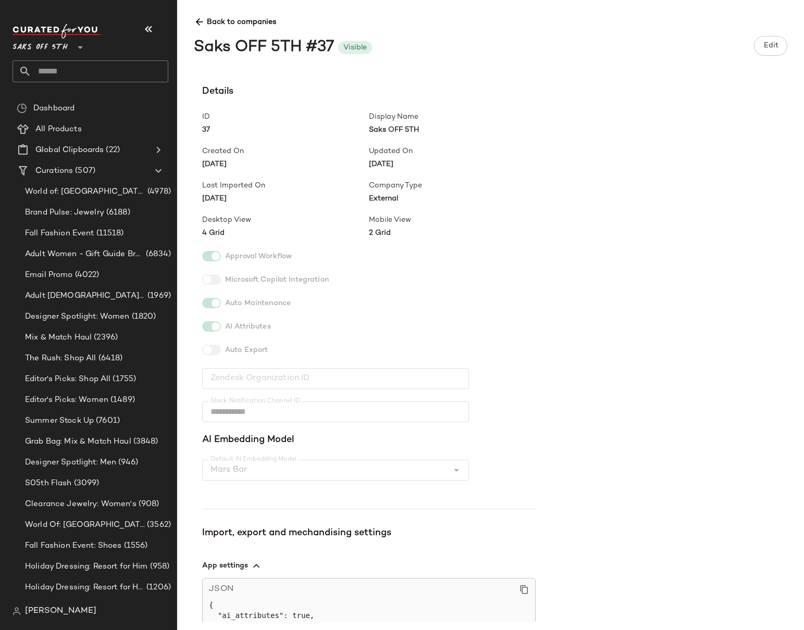
scroll to position [141, 0]
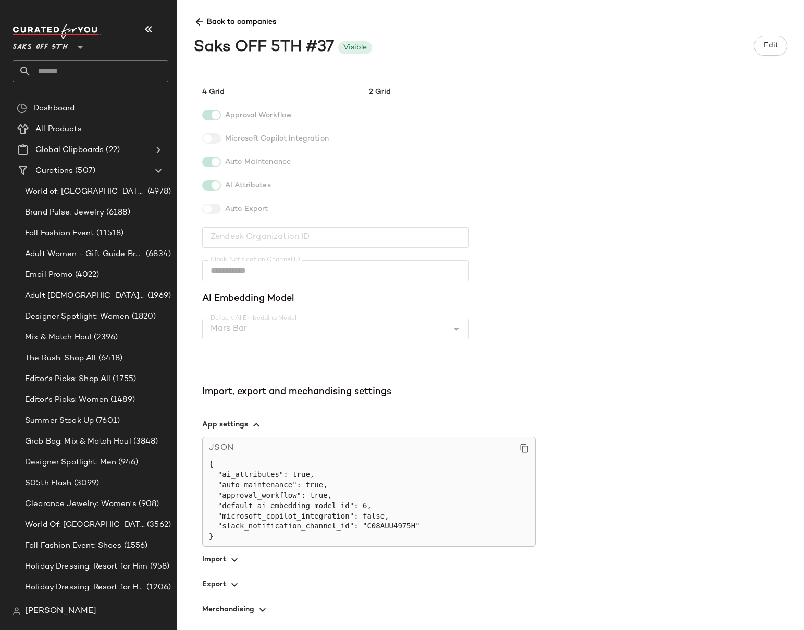
click at [226, 499] on span "button" at bounding box center [368, 609] width 333 height 25
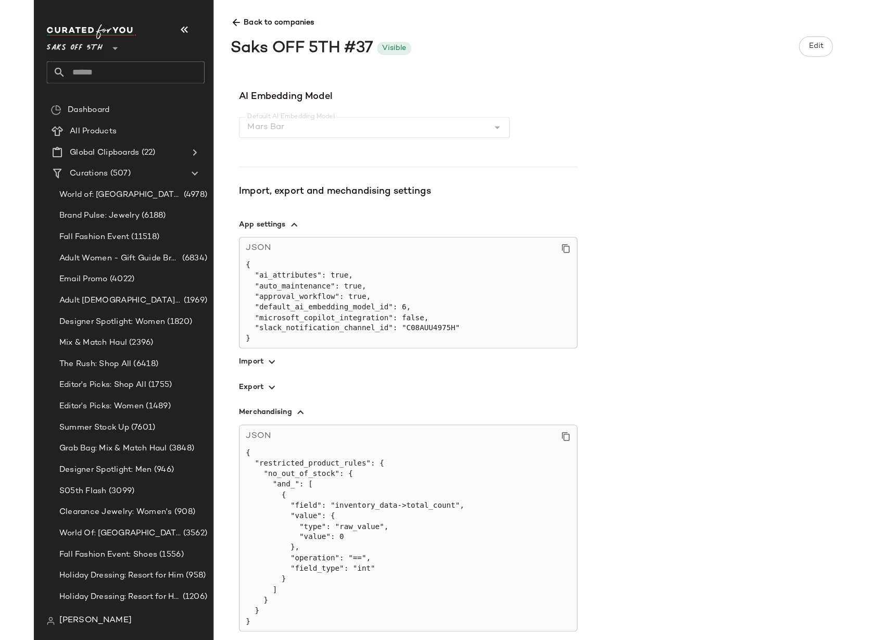
scroll to position [0, 0]
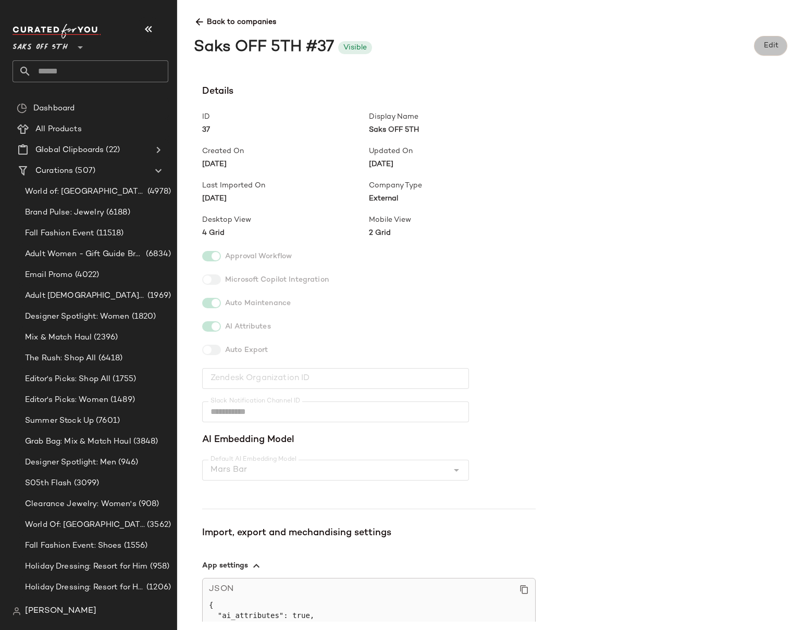
drag, startPoint x: 757, startPoint y: 44, endPoint x: 765, endPoint y: 44, distance: 8.4
click at [598, 44] on button "Edit" at bounding box center [770, 46] width 33 height 20
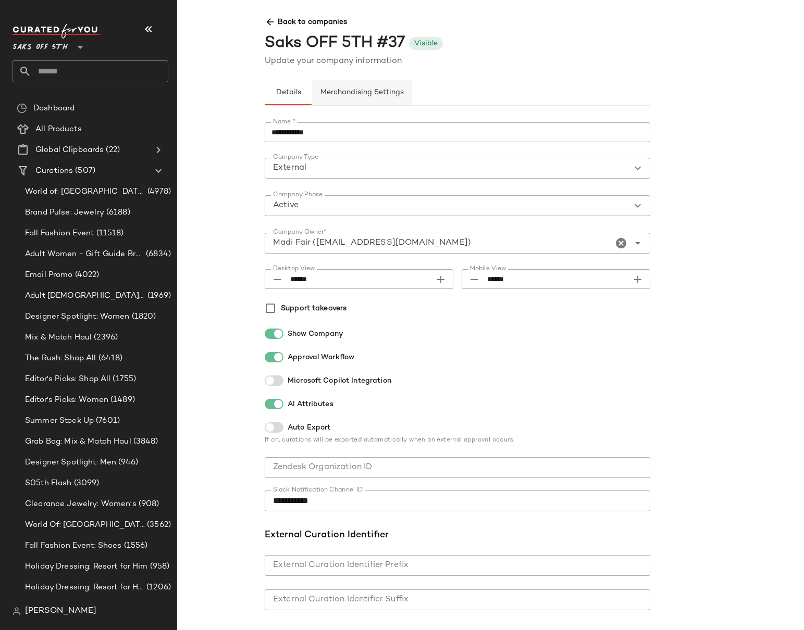
click at [384, 87] on button "Merchandising Settings" at bounding box center [361, 92] width 101 height 25
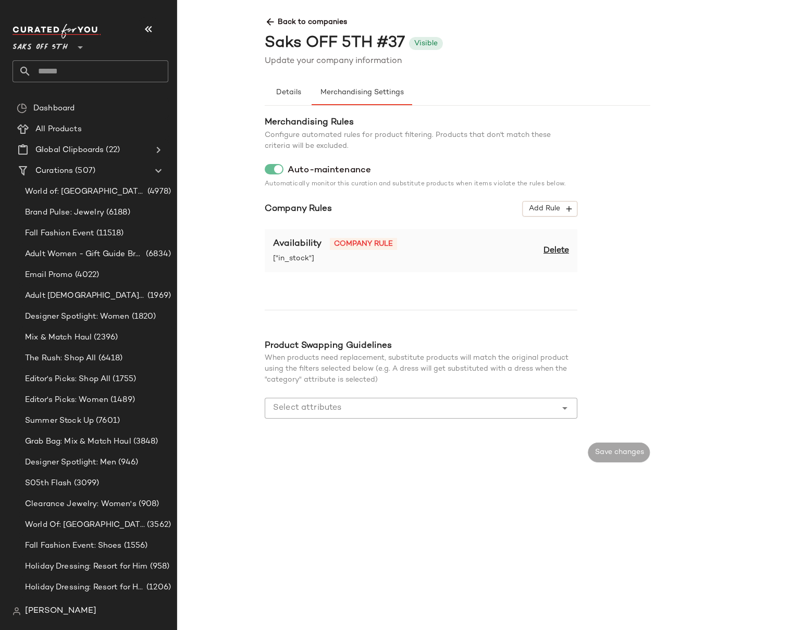
type button "merchandising"
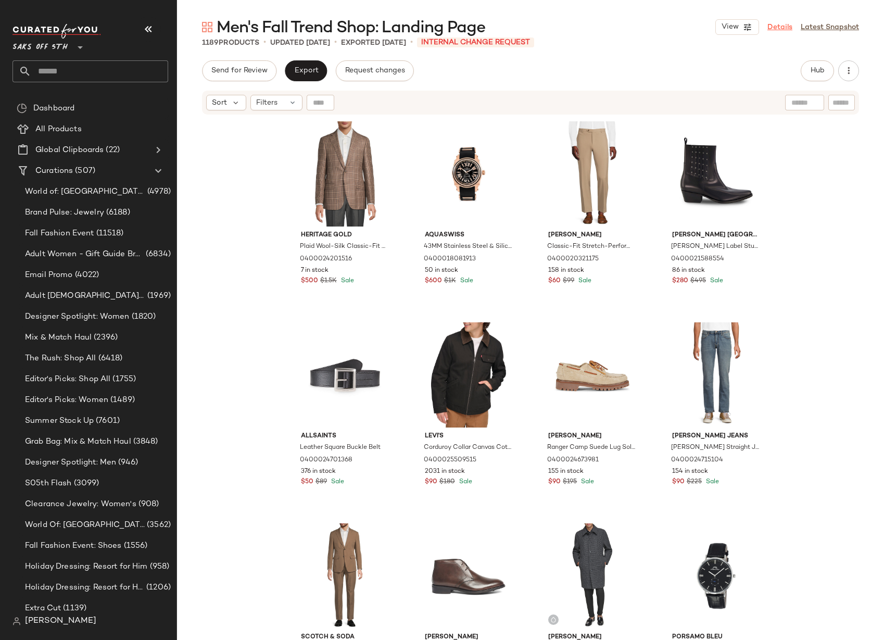
click at [598, 28] on link "Details" at bounding box center [780, 27] width 25 height 11
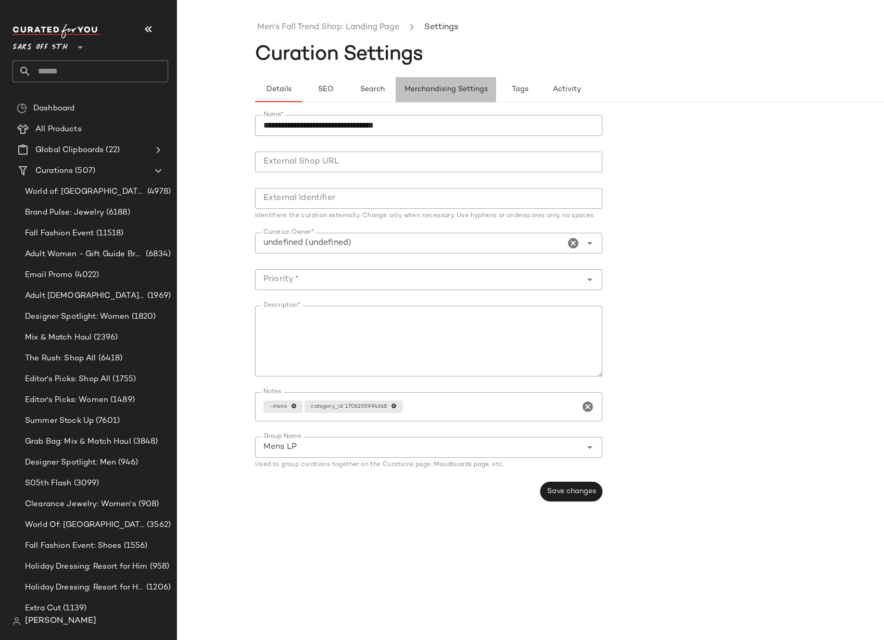
click at [431, 91] on span "Merchandising Settings" at bounding box center [446, 89] width 84 height 8
